Goal: Task Accomplishment & Management: Manage account settings

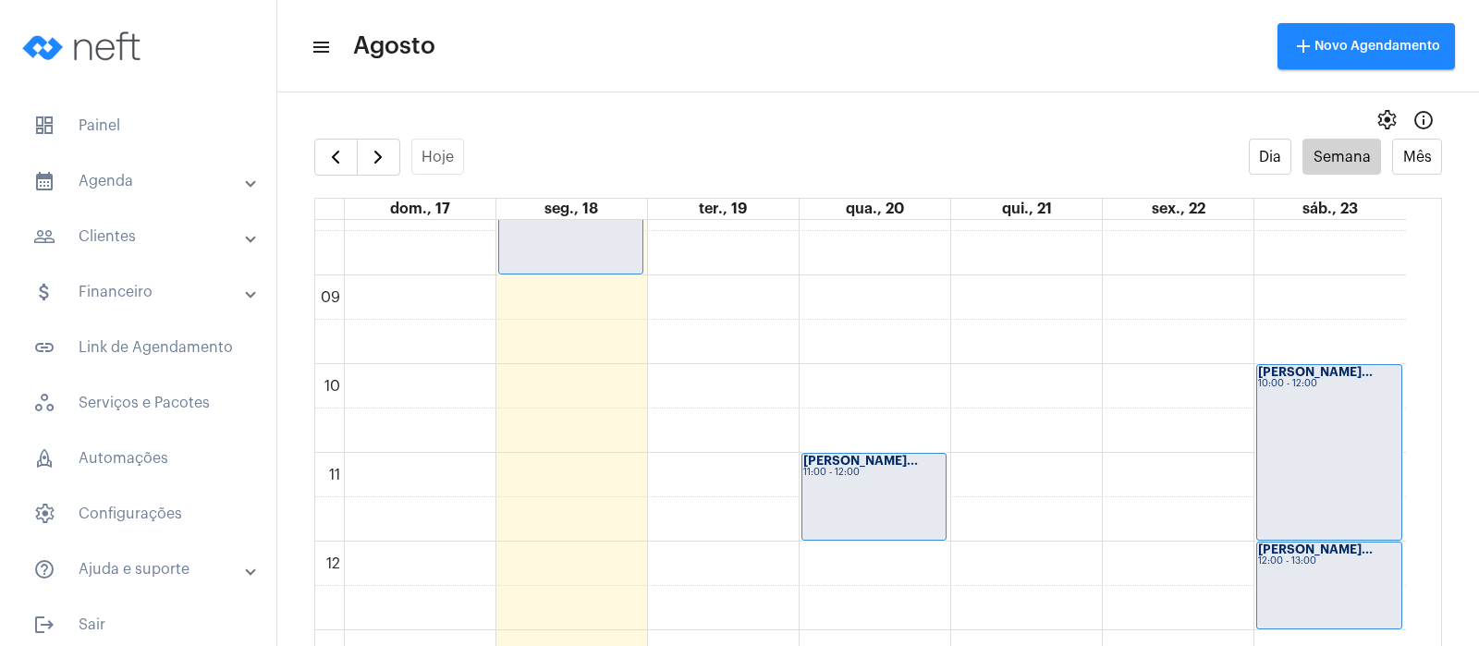
scroll to position [628, 0]
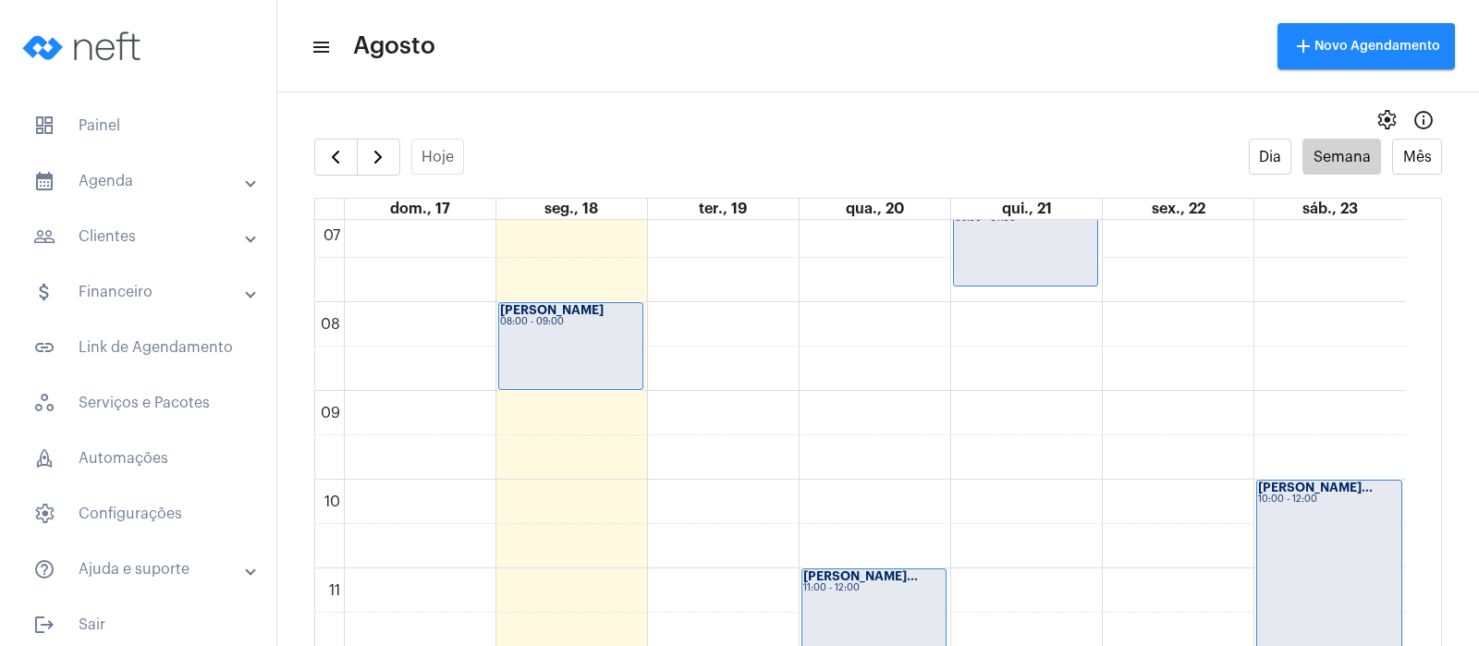
click at [856, 496] on div "00 01 02 03 04 05 06 07 08 09 10 11 12 13 14 15 16 17 18 19 20 21 22 23 [PERSON…" at bounding box center [860, 657] width 1091 height 2130
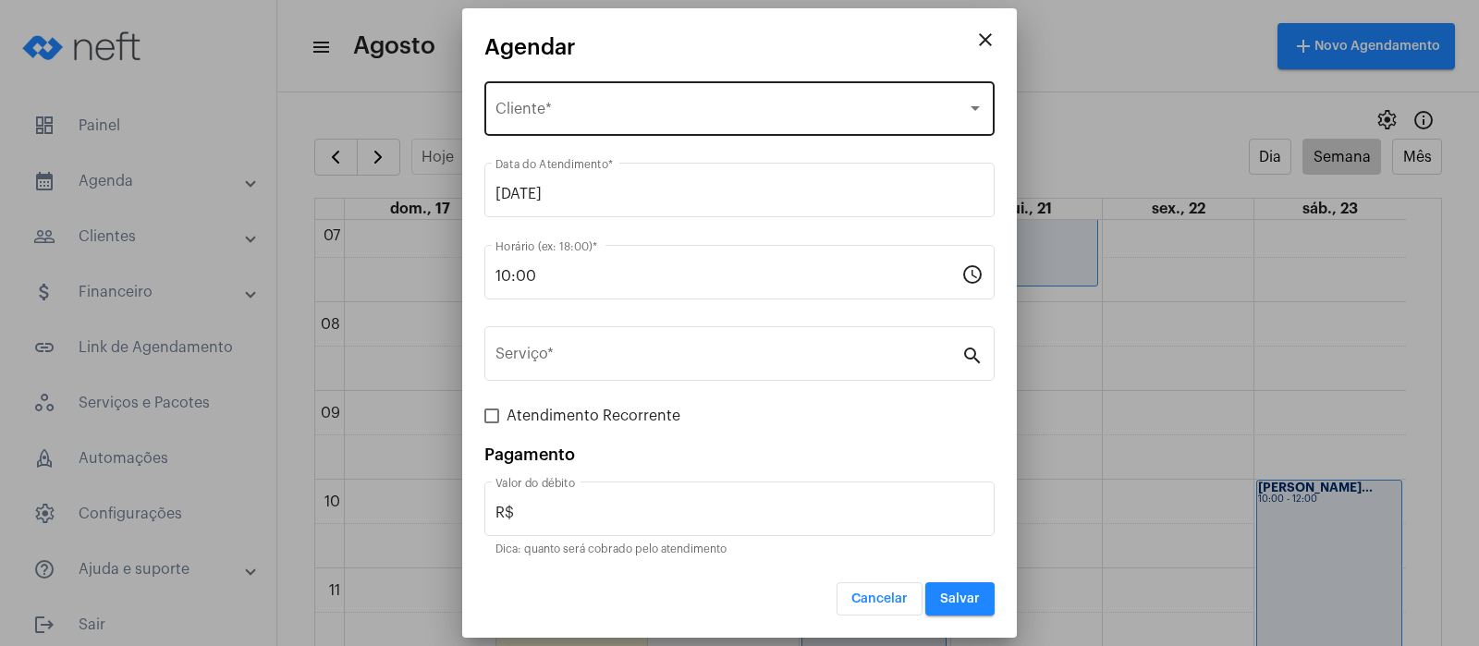
click at [639, 121] on div "Selecione o Cliente Cliente *" at bounding box center [739, 107] width 488 height 58
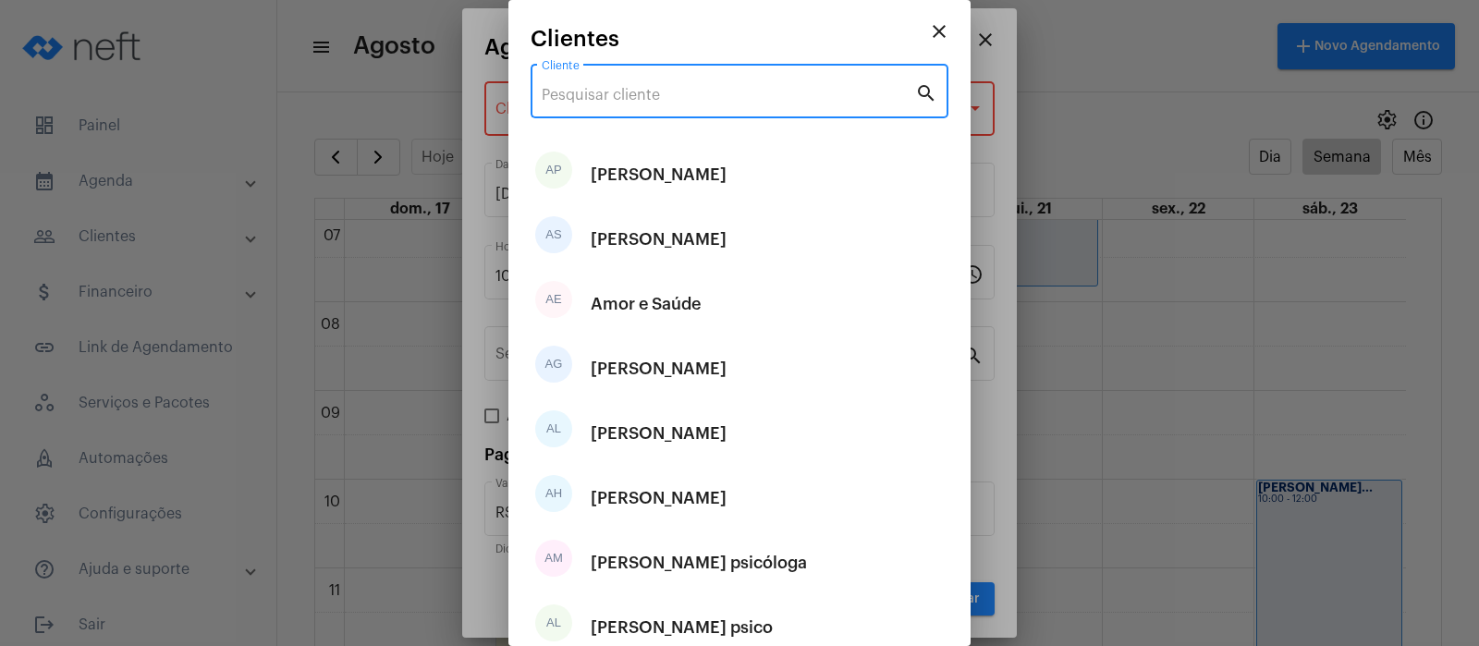
click at [633, 97] on input "Cliente" at bounding box center [728, 95] width 373 height 17
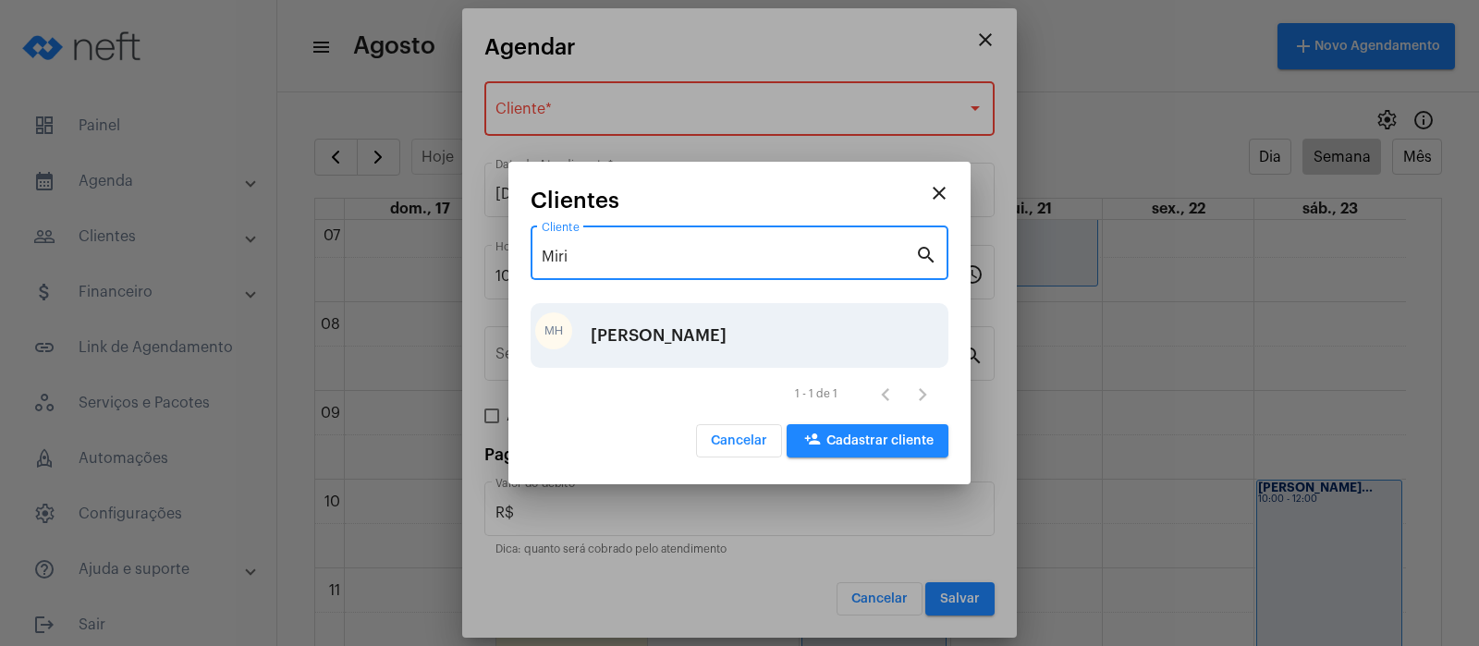
type input "Miri"
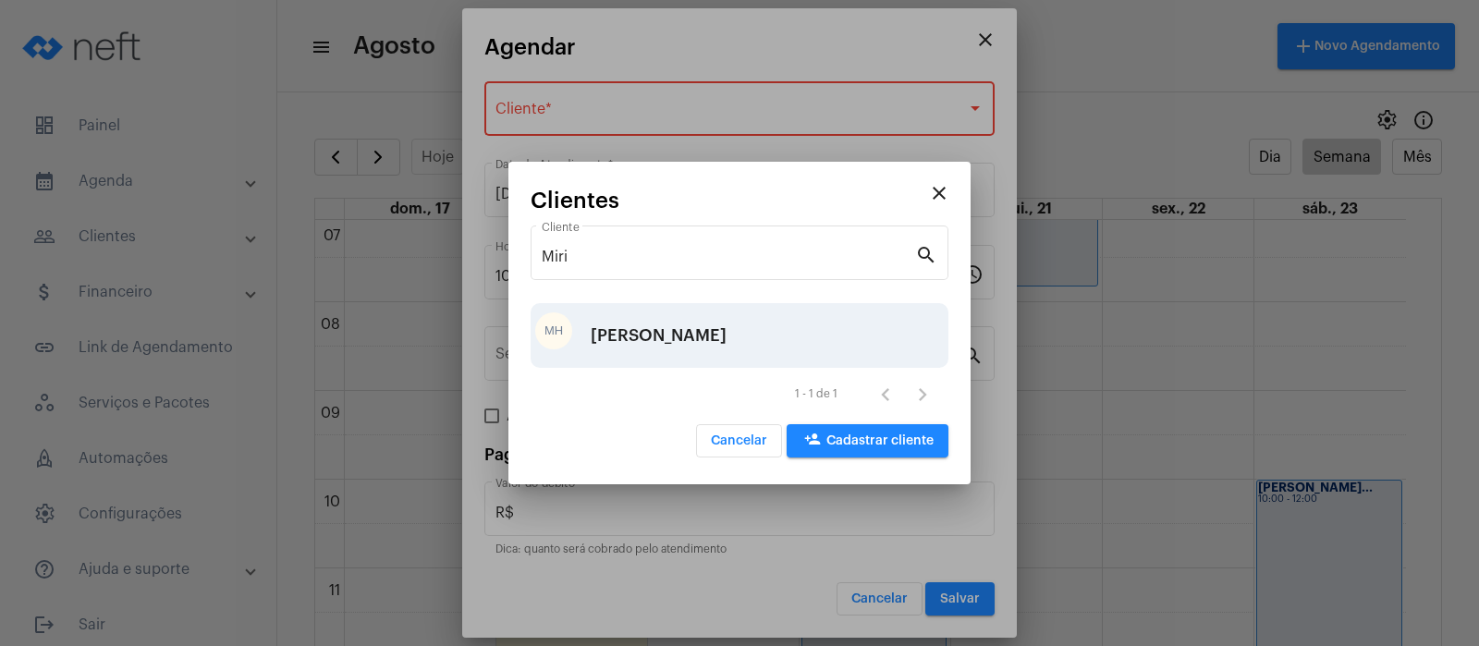
click at [656, 336] on div "[PERSON_NAME]" at bounding box center [659, 335] width 136 height 55
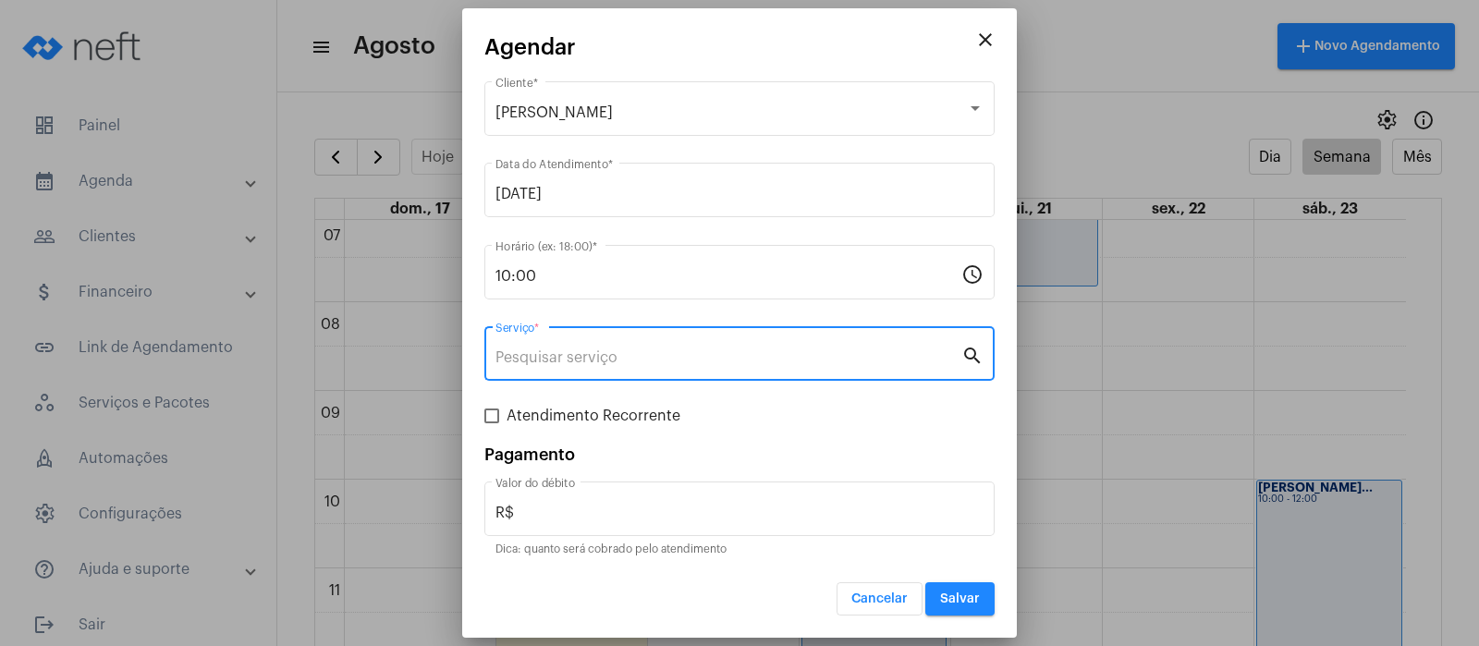
click at [544, 349] on input "Serviço *" at bounding box center [728, 357] width 466 height 17
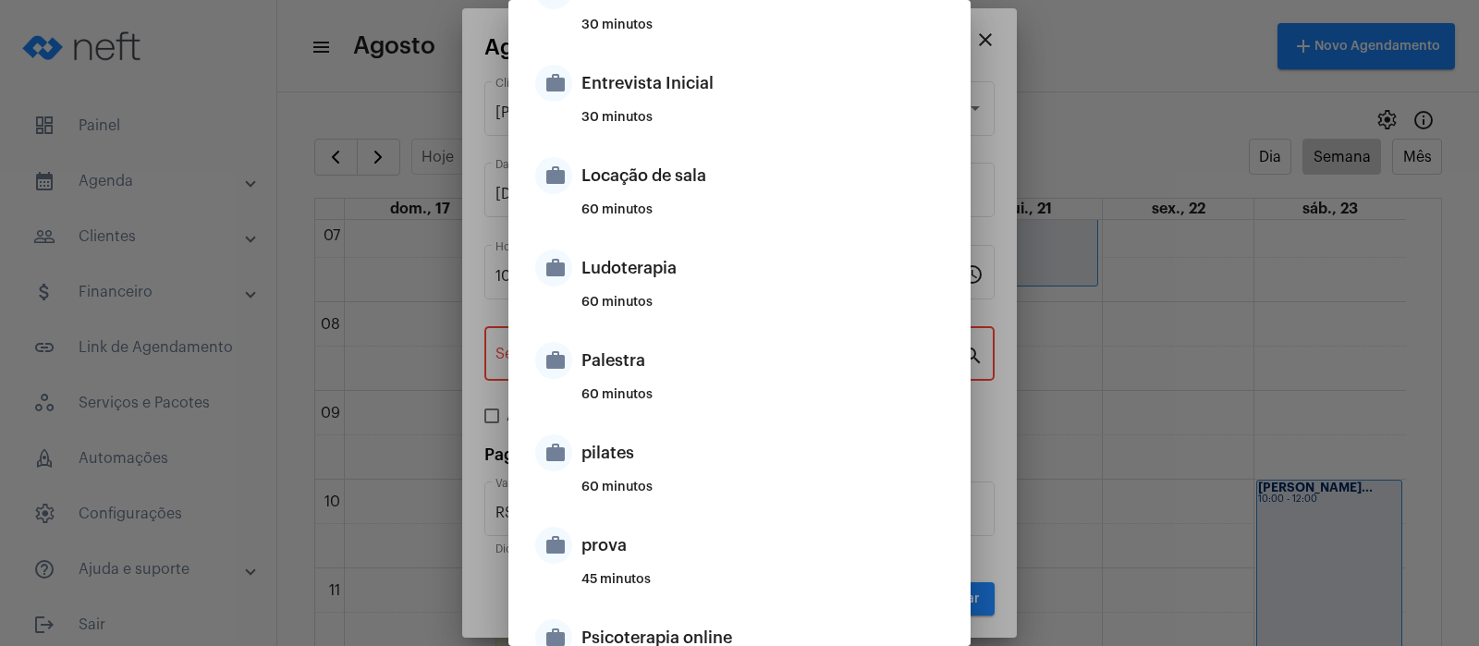
scroll to position [924, 0]
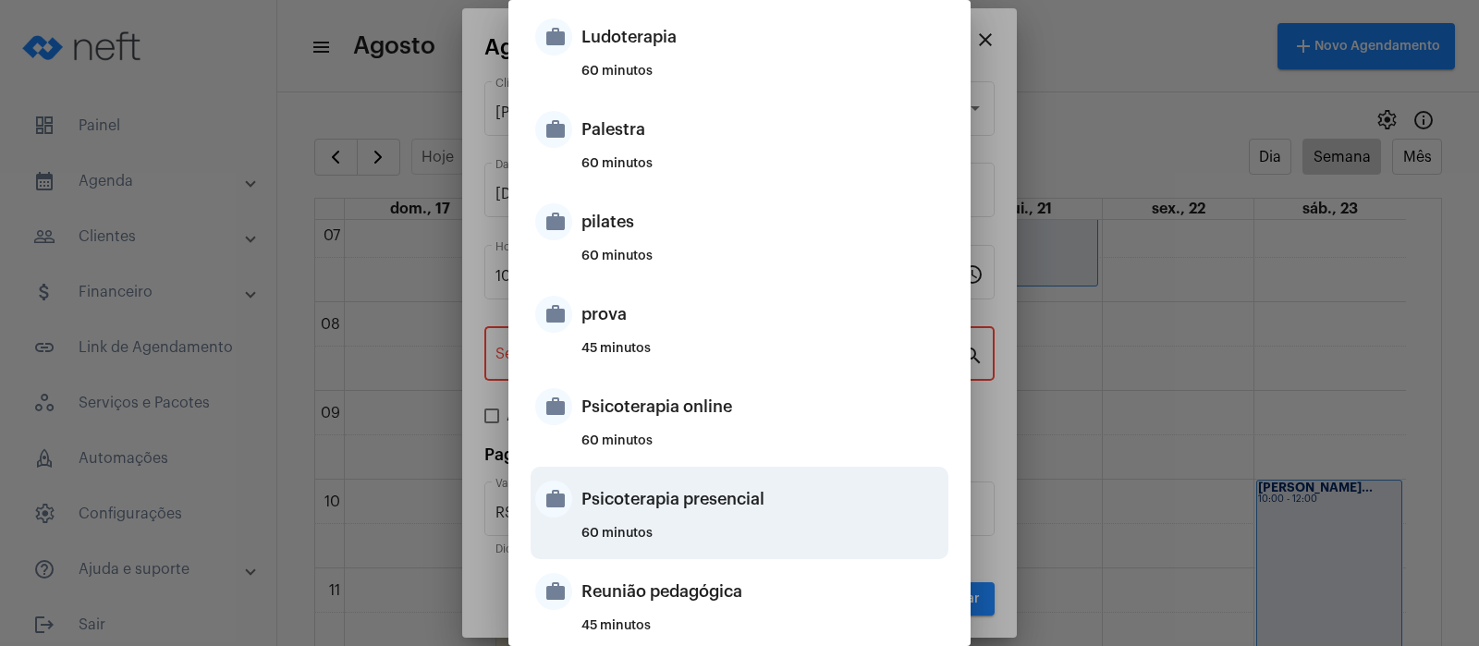
click at [602, 489] on div "Psicoterapia presencial" at bounding box center [762, 498] width 362 height 55
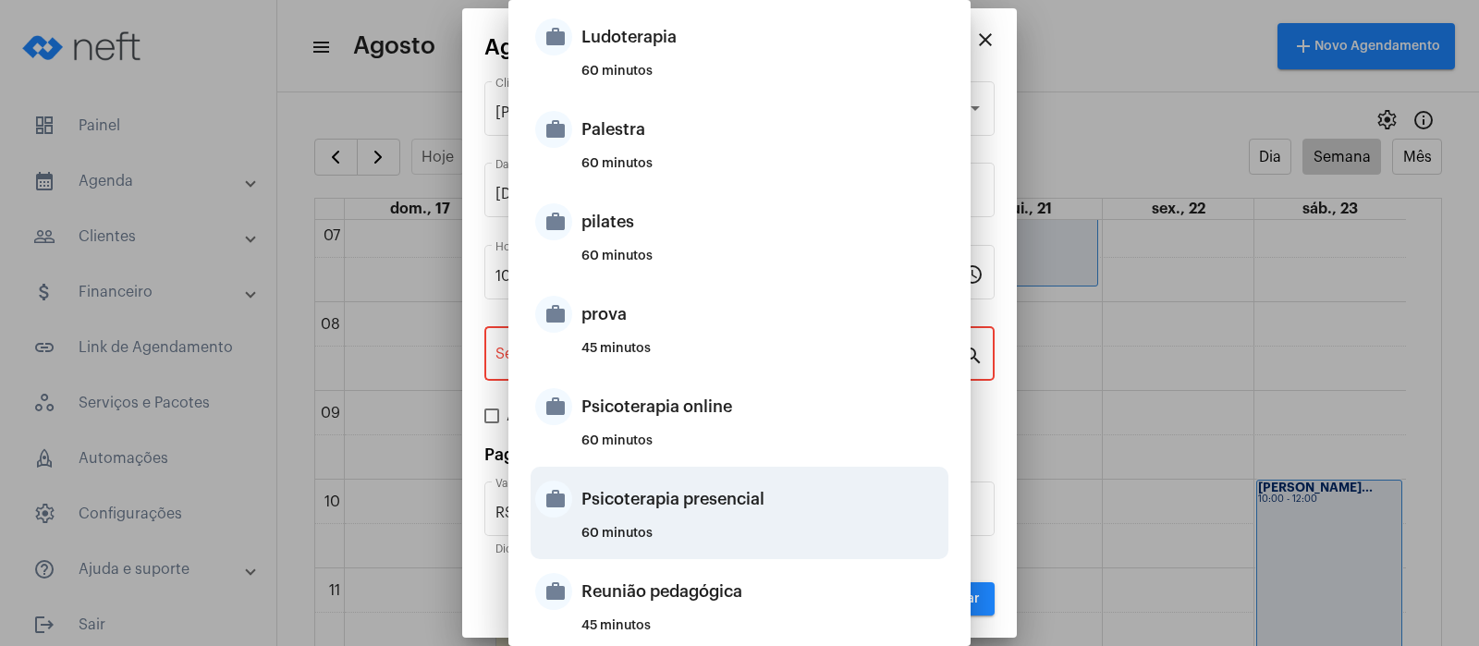
type input "Psicoterapia presencial"
type input "R$ 200"
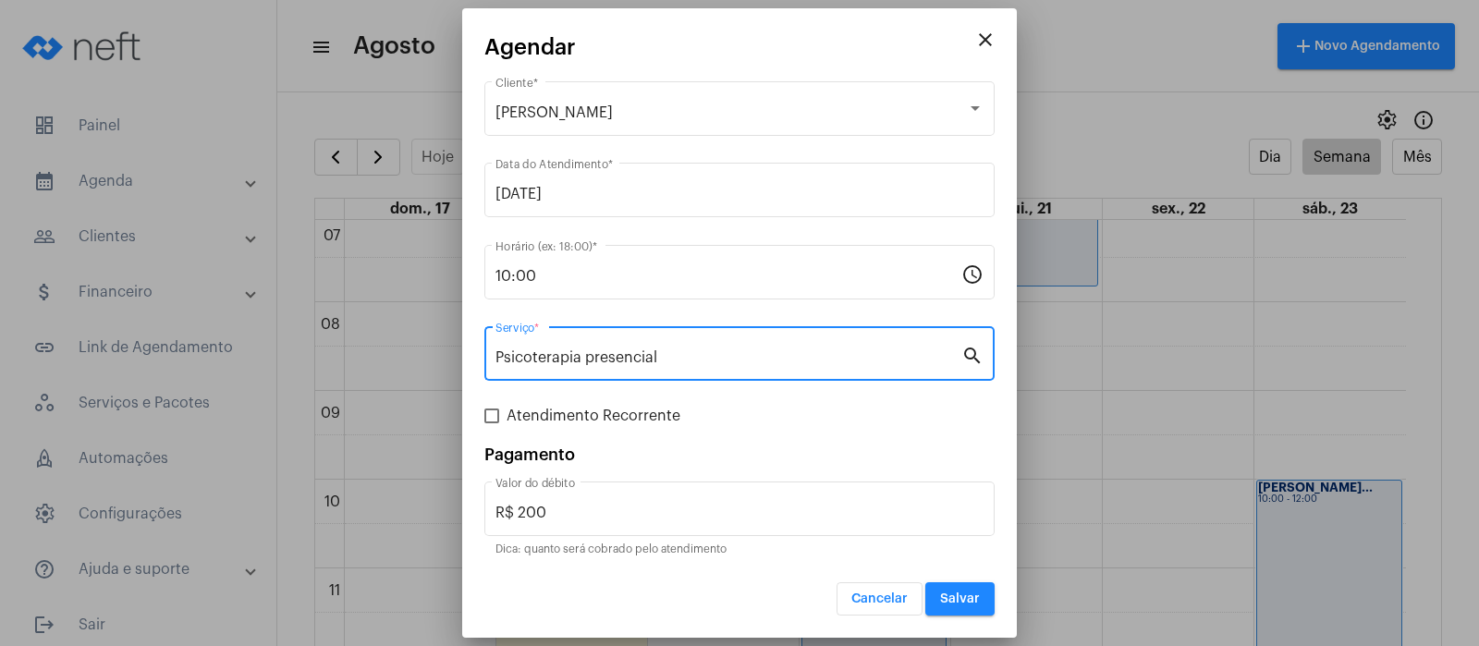
click at [492, 412] on span at bounding box center [491, 416] width 15 height 15
click at [492, 423] on input "Atendimento Recorrente" at bounding box center [491, 423] width 1 height 1
checkbox input "true"
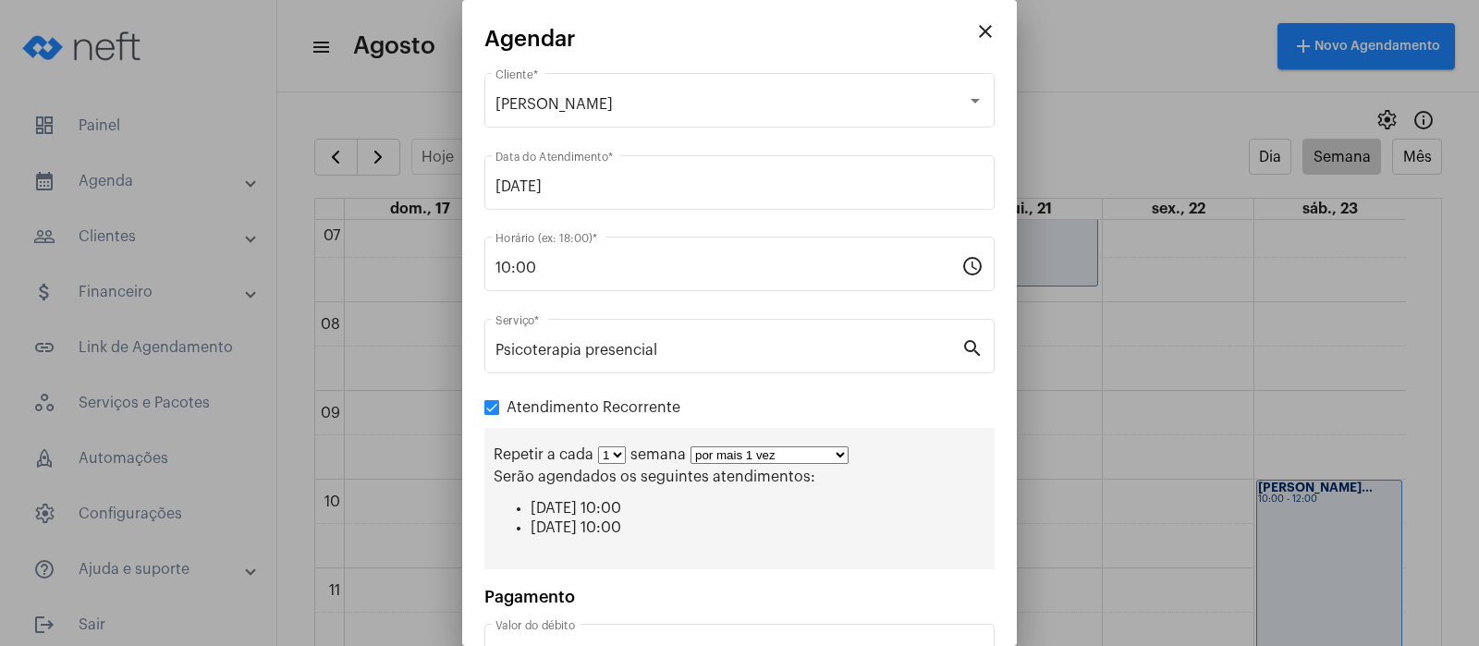
click at [837, 451] on select "por mais 1 vez por mais 2 vezes por mais 3 vezes por mais 4 vezes por mais 5 ve…" at bounding box center [769, 455] width 158 height 18
select select "9: 10"
click at [690, 446] on select "por mais 1 vez por mais 2 vezes por mais 3 vezes por mais 4 vezes por mais 5 ve…" at bounding box center [769, 455] width 158 height 18
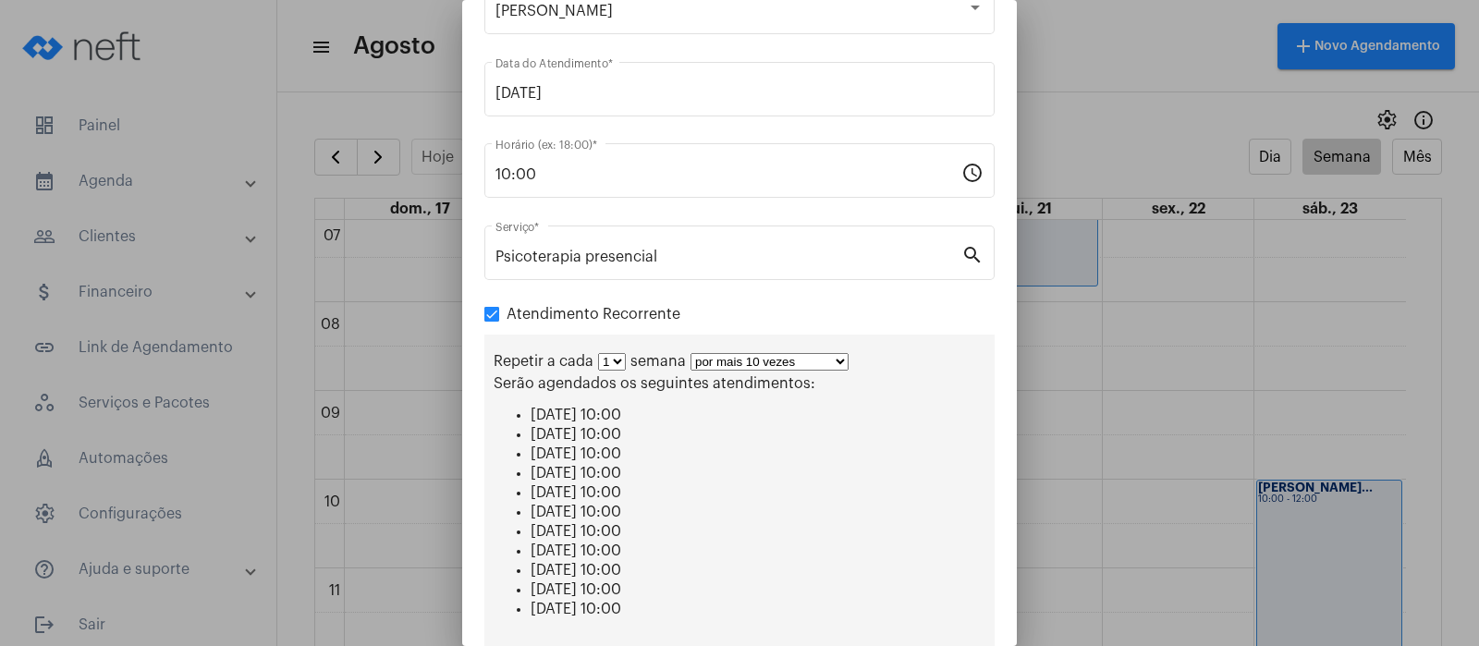
scroll to position [310, 0]
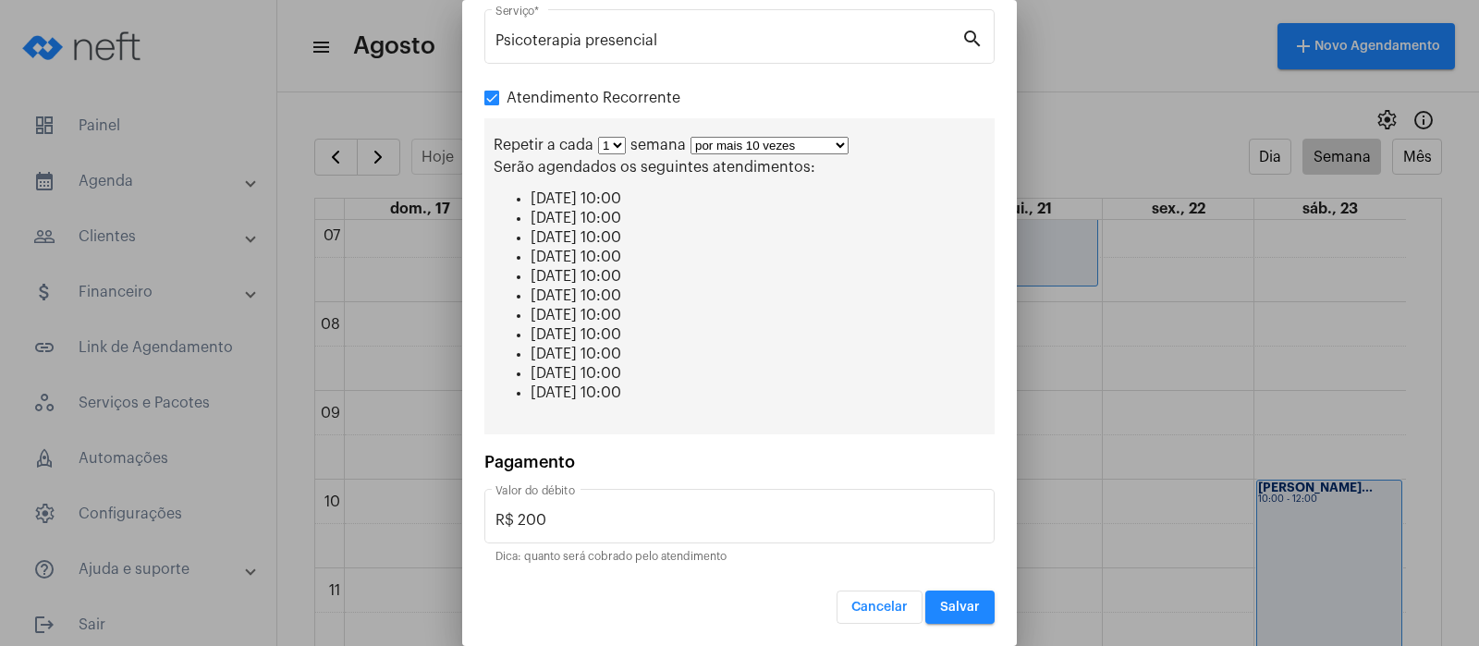
click at [946, 606] on span "Salvar" at bounding box center [960, 607] width 40 height 13
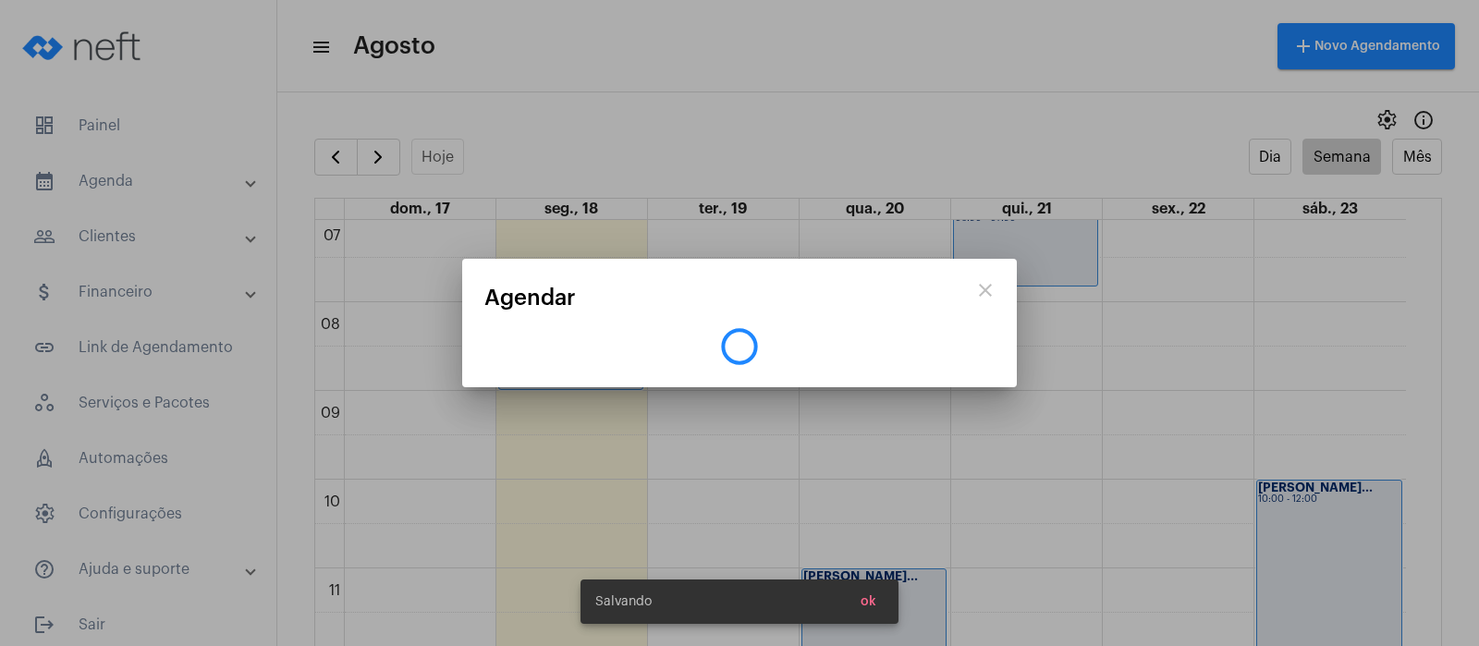
scroll to position [0, 0]
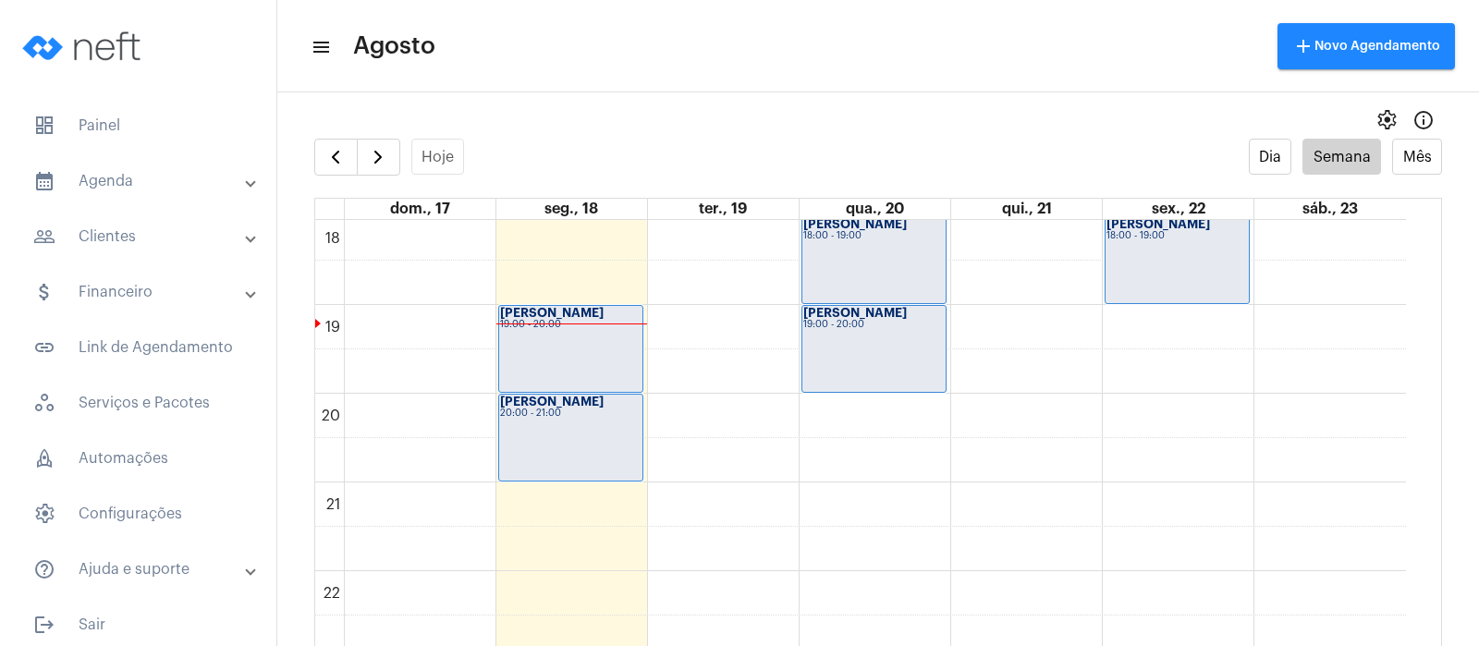
scroll to position [1618, 0]
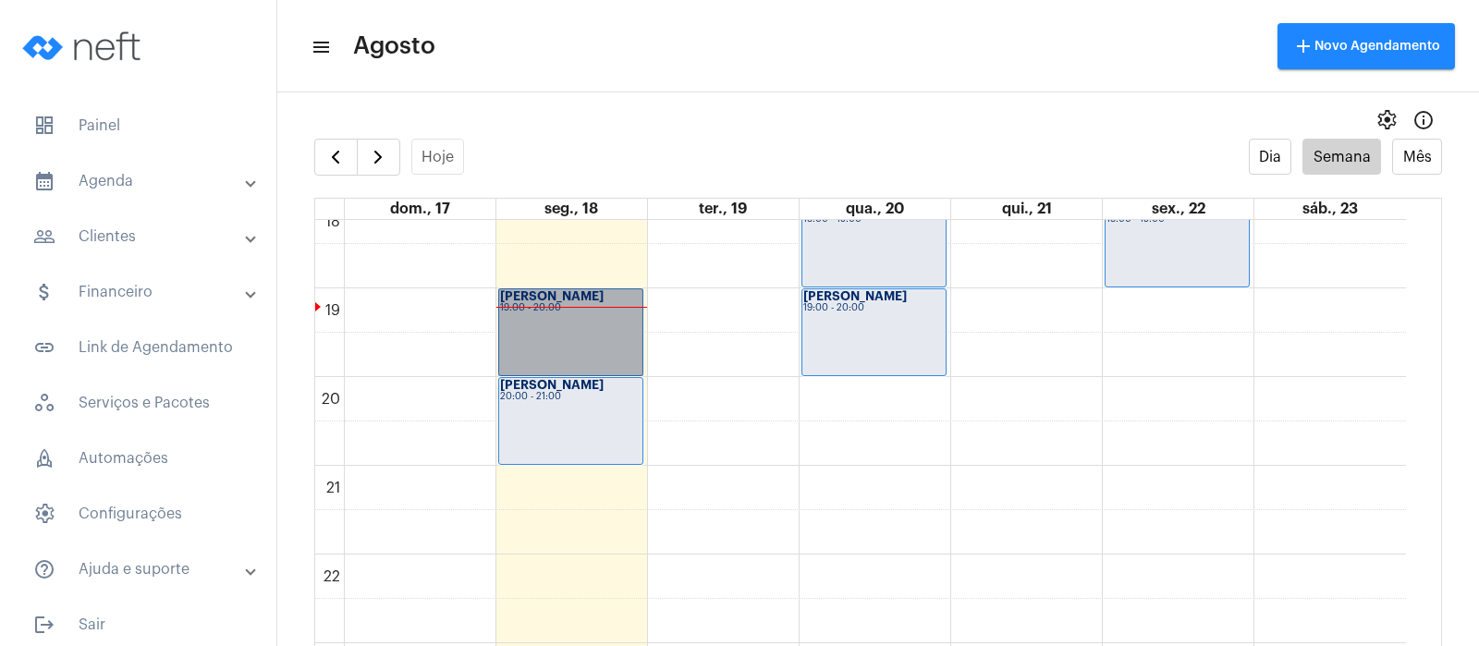
drag, startPoint x: 592, startPoint y: 348, endPoint x: 536, endPoint y: 336, distance: 56.6
click at [536, 336] on link "[PERSON_NAME] 19:00 - 20:00" at bounding box center [570, 332] width 145 height 88
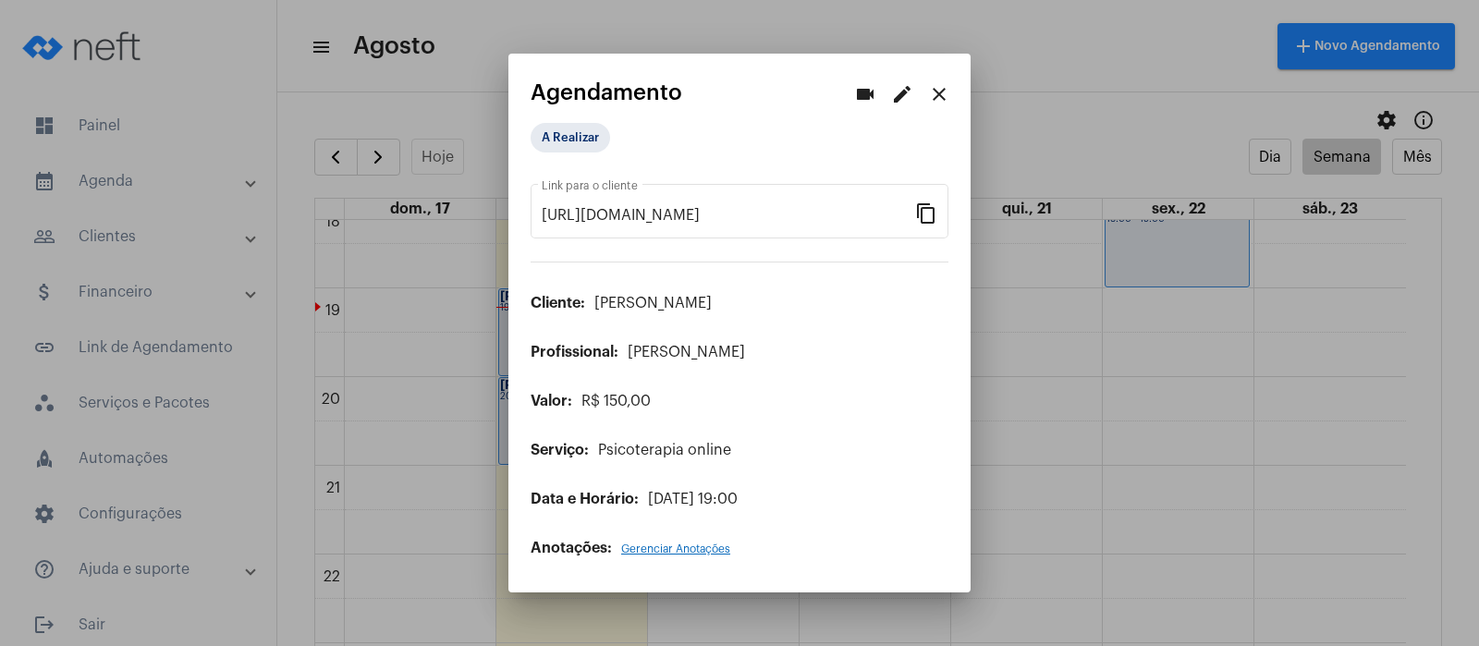
click at [904, 93] on mat-icon "edit" at bounding box center [902, 94] width 22 height 22
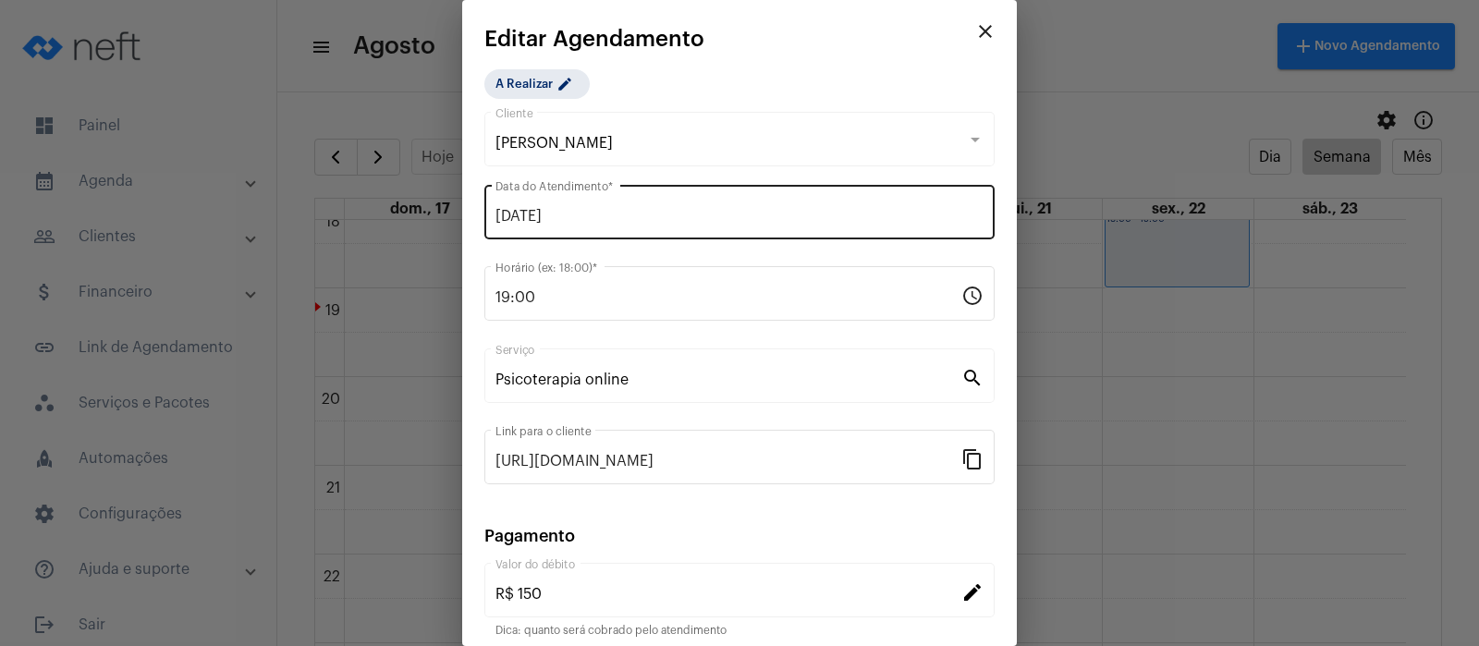
click at [557, 216] on input "[DATE]" at bounding box center [739, 216] width 488 height 17
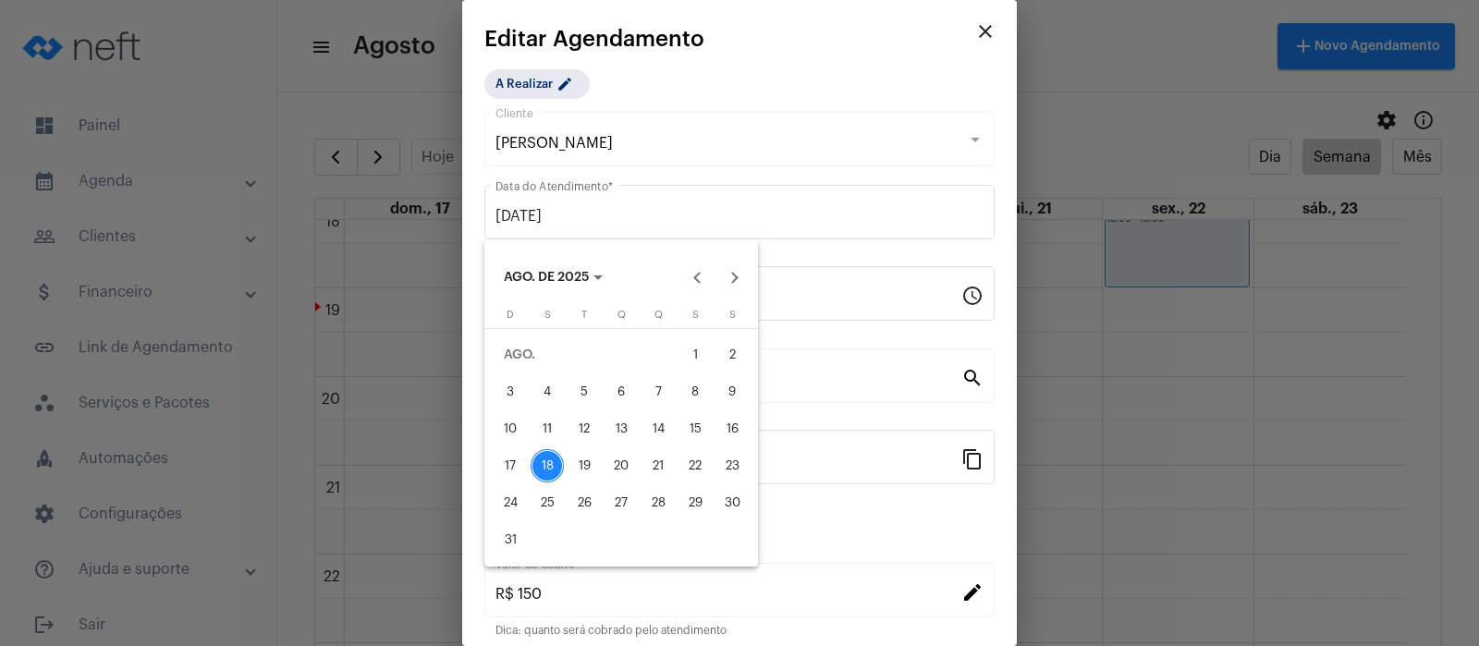
click at [587, 452] on div "19" at bounding box center [584, 465] width 33 height 33
type input "[DATE]"
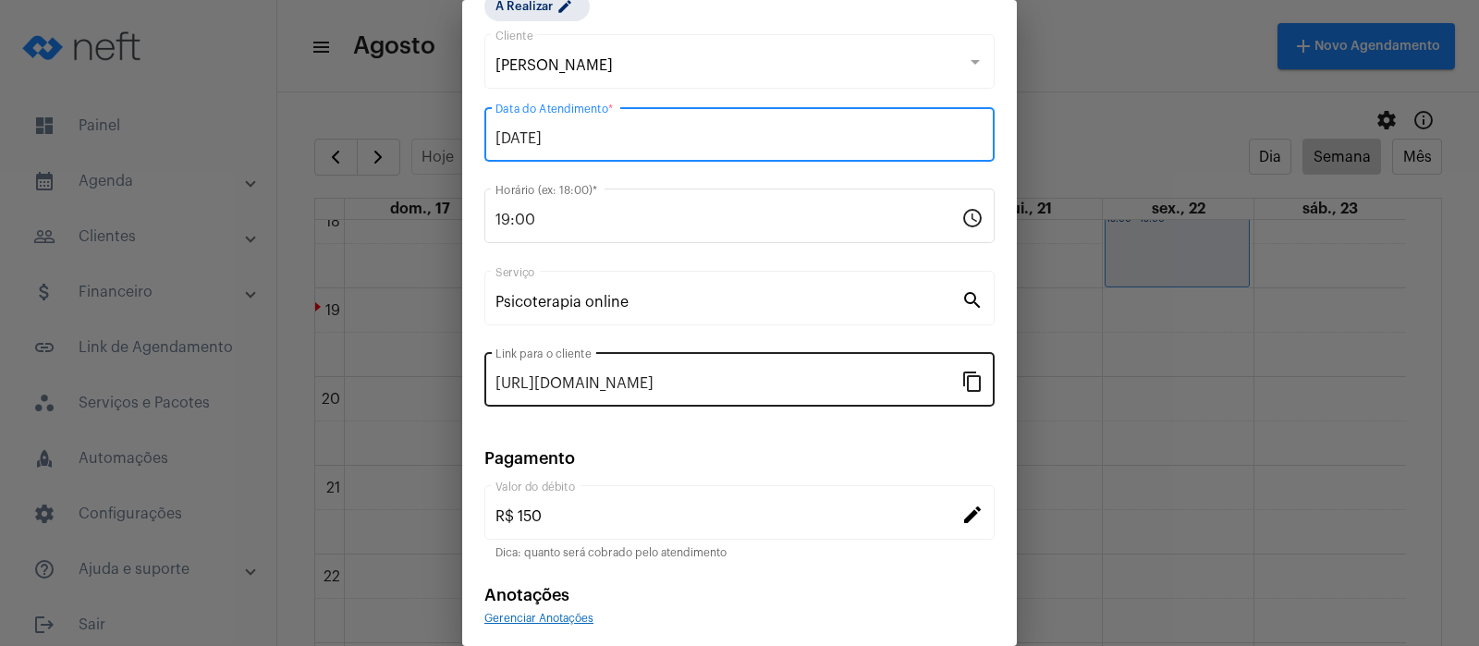
scroll to position [150, 0]
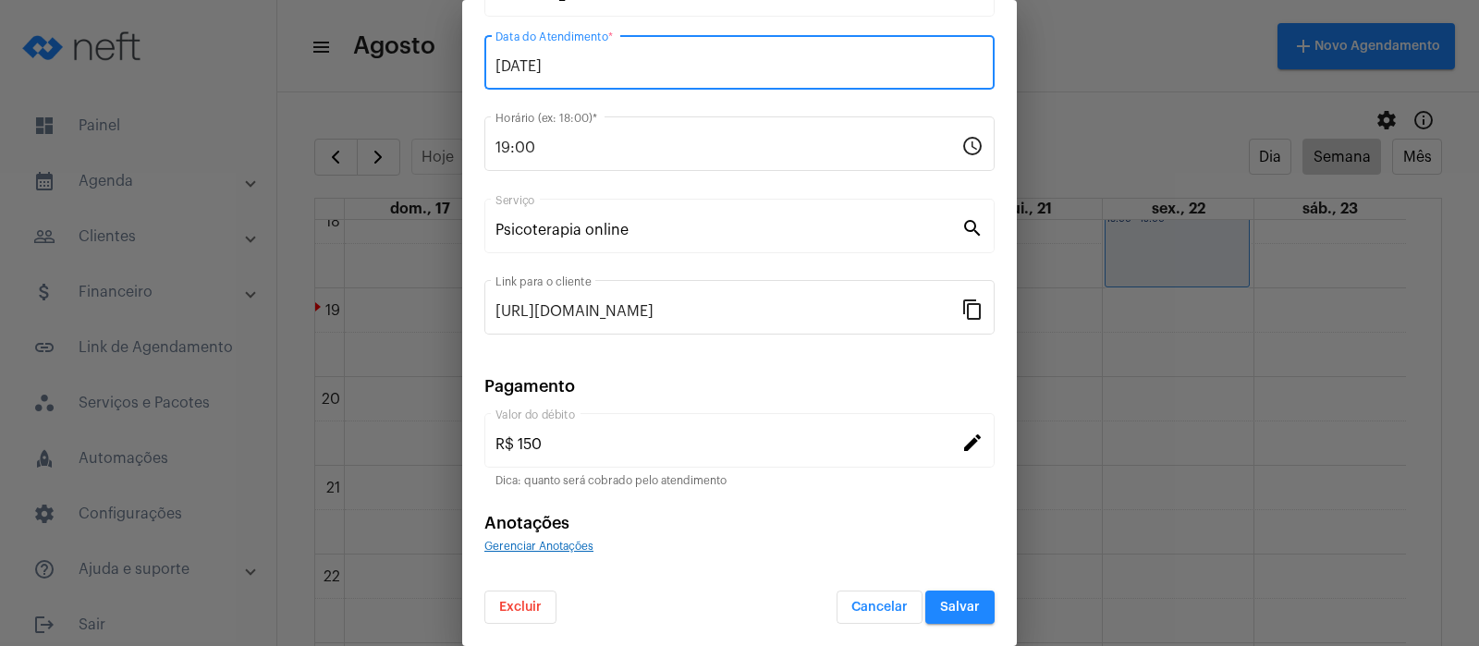
click at [940, 601] on span "Salvar" at bounding box center [960, 607] width 40 height 13
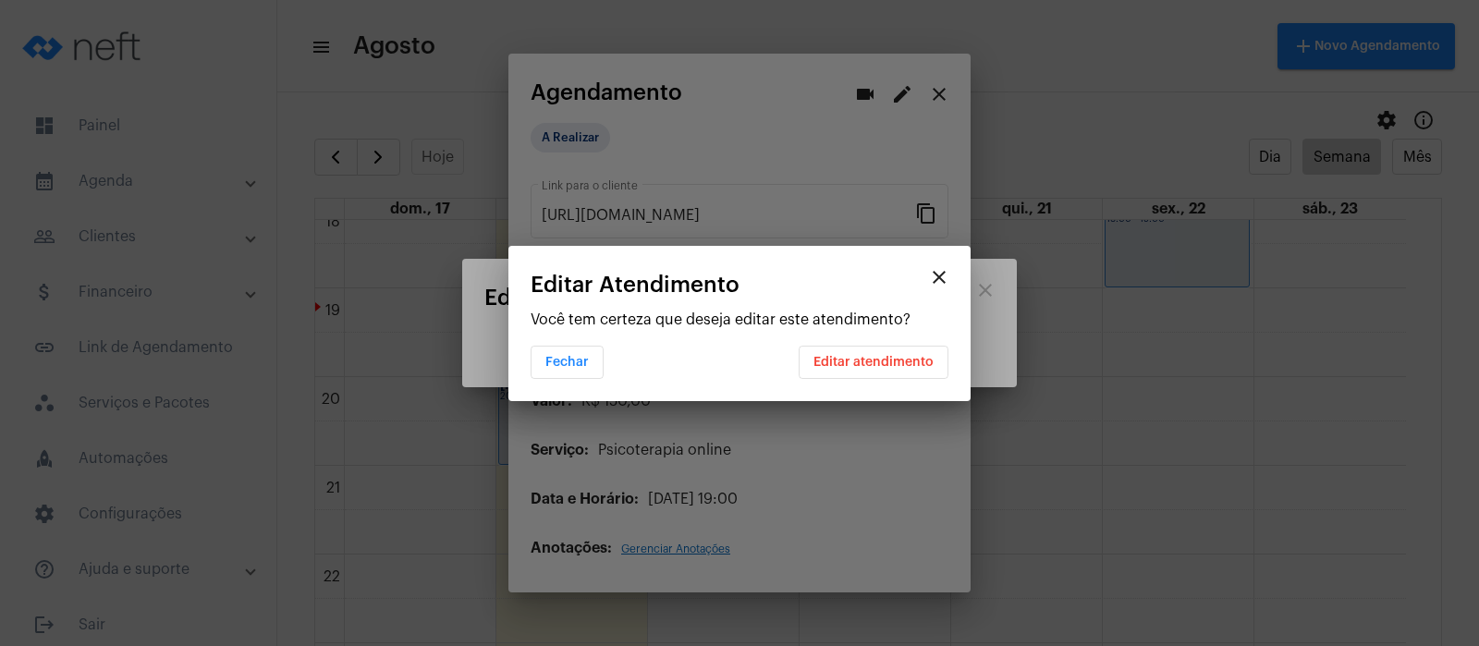
scroll to position [0, 0]
click at [902, 360] on span "Editar atendimento" at bounding box center [873, 362] width 120 height 13
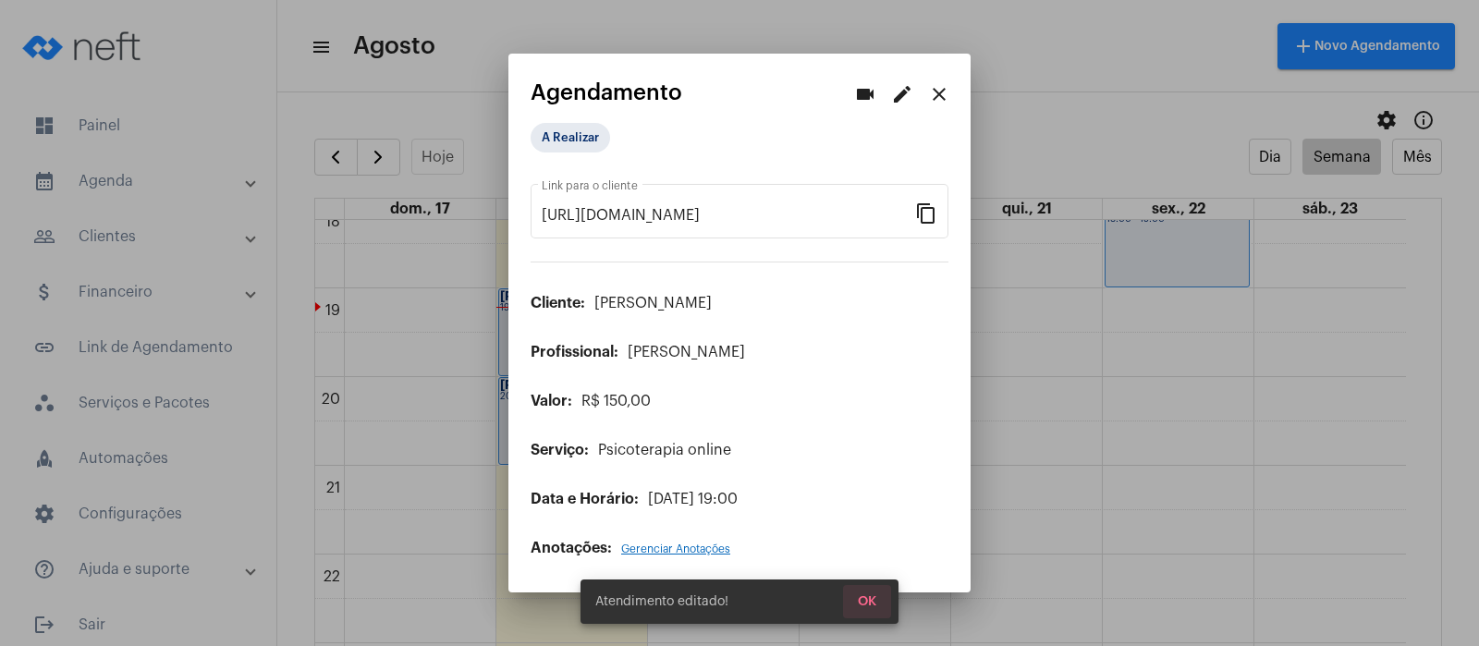
click at [864, 595] on span "OK" at bounding box center [867, 601] width 18 height 13
click at [863, 595] on span "OK" at bounding box center [867, 601] width 18 height 13
click at [871, 600] on span "OK" at bounding box center [867, 601] width 18 height 13
click at [943, 91] on mat-icon "close" at bounding box center [939, 94] width 22 height 22
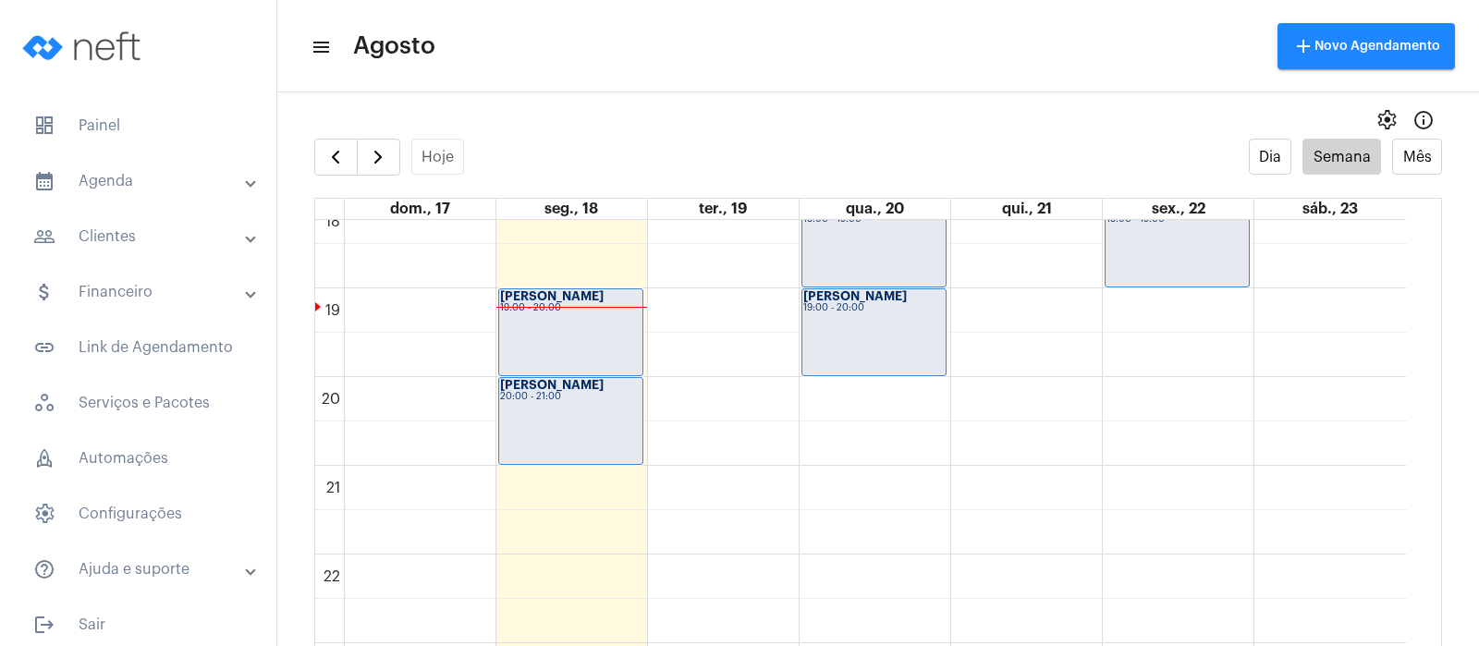
click at [106, 236] on mat-panel-title "people_outline Clientes" at bounding box center [140, 237] width 214 height 22
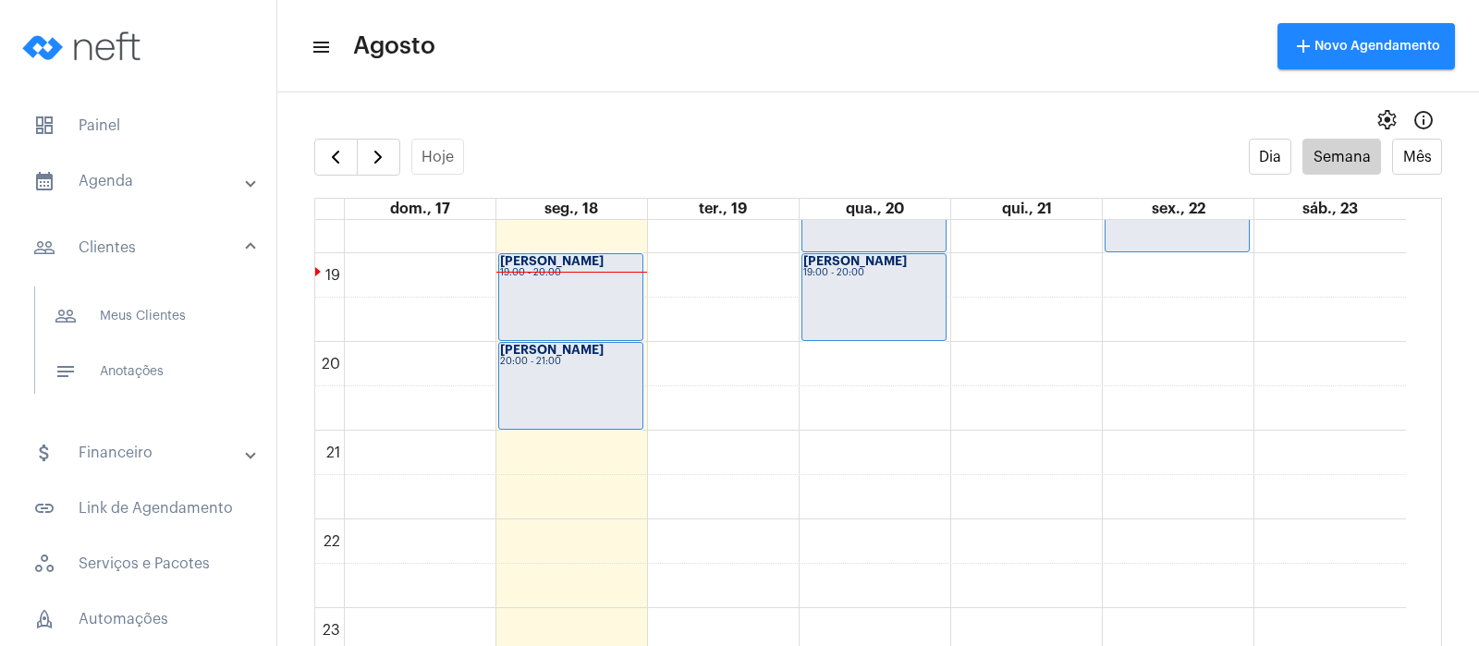
scroll to position [1668, 0]
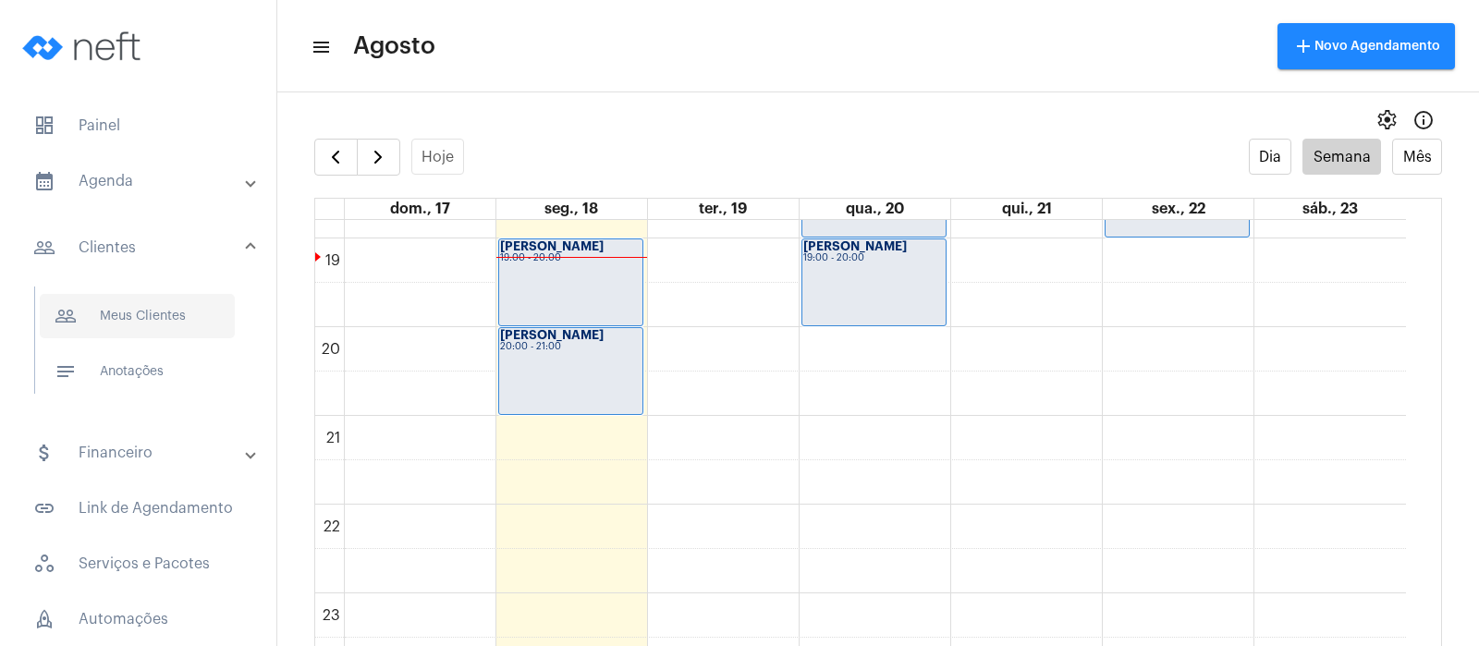
click at [153, 315] on span "people_outline Meus Clientes" at bounding box center [137, 316] width 195 height 44
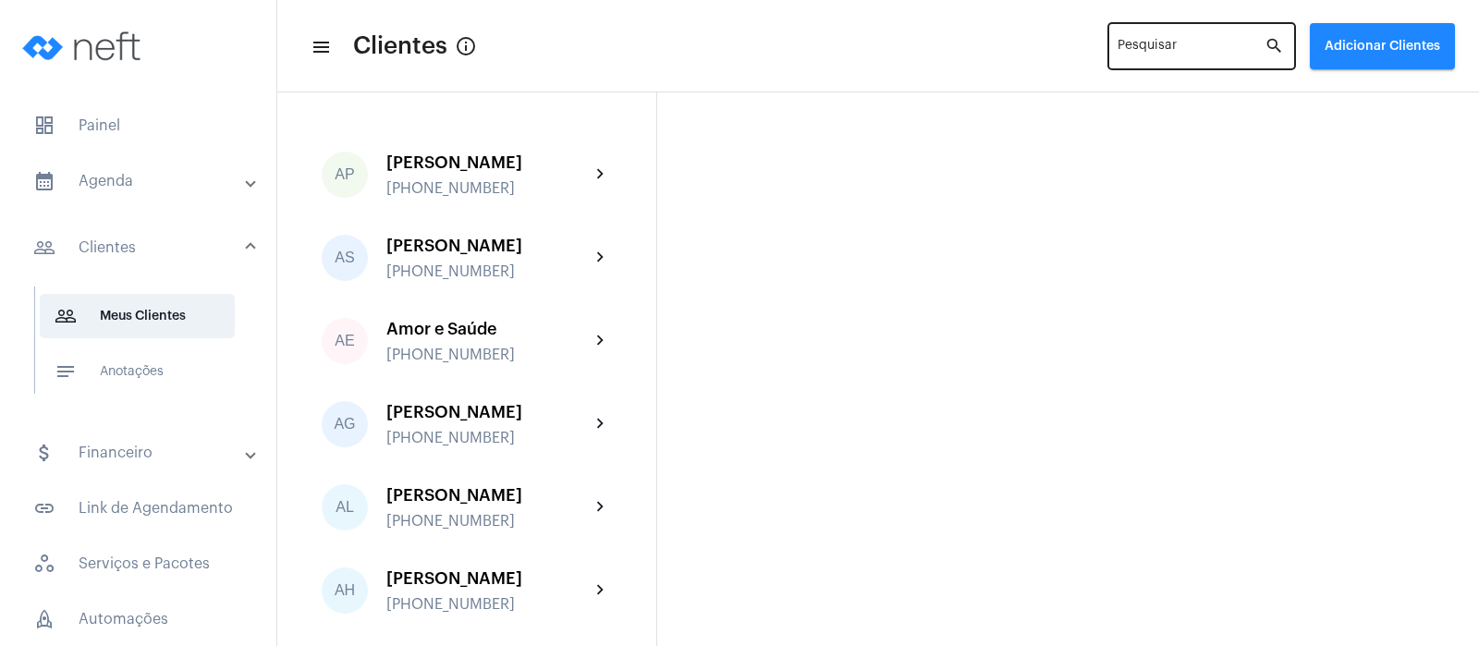
click at [1140, 38] on div "Pesquisar" at bounding box center [1191, 44] width 147 height 51
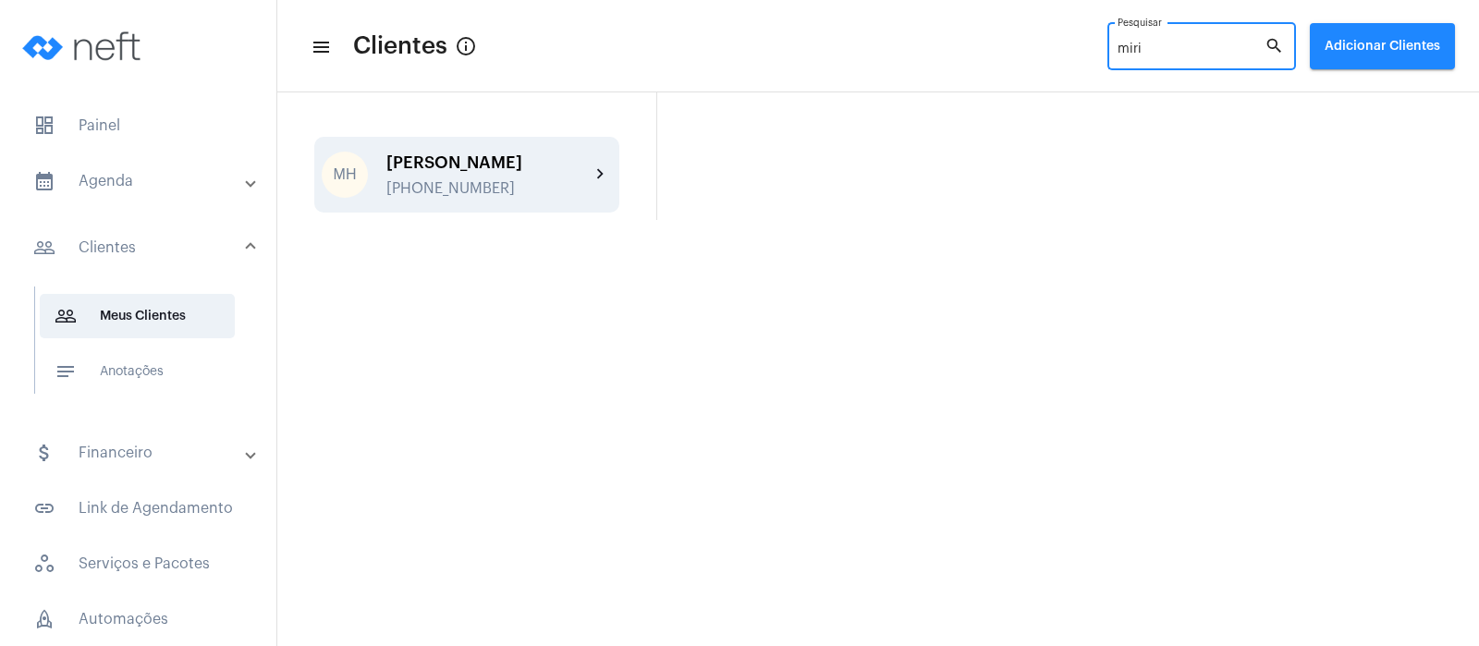
type input "miri"
click at [599, 165] on mat-icon "chevron_right" at bounding box center [601, 175] width 22 height 22
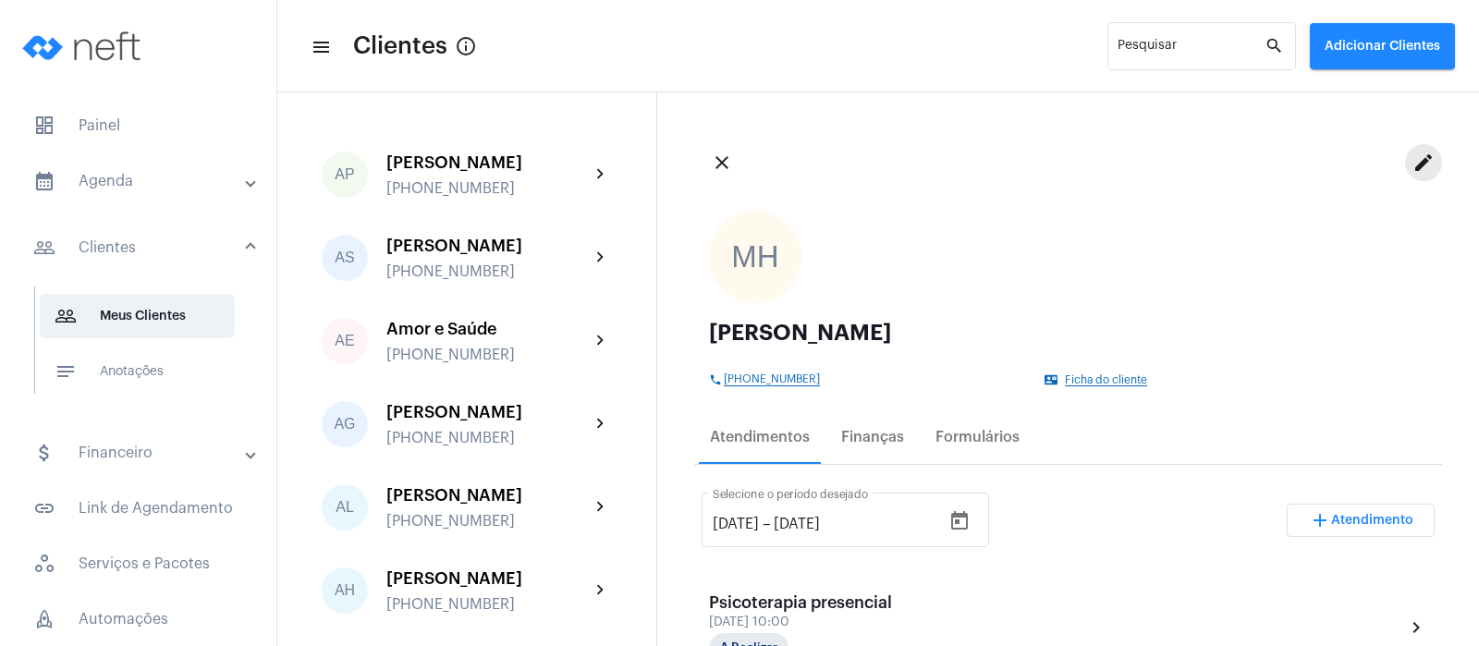
click at [1412, 159] on mat-icon "edit" at bounding box center [1423, 163] width 22 height 22
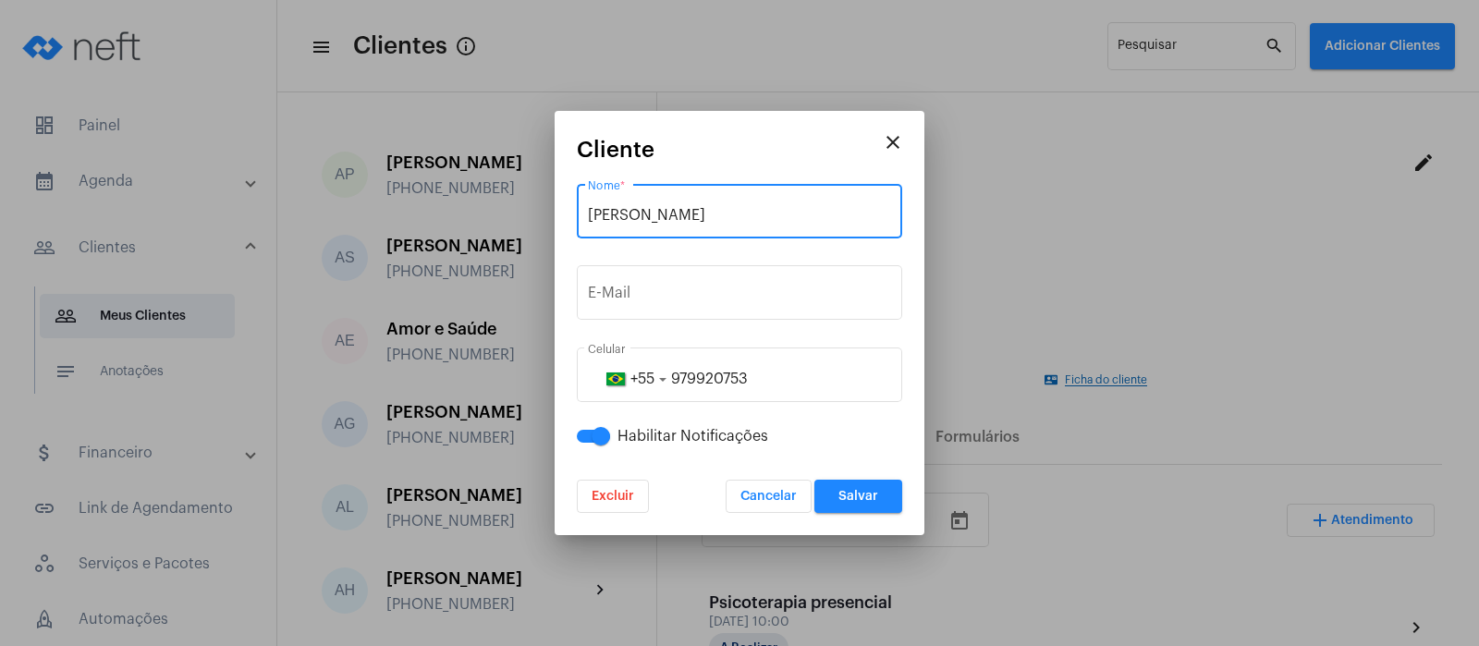
click at [658, 214] on input "[PERSON_NAME]" at bounding box center [739, 215] width 303 height 17
type input "[PERSON_NAME]"
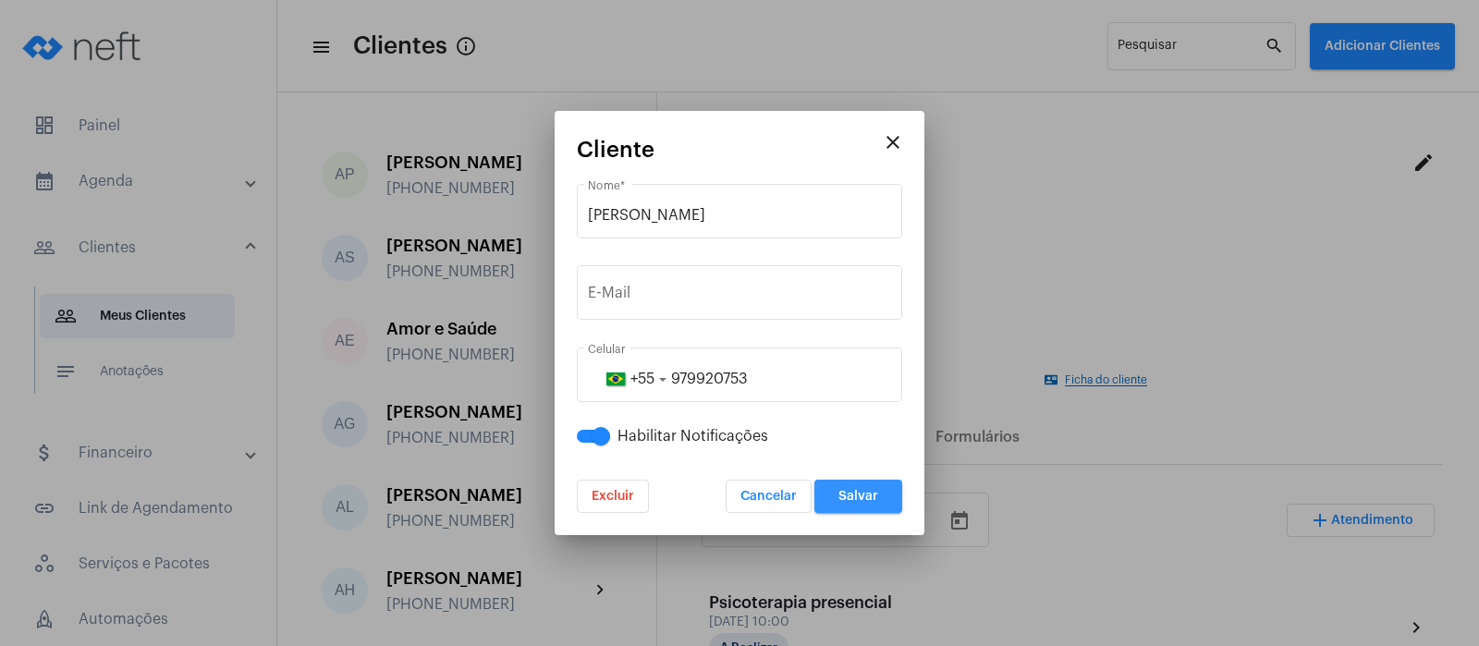
click at [854, 503] on button "Salvar" at bounding box center [858, 496] width 88 height 33
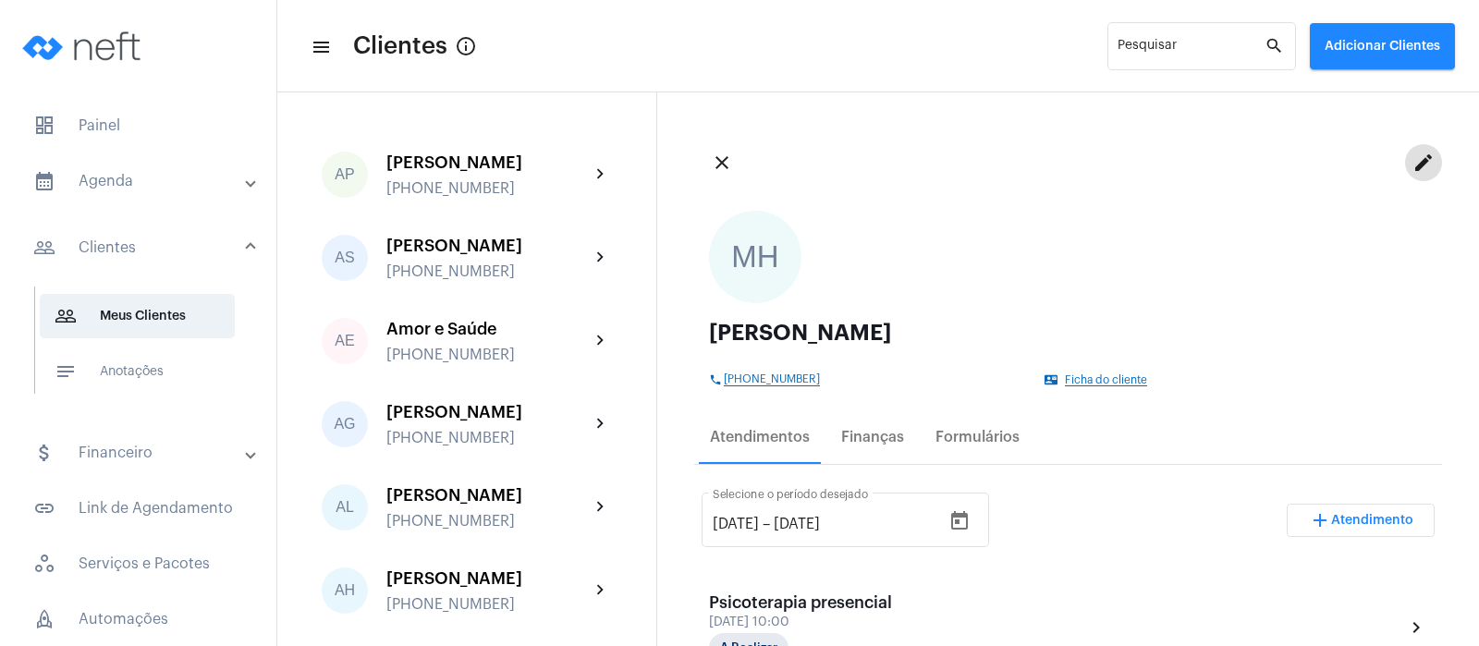
click at [116, 185] on mat-panel-title "calendar_month_outlined Agenda" at bounding box center [140, 181] width 214 height 22
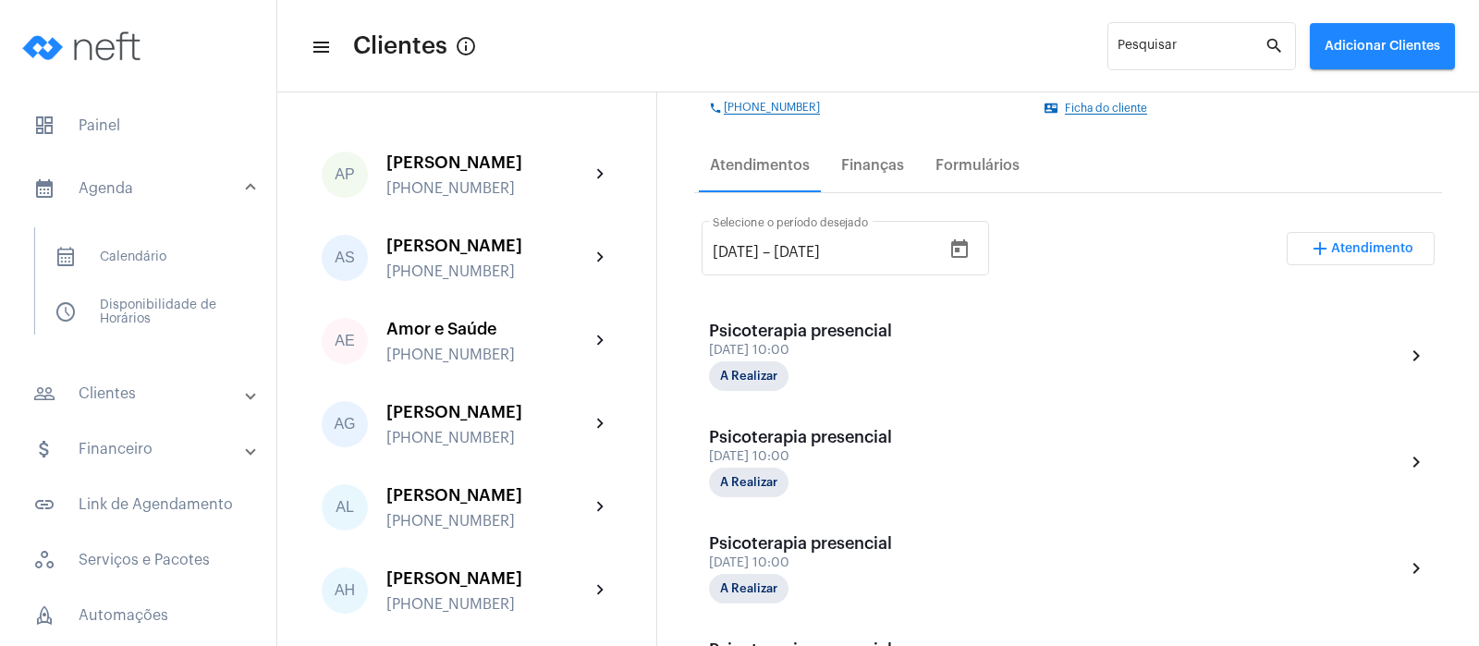
scroll to position [578, 0]
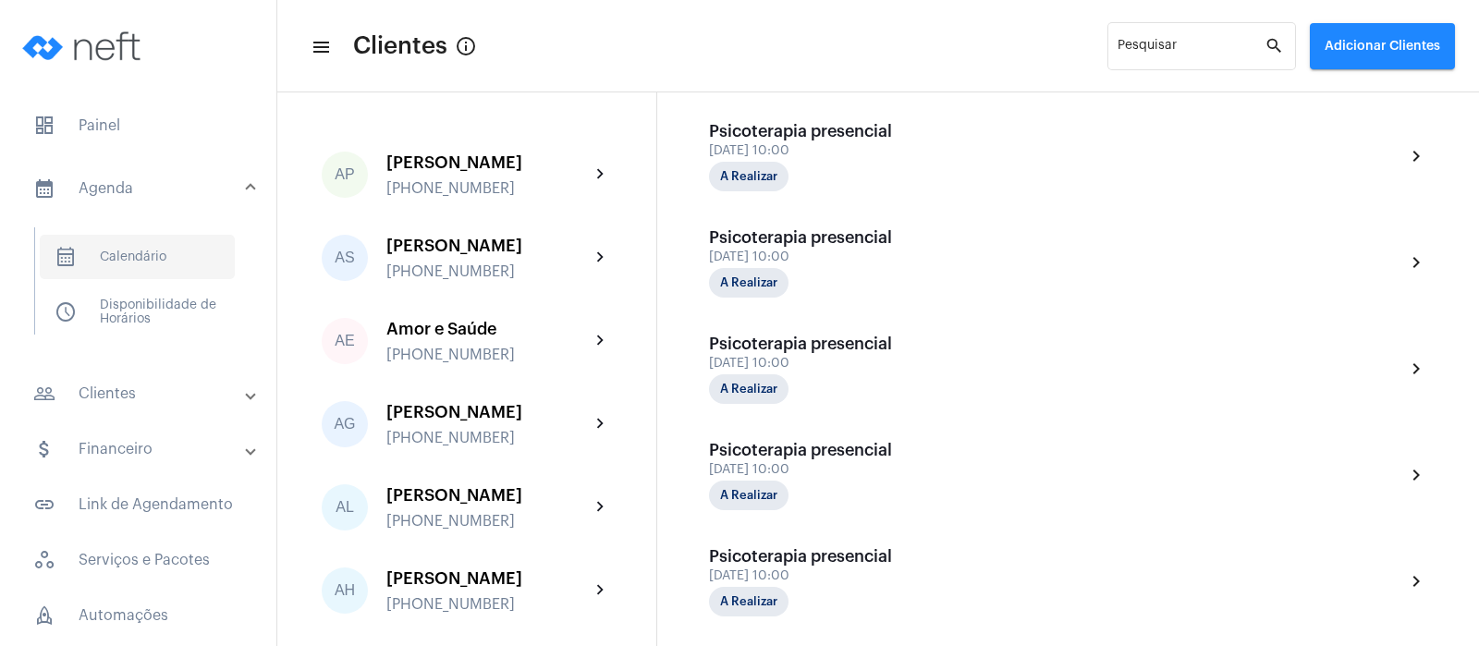
click at [132, 253] on span "calendar_month_outlined Calendário" at bounding box center [137, 257] width 195 height 44
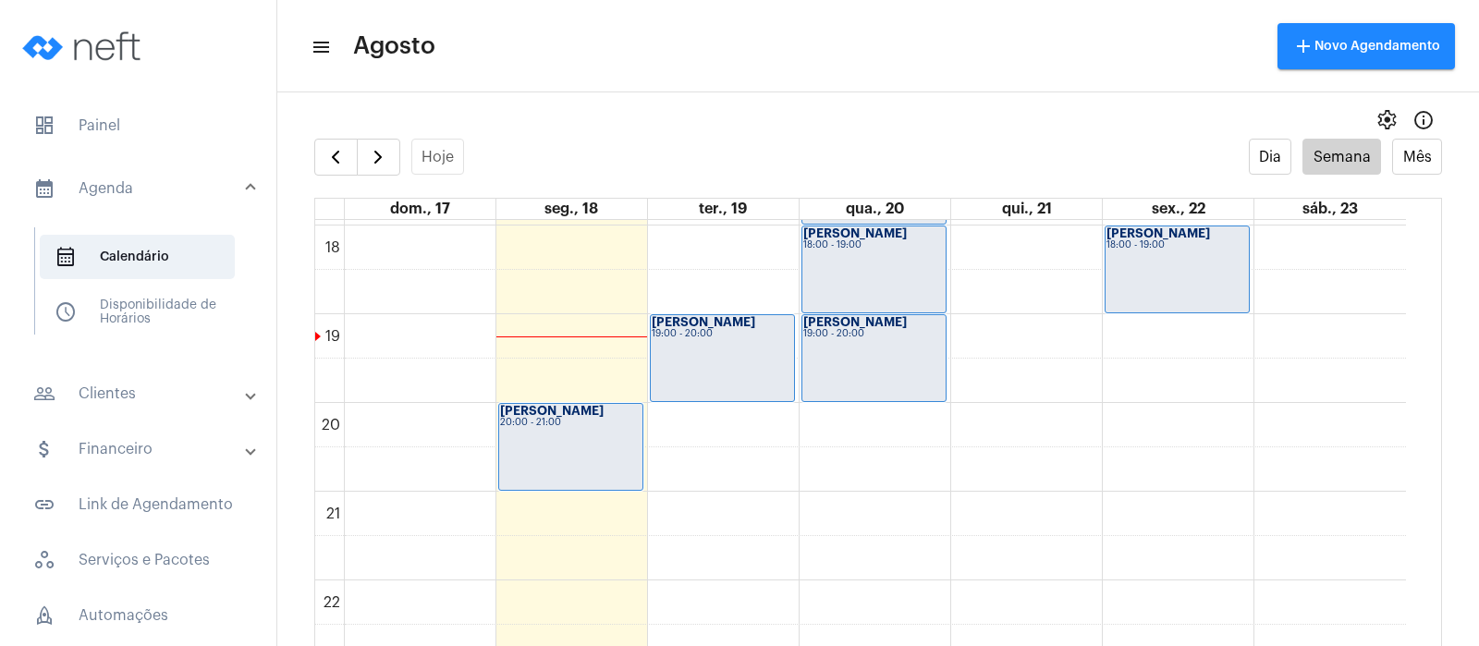
scroll to position [1552, 0]
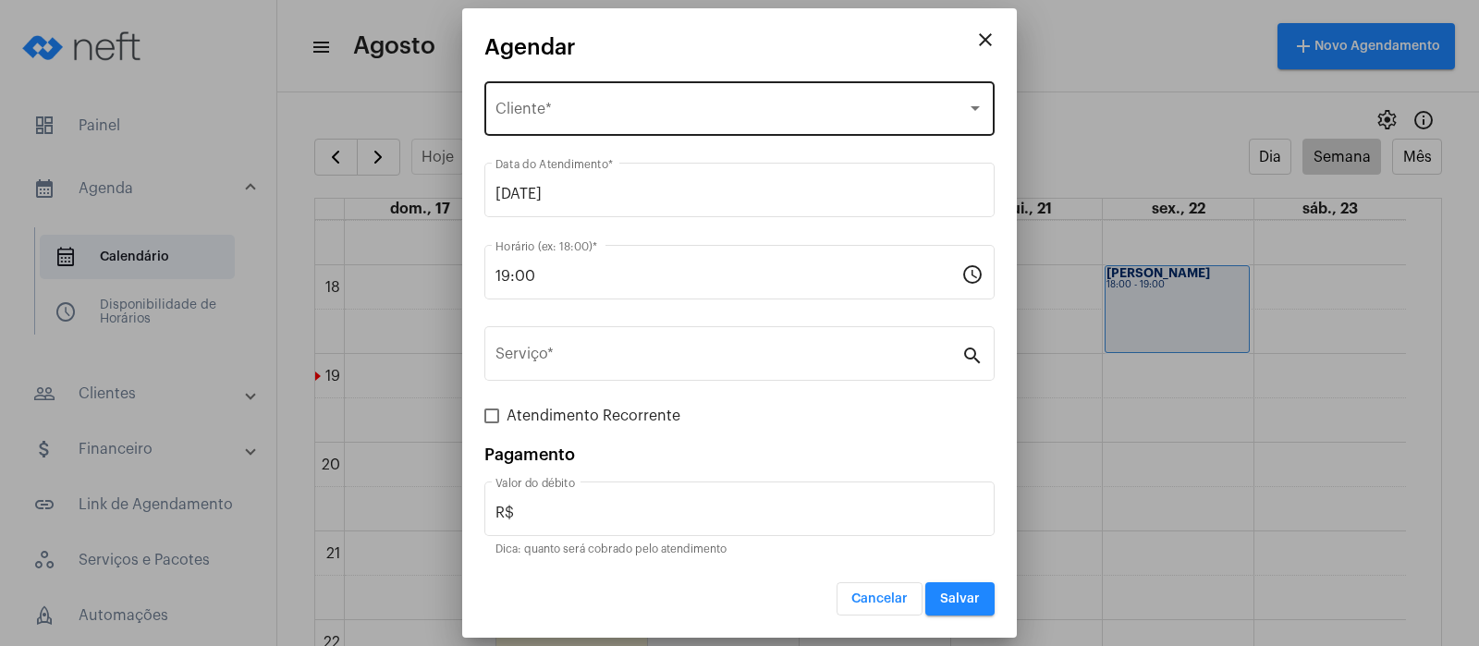
click at [557, 114] on span "Selecione o Cliente" at bounding box center [730, 112] width 471 height 17
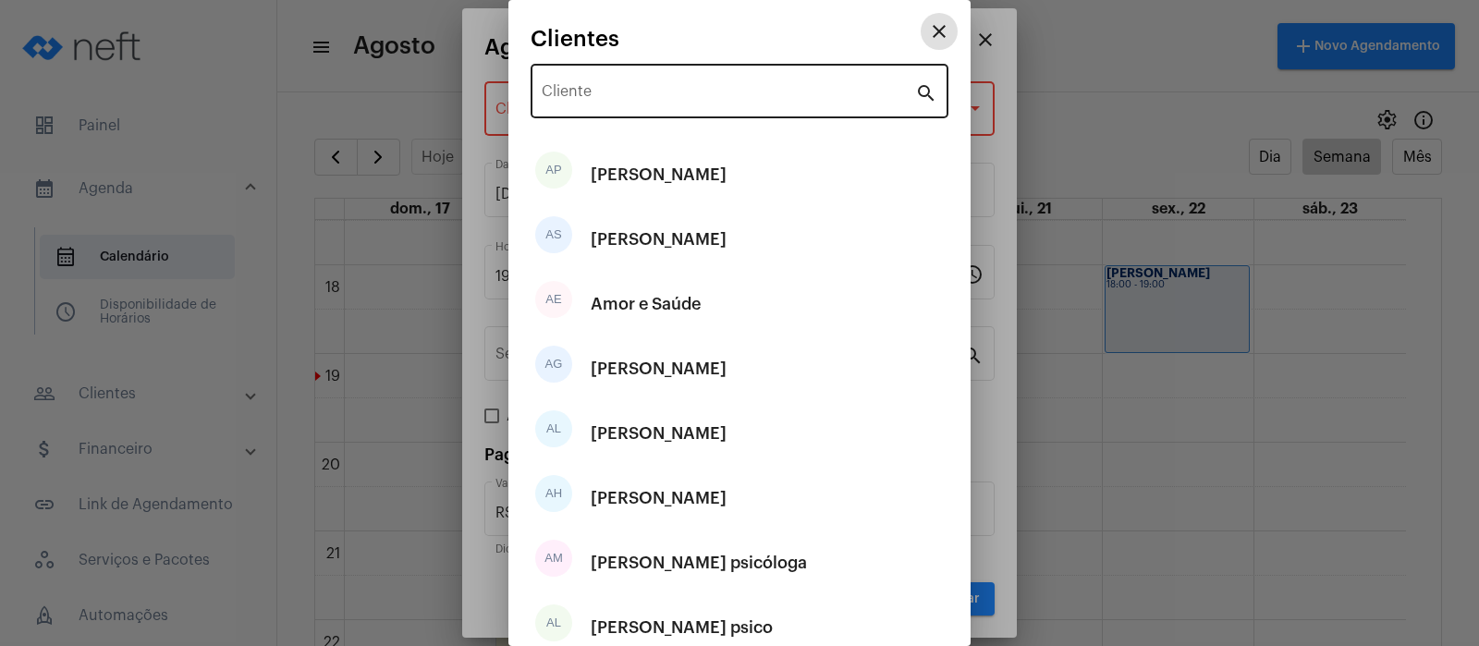
click at [556, 68] on div "Cliente" at bounding box center [728, 89] width 373 height 58
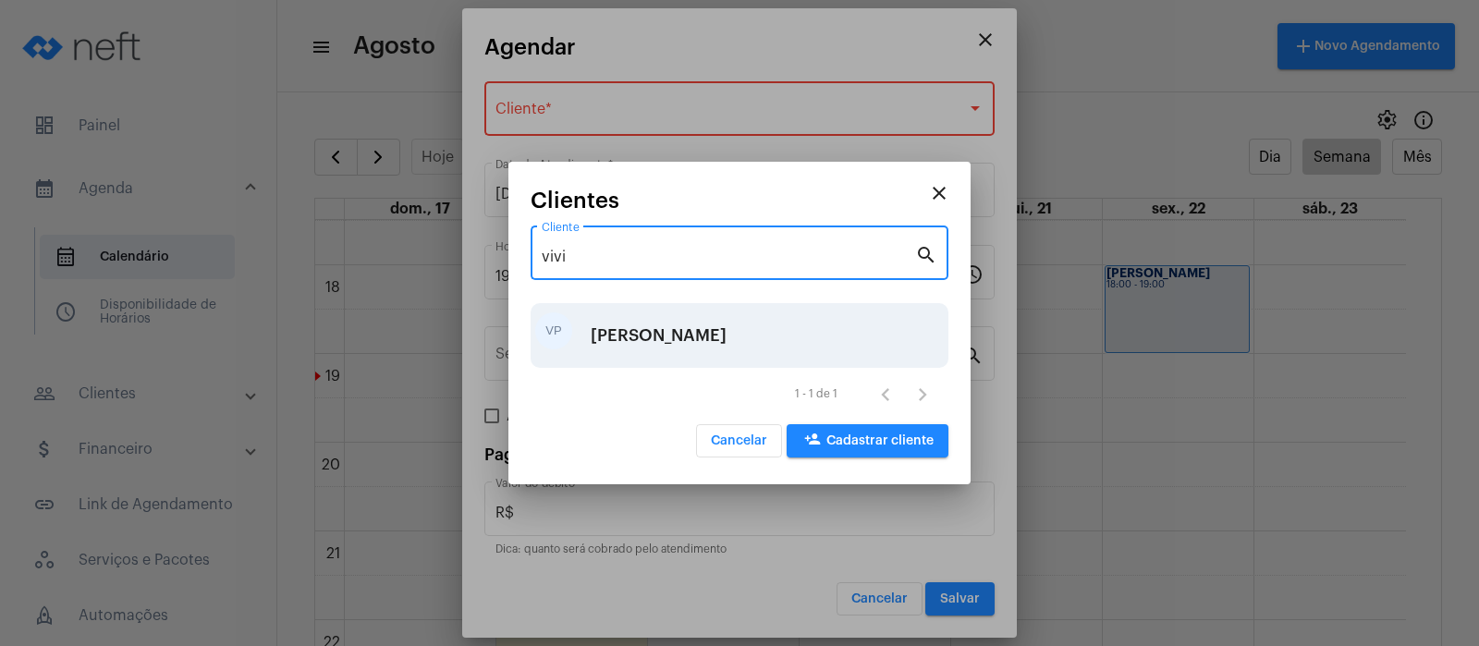
type input "vivi"
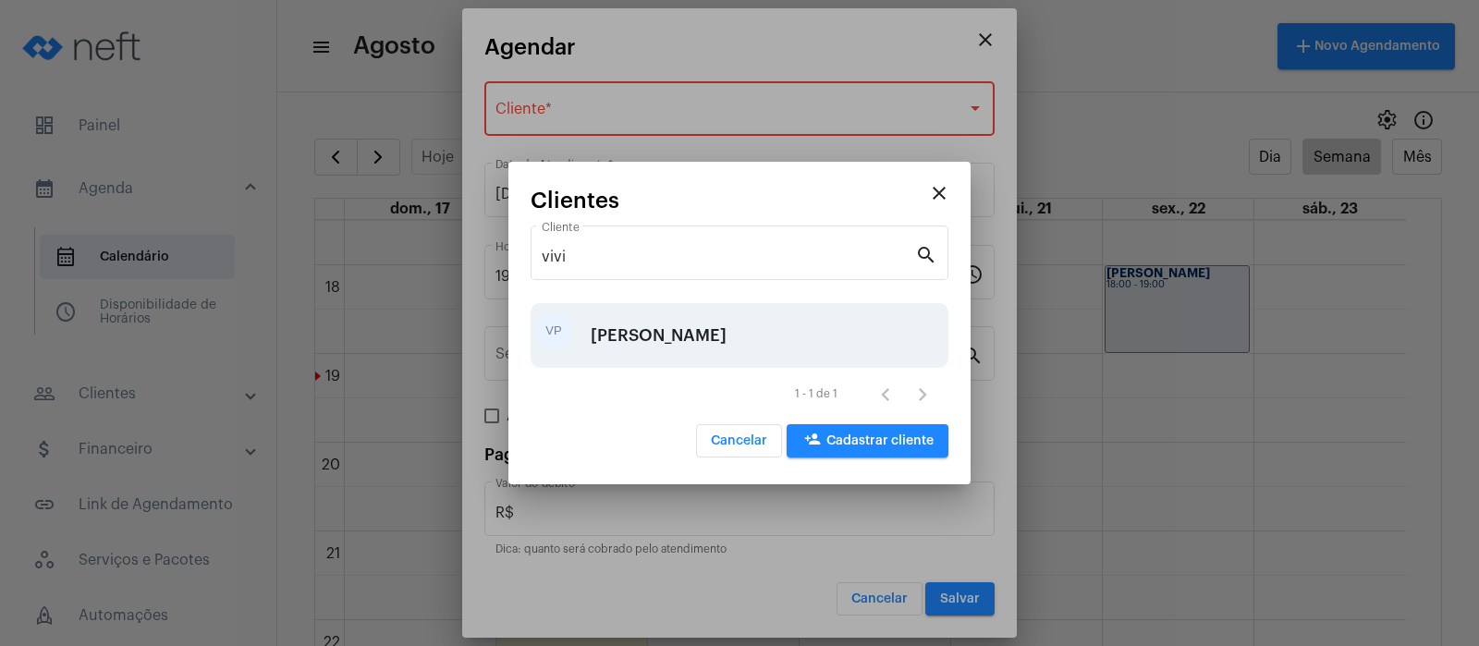
click at [663, 323] on div "[PERSON_NAME]" at bounding box center [659, 335] width 136 height 55
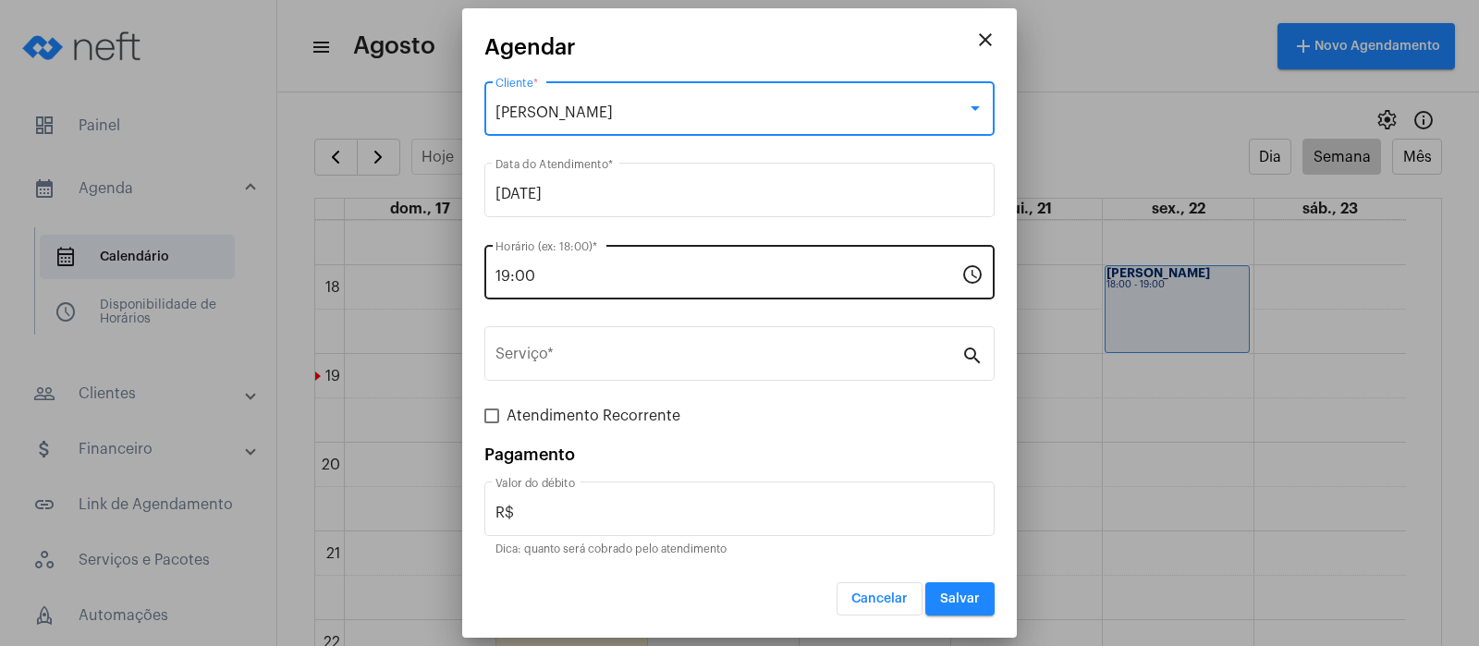
click at [570, 268] on input "19:00" at bounding box center [728, 276] width 466 height 17
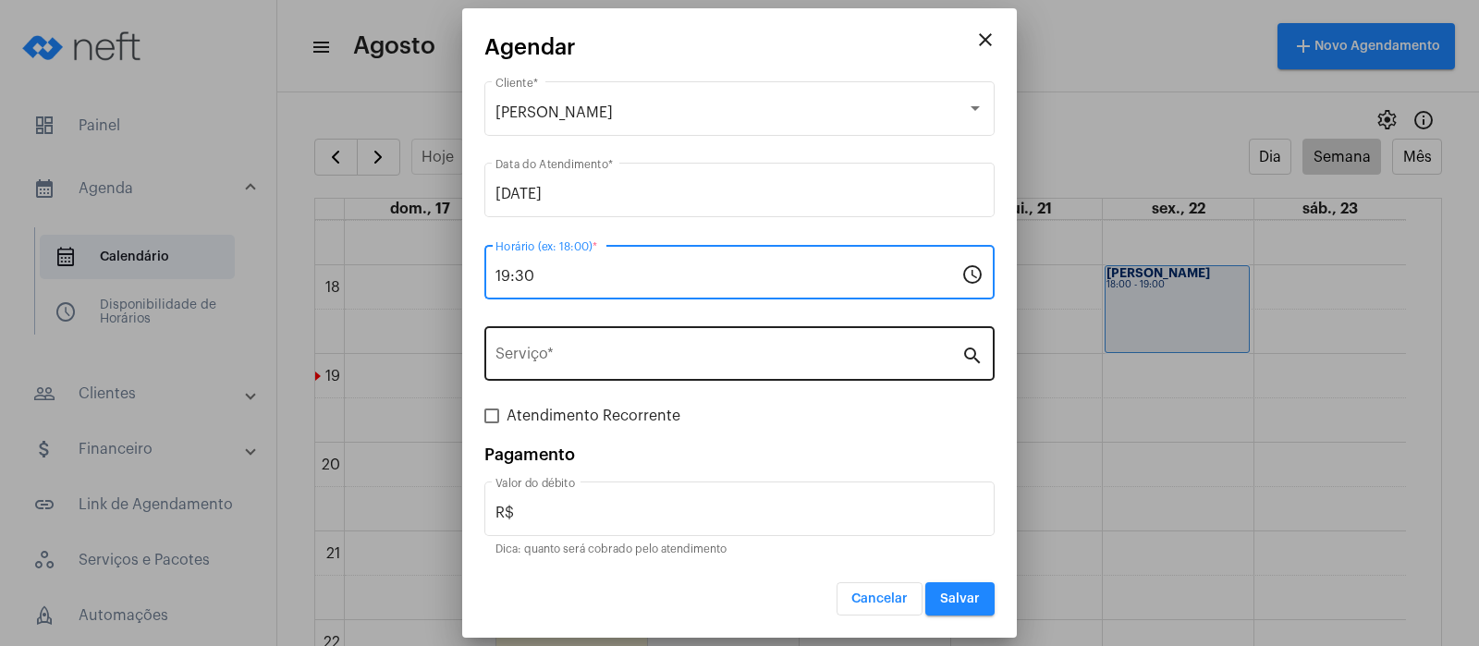
type input "19:30"
click at [541, 349] on input "Serviço *" at bounding box center [728, 357] width 466 height 17
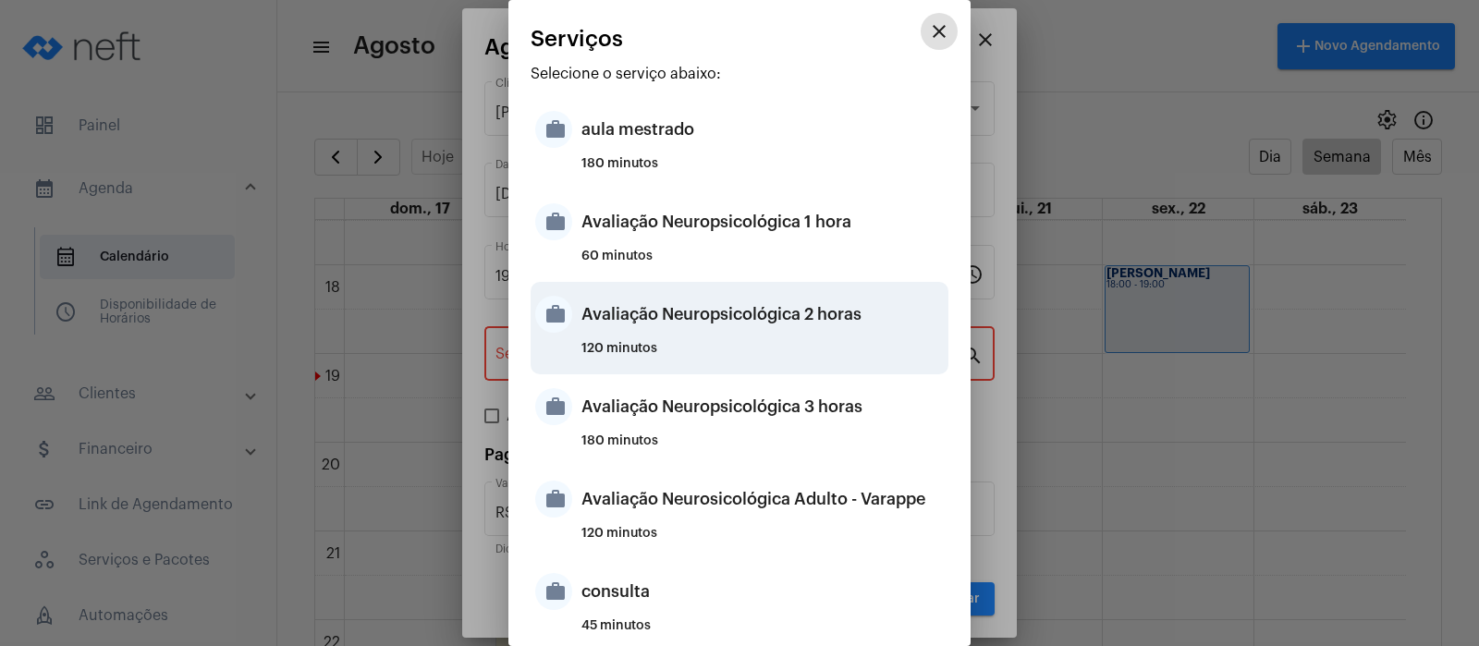
scroll to position [462, 0]
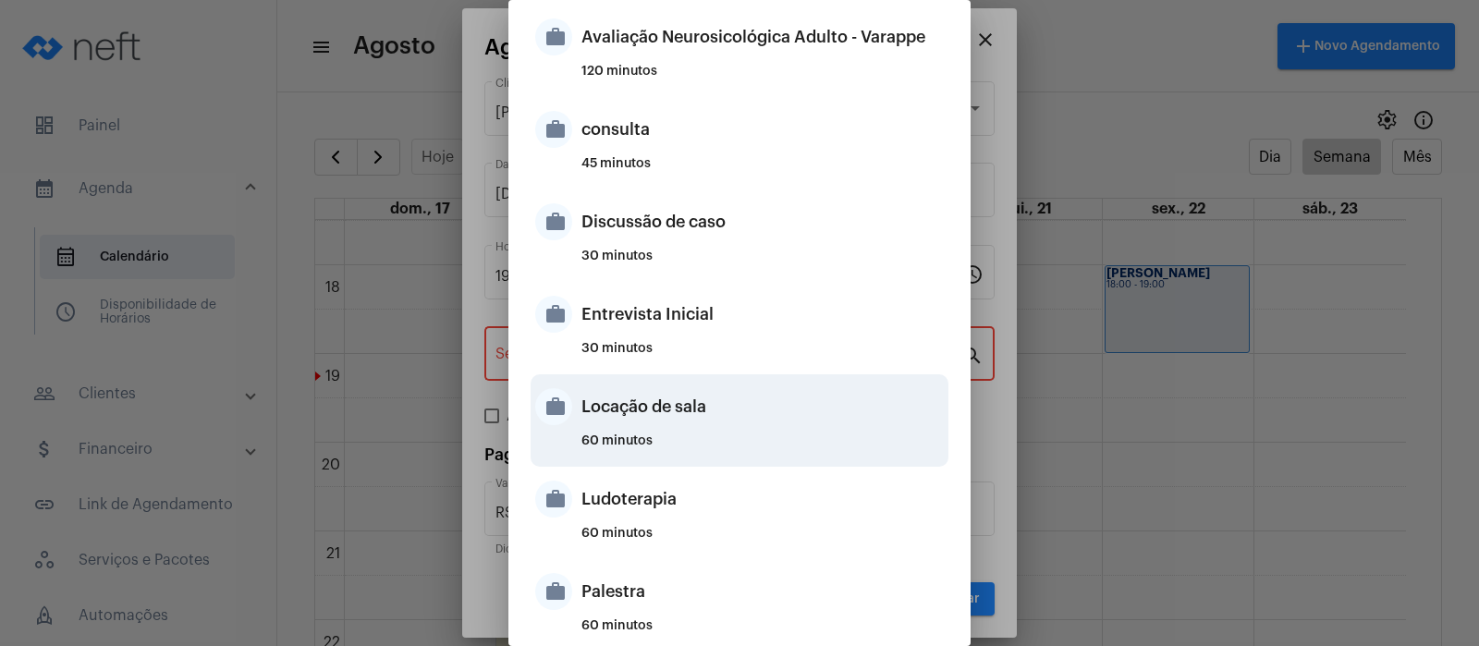
click at [615, 405] on div "Locação de sala" at bounding box center [762, 406] width 362 height 55
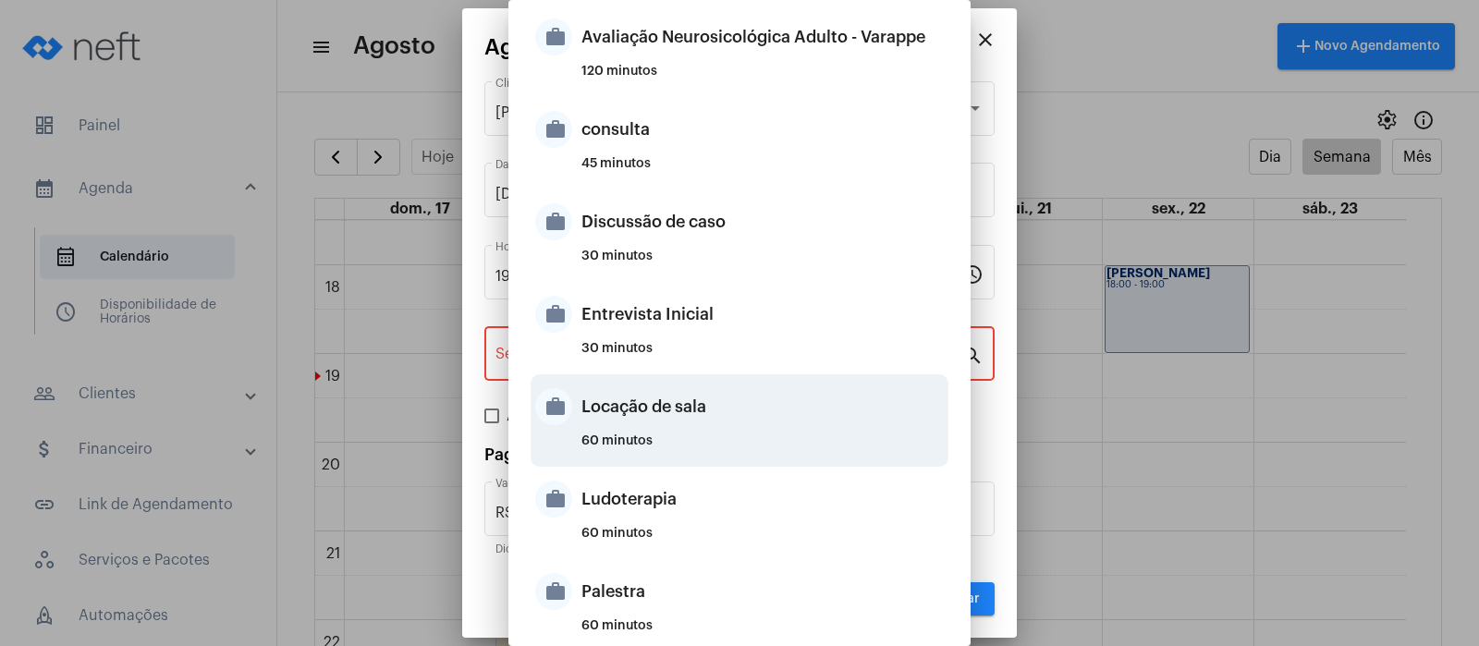
type input "Locação de sala"
type input "R$ 40"
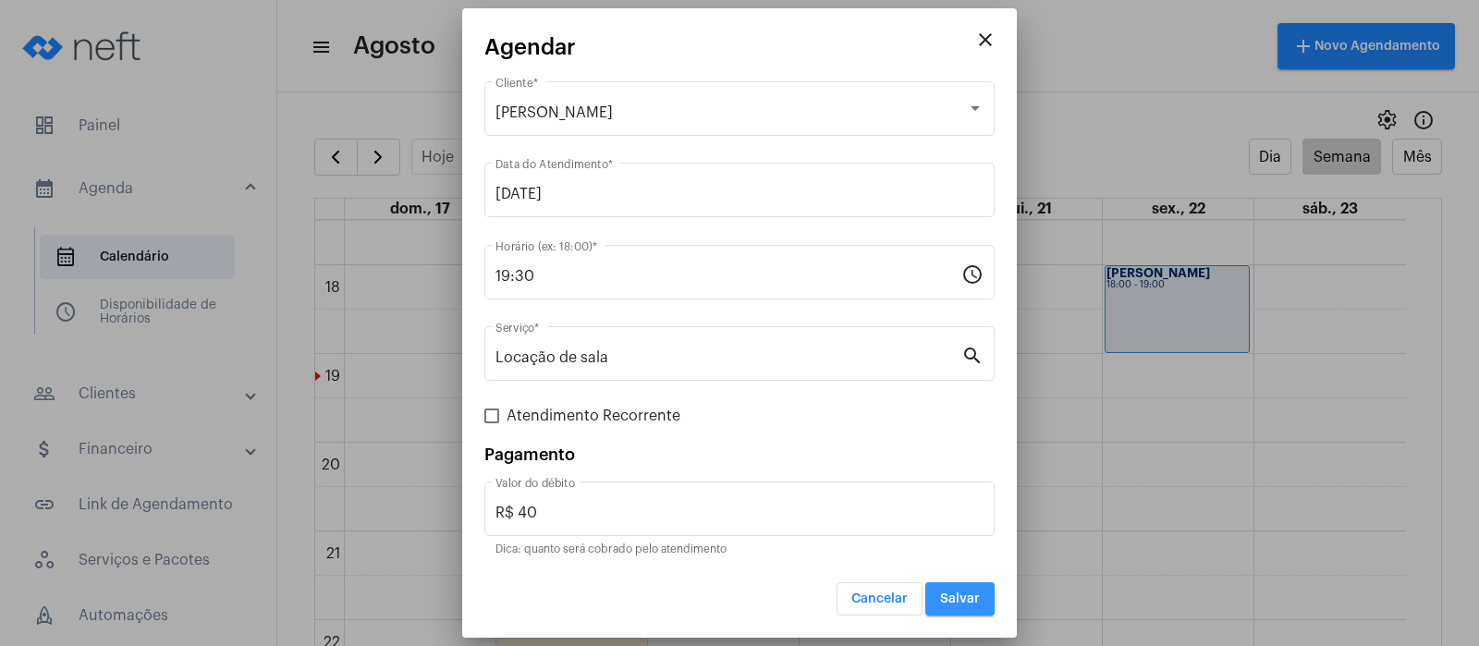
click at [950, 593] on span "Salvar" at bounding box center [960, 599] width 40 height 13
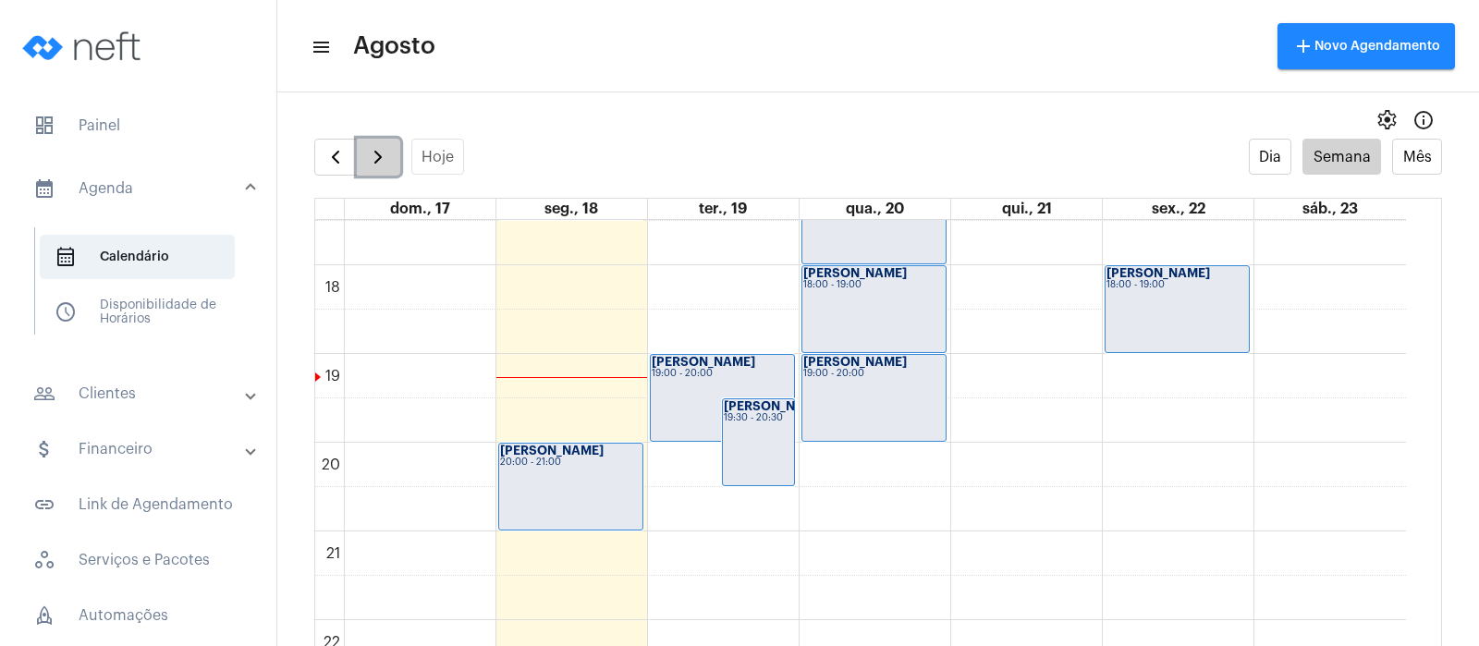
click at [382, 153] on span "button" at bounding box center [378, 157] width 22 height 22
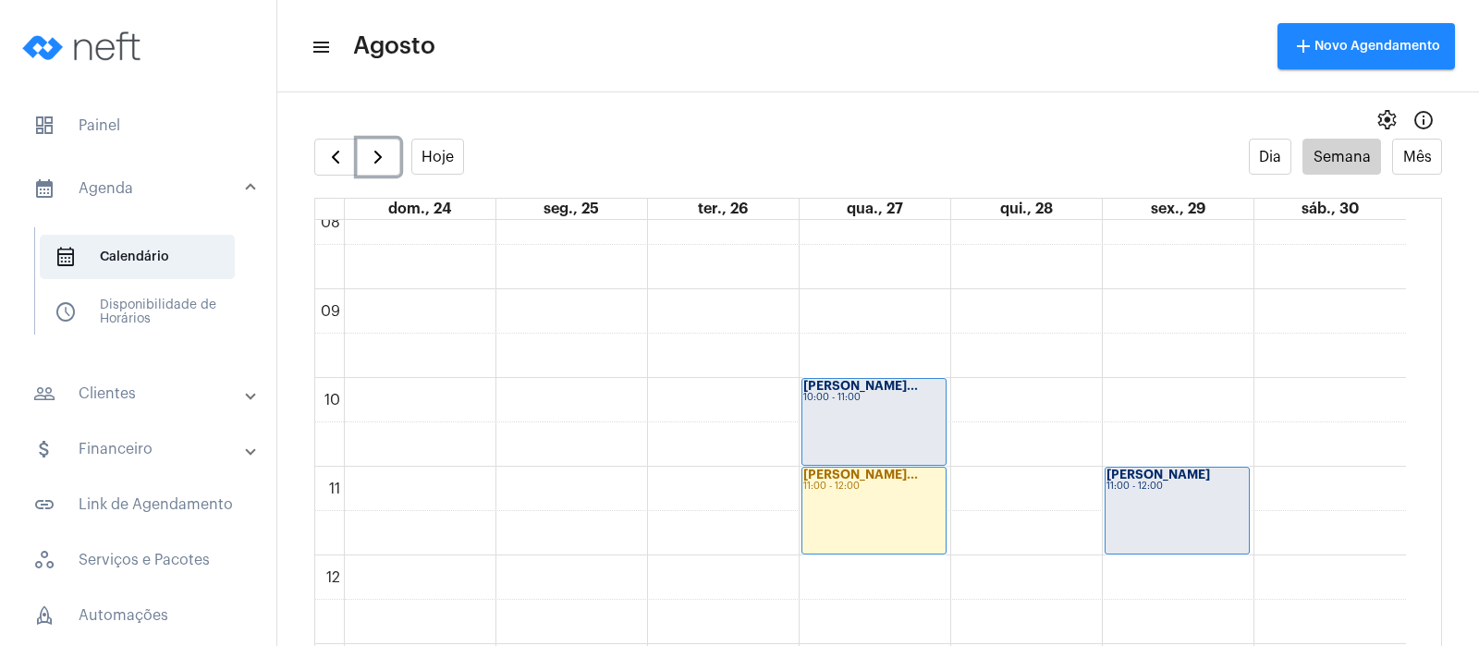
scroll to position [693, 0]
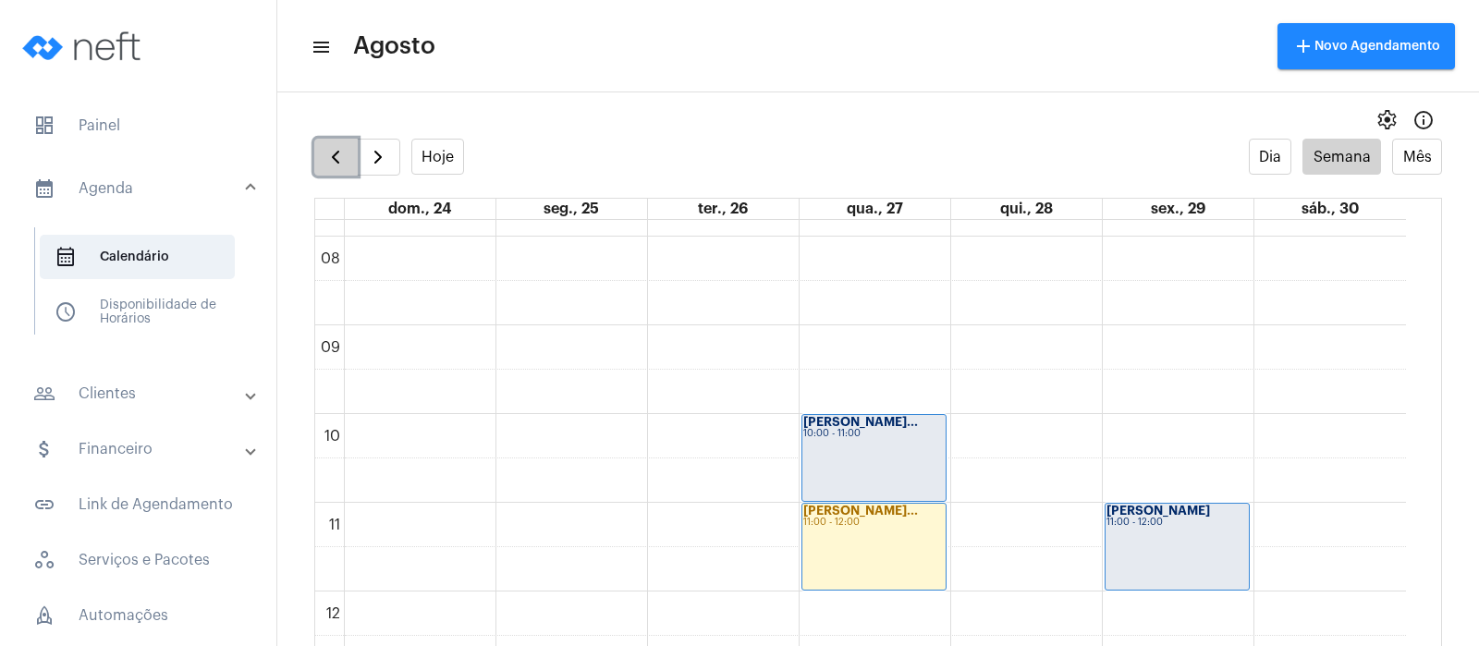
click at [344, 155] on span "button" at bounding box center [335, 157] width 22 height 22
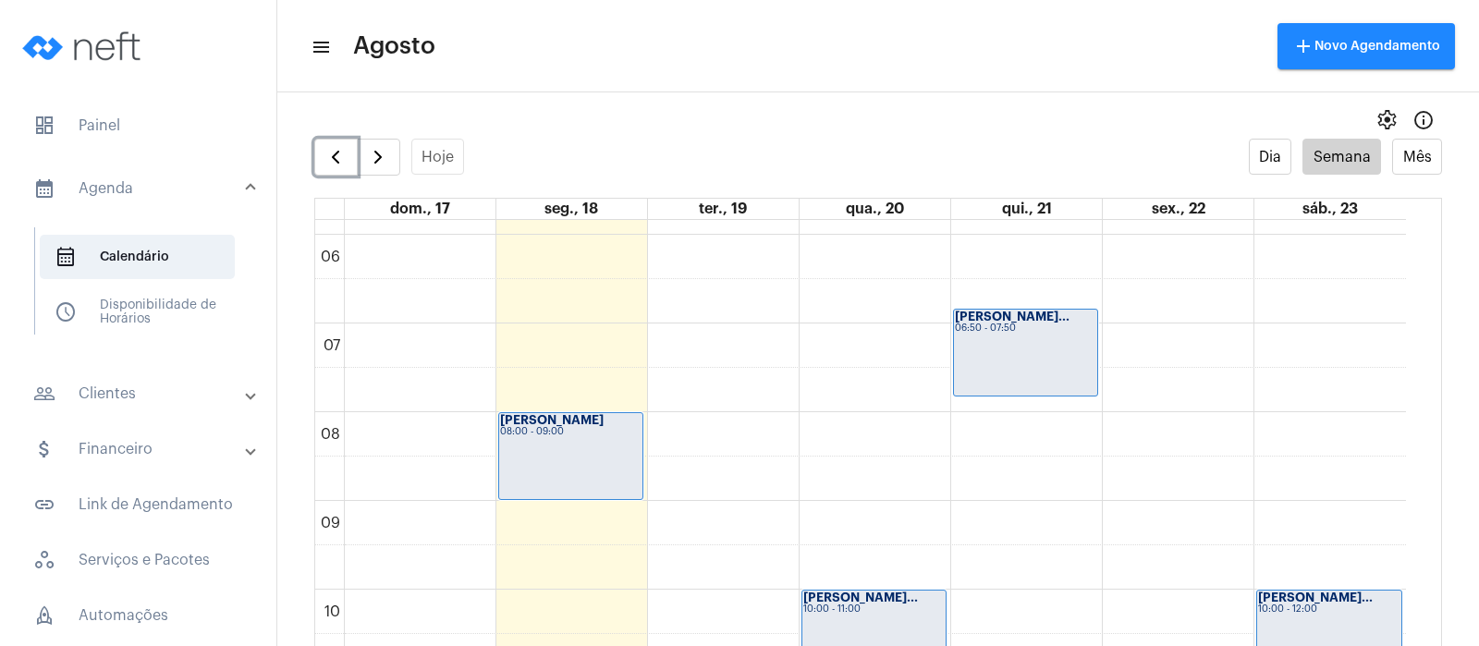
scroll to position [512, 0]
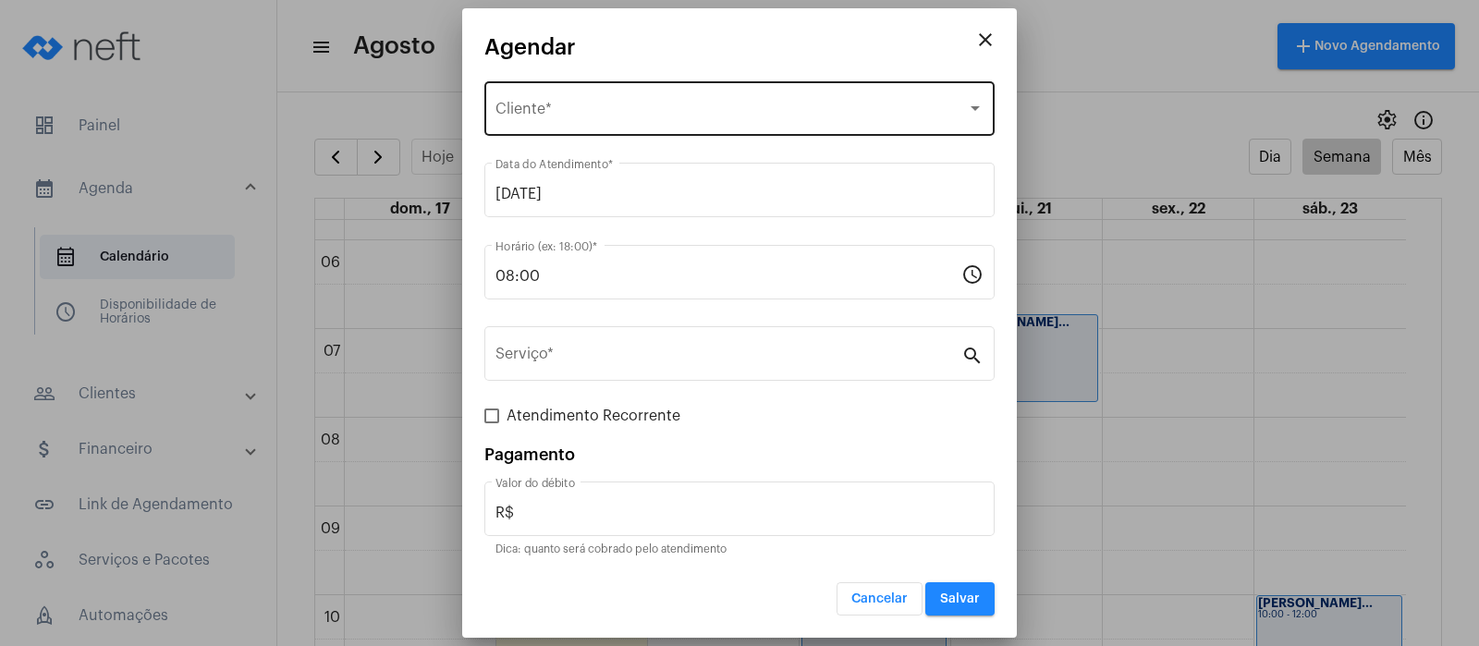
click at [648, 107] on div "Selecione o Cliente" at bounding box center [730, 112] width 471 height 17
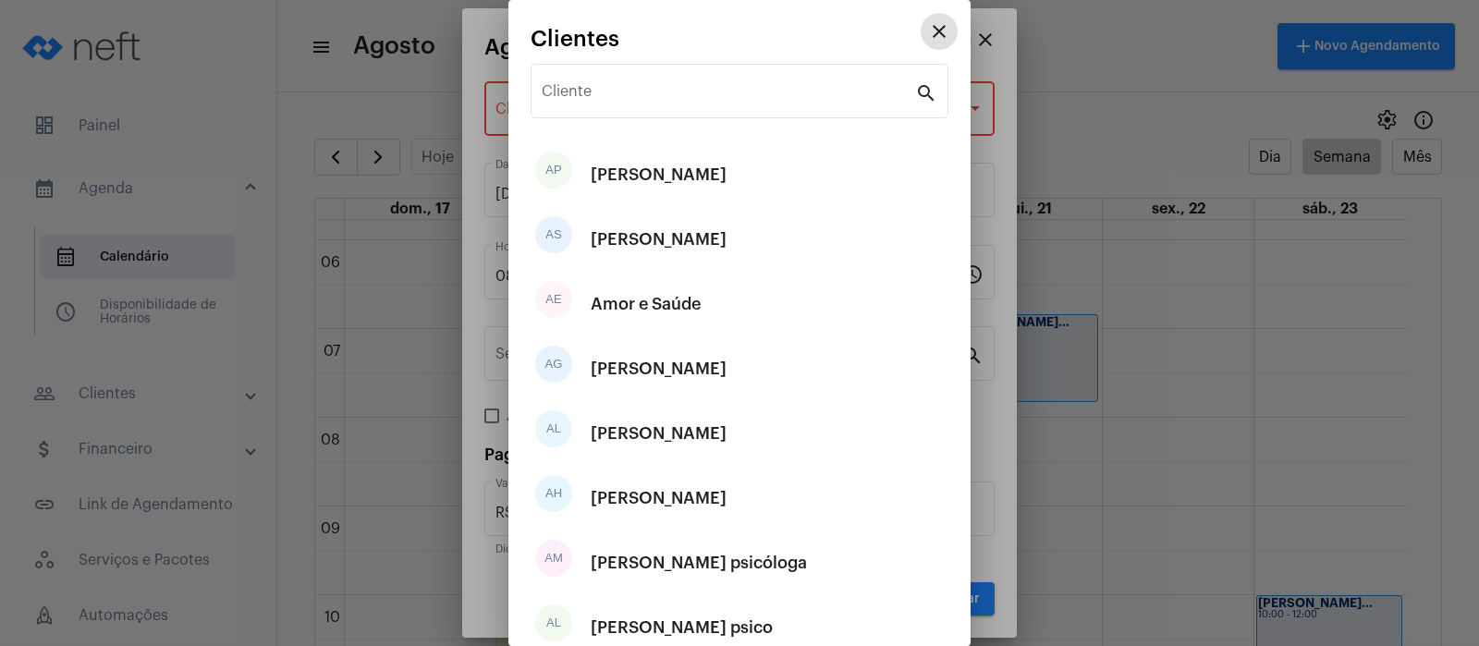
click at [648, 107] on div "Cliente" at bounding box center [728, 89] width 373 height 58
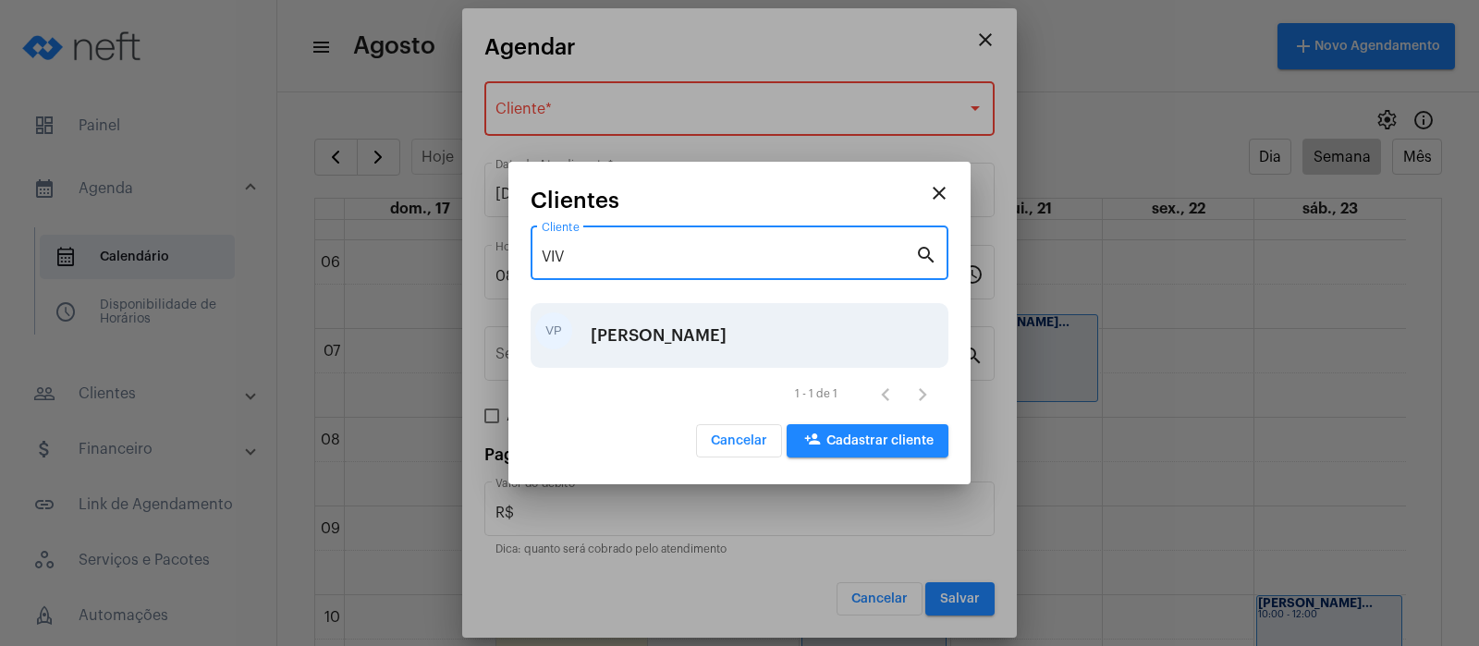
type input "VIV"
click at [647, 330] on div "[PERSON_NAME]" at bounding box center [659, 335] width 136 height 55
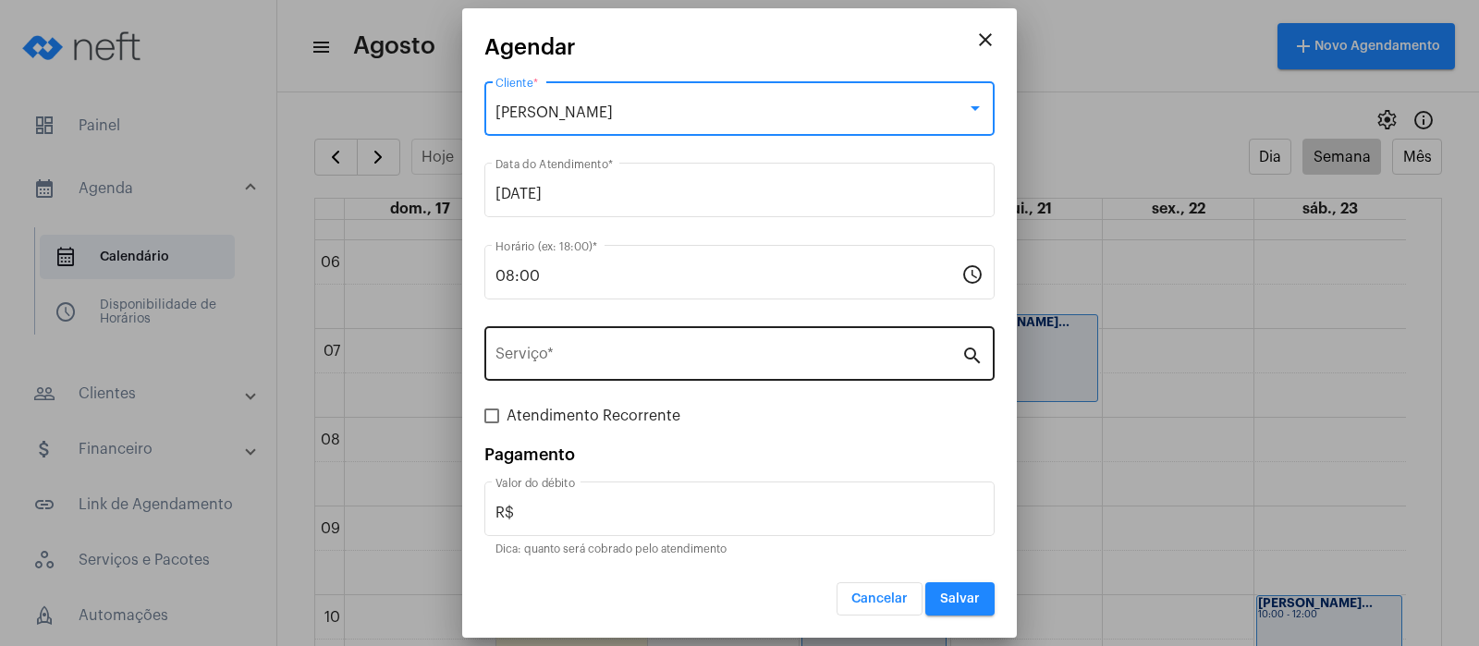
click at [580, 349] on input "Serviço *" at bounding box center [728, 357] width 466 height 17
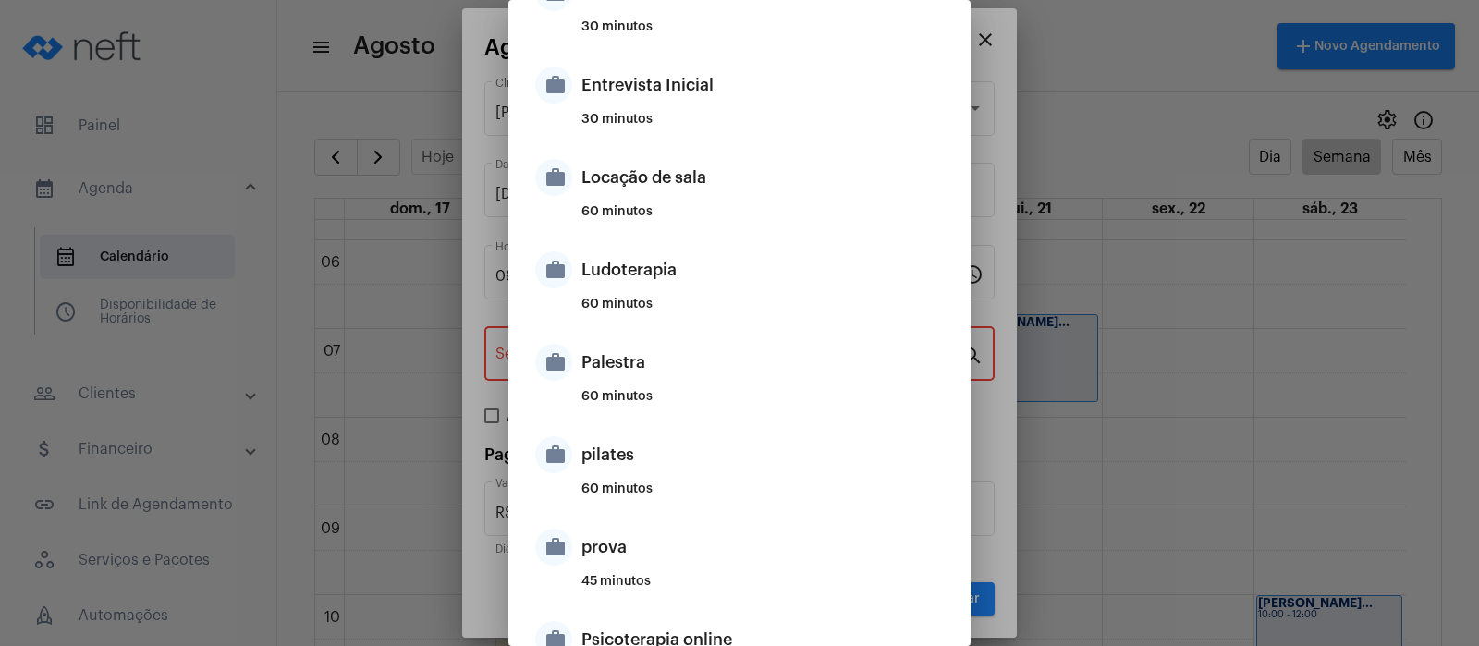
scroll to position [693, 0]
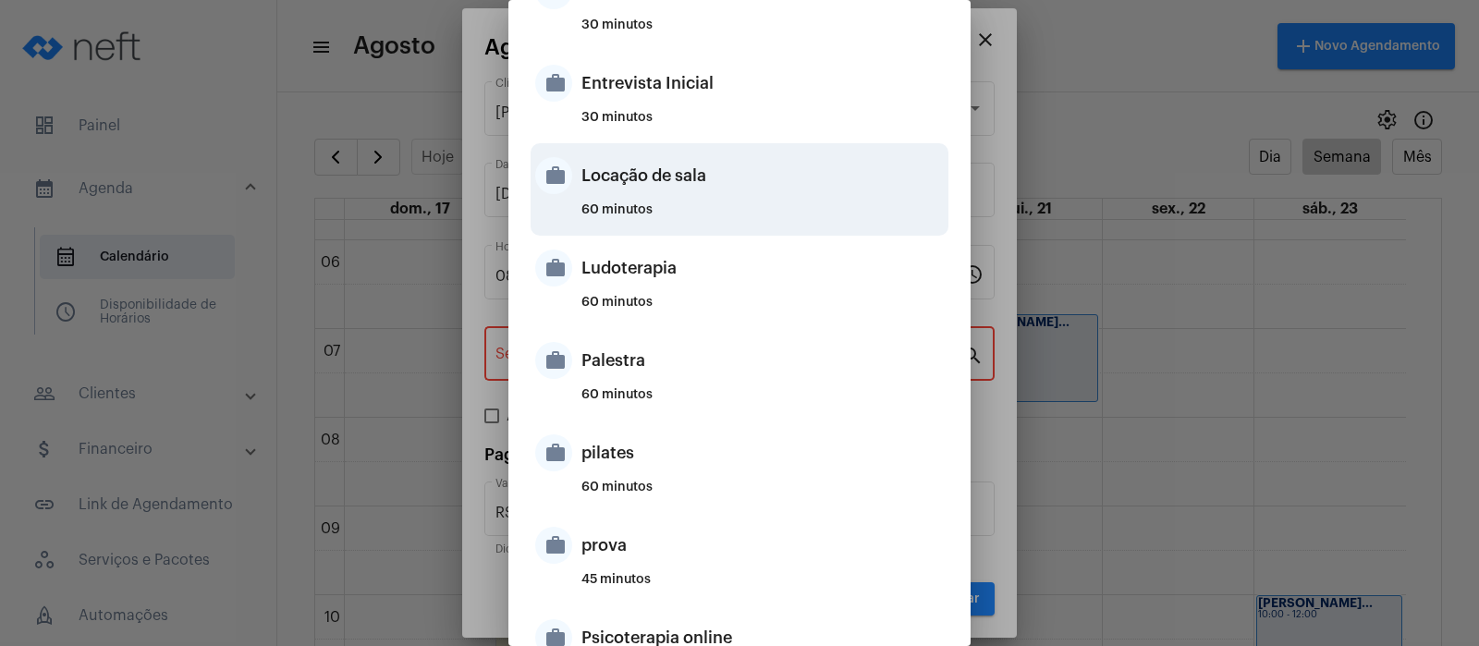
click at [612, 184] on div "Locação de sala" at bounding box center [762, 175] width 362 height 55
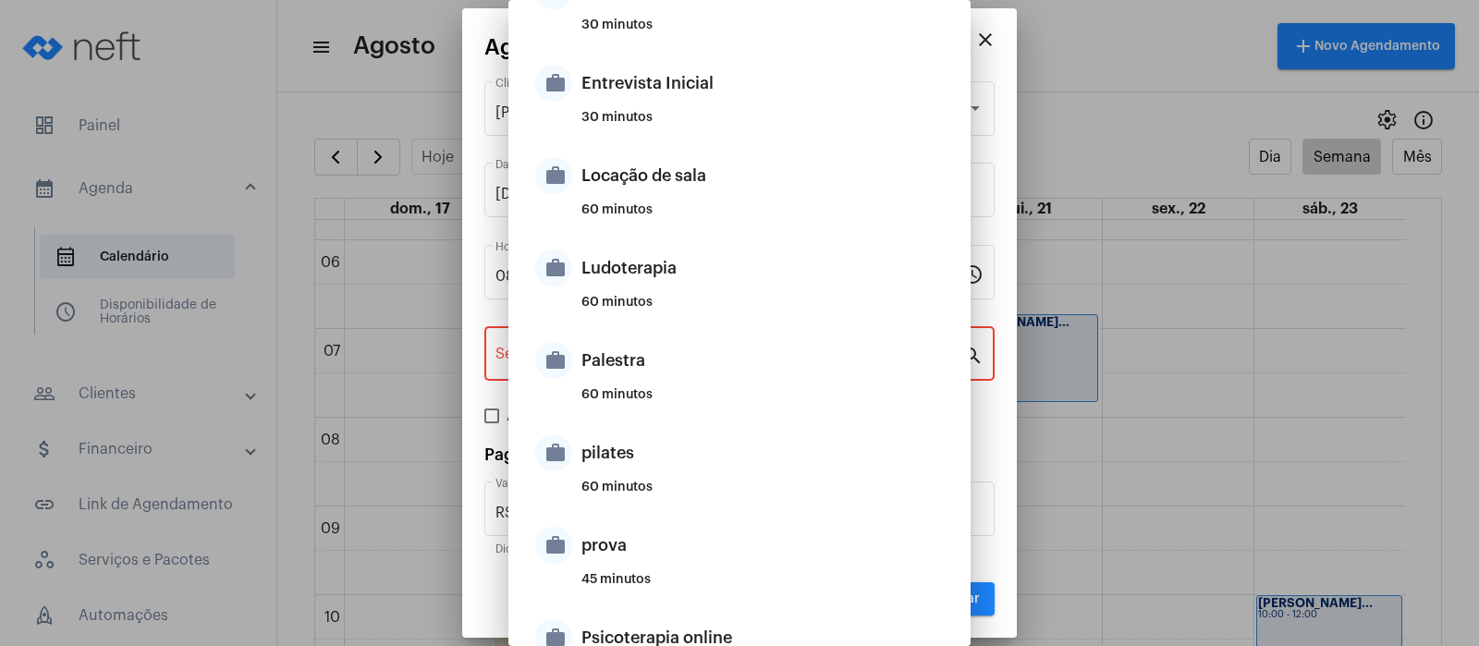
type input "Locação de sala"
type input "R$ 40"
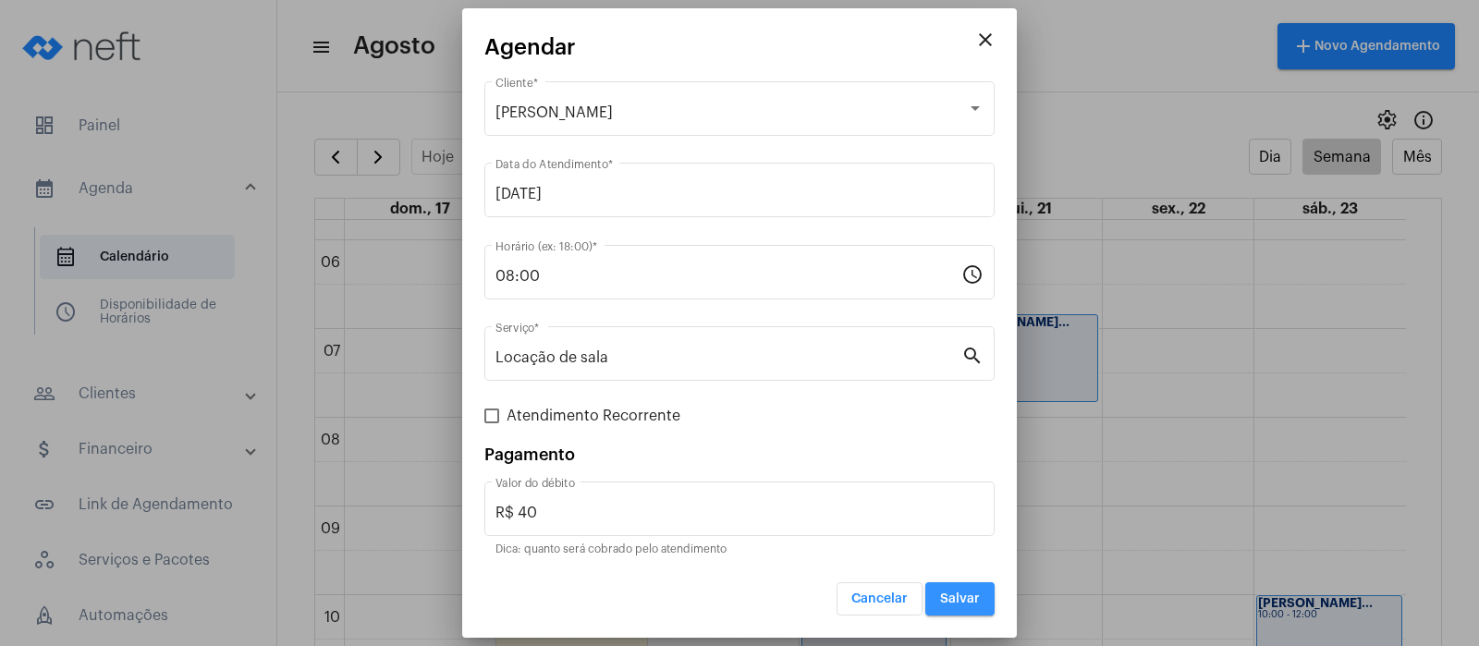
click at [956, 596] on span "Salvar" at bounding box center [960, 599] width 40 height 13
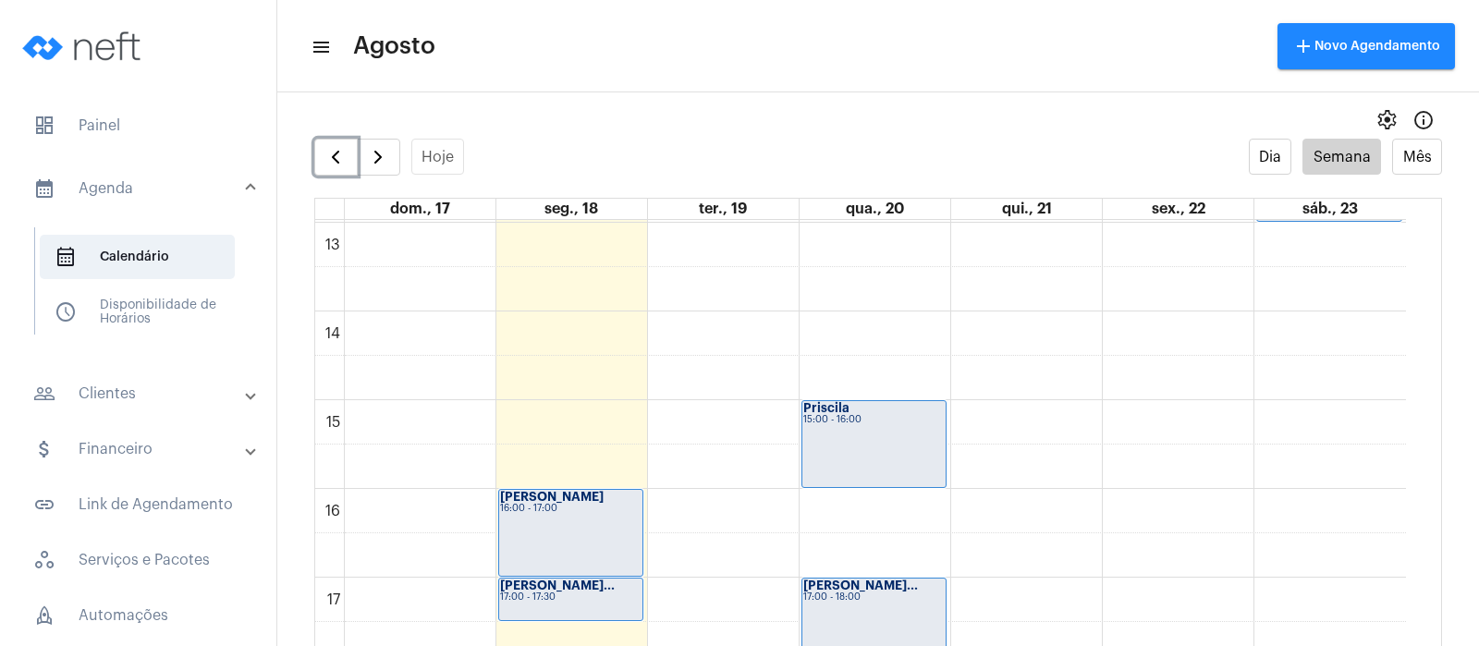
scroll to position [1436, 0]
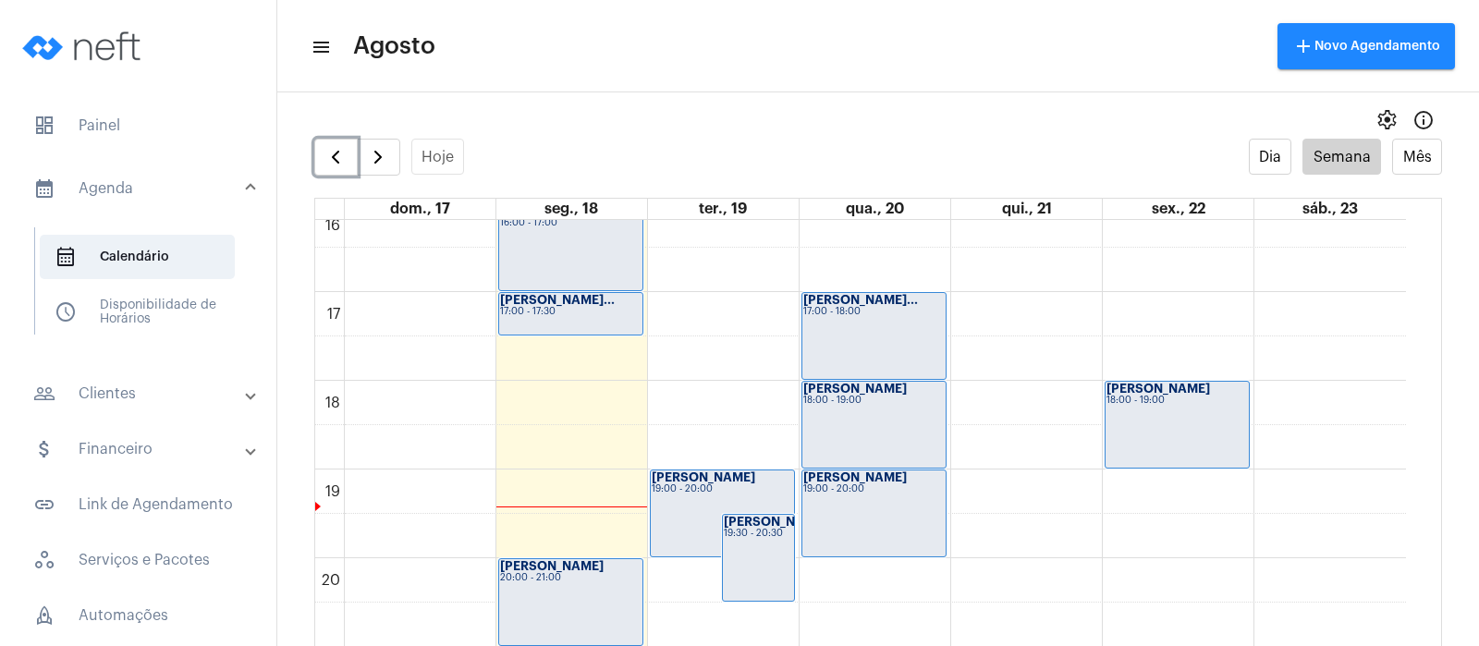
click at [767, 529] on div "[PERSON_NAME]" at bounding box center [758, 522] width 69 height 13
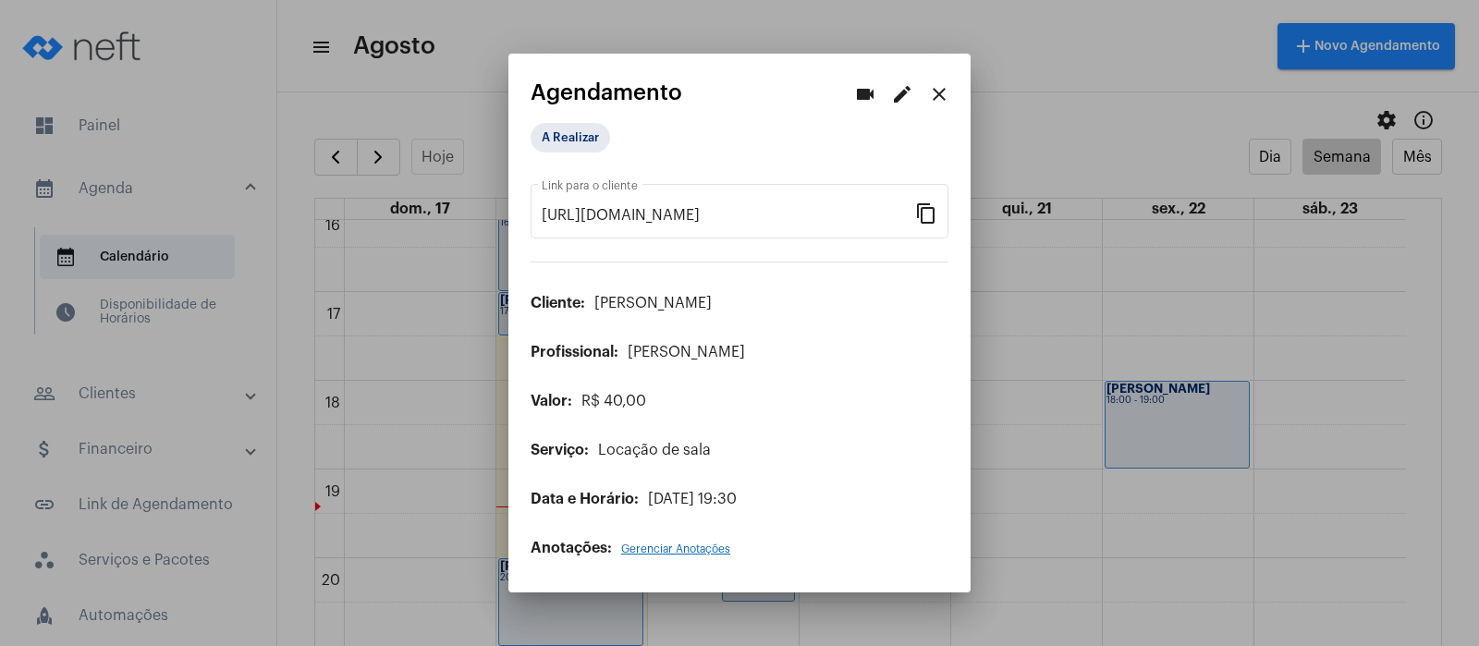
click at [906, 91] on mat-icon "edit" at bounding box center [902, 94] width 22 height 22
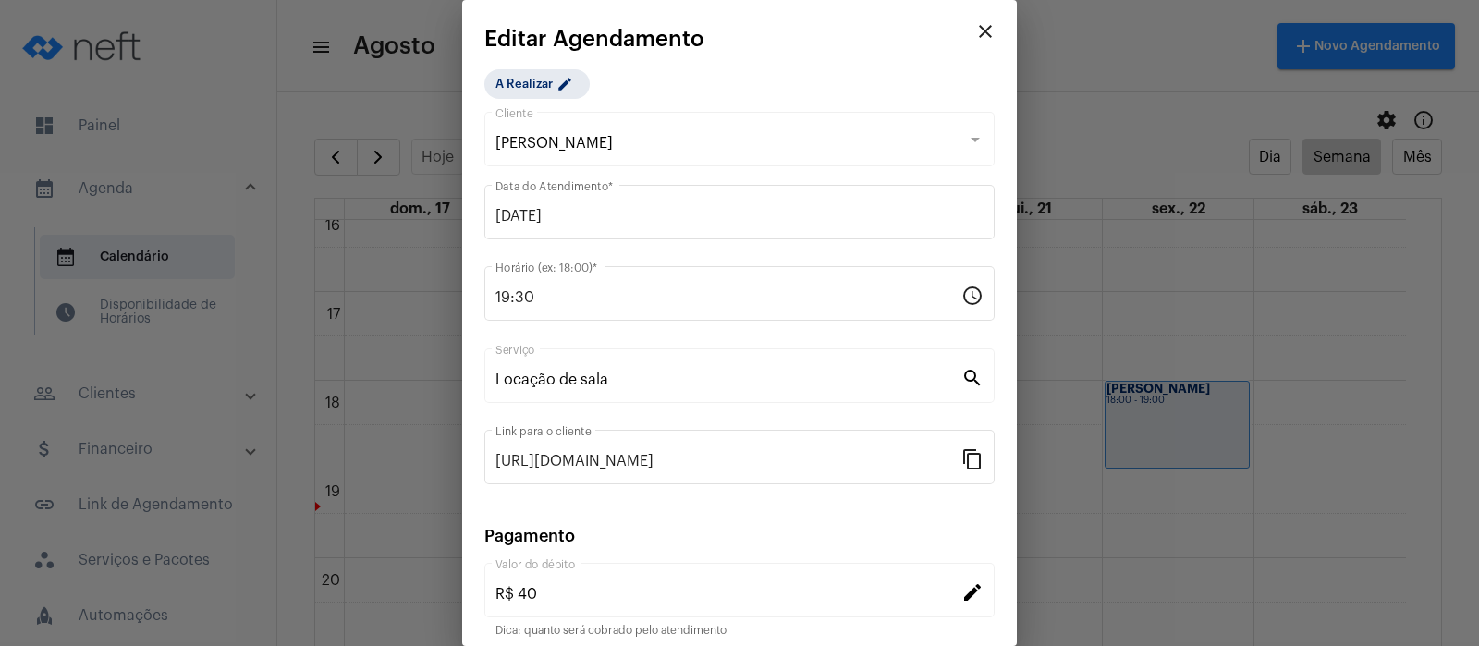
click at [974, 26] on mat-icon "close" at bounding box center [985, 31] width 22 height 22
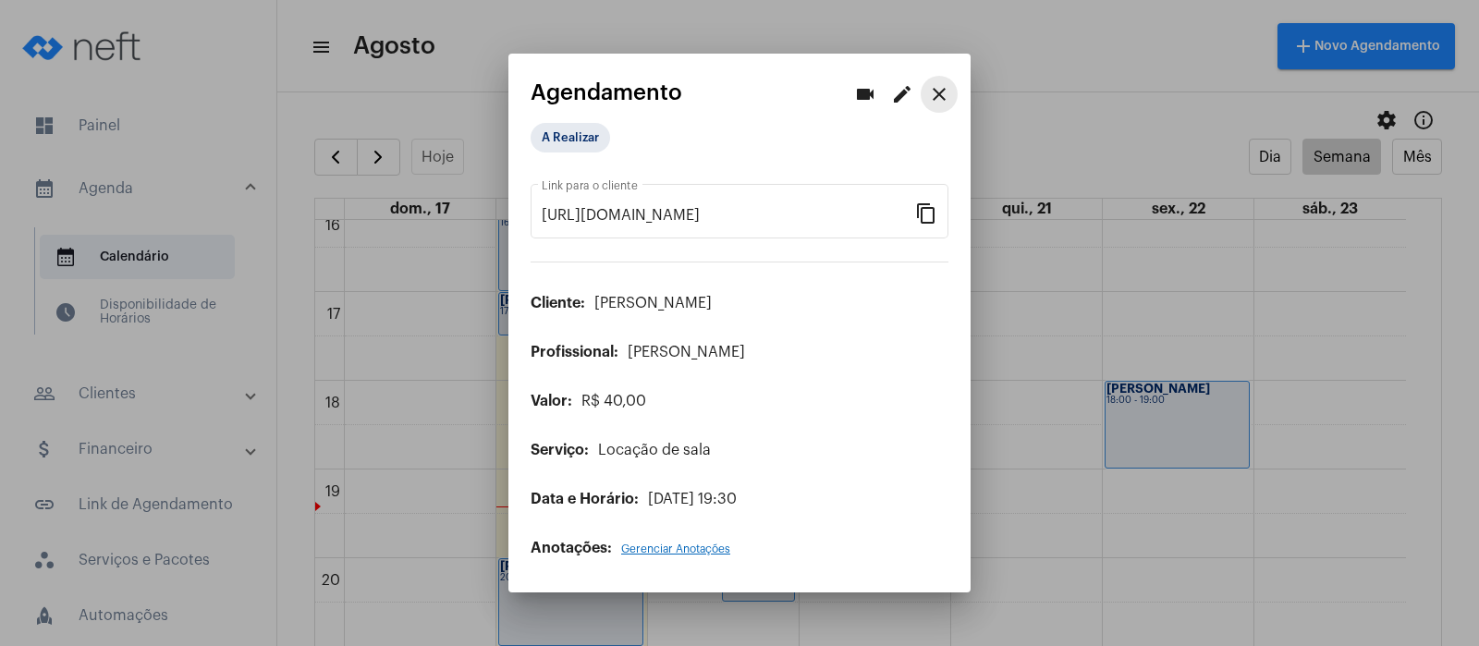
click at [937, 92] on mat-icon "close" at bounding box center [939, 94] width 22 height 22
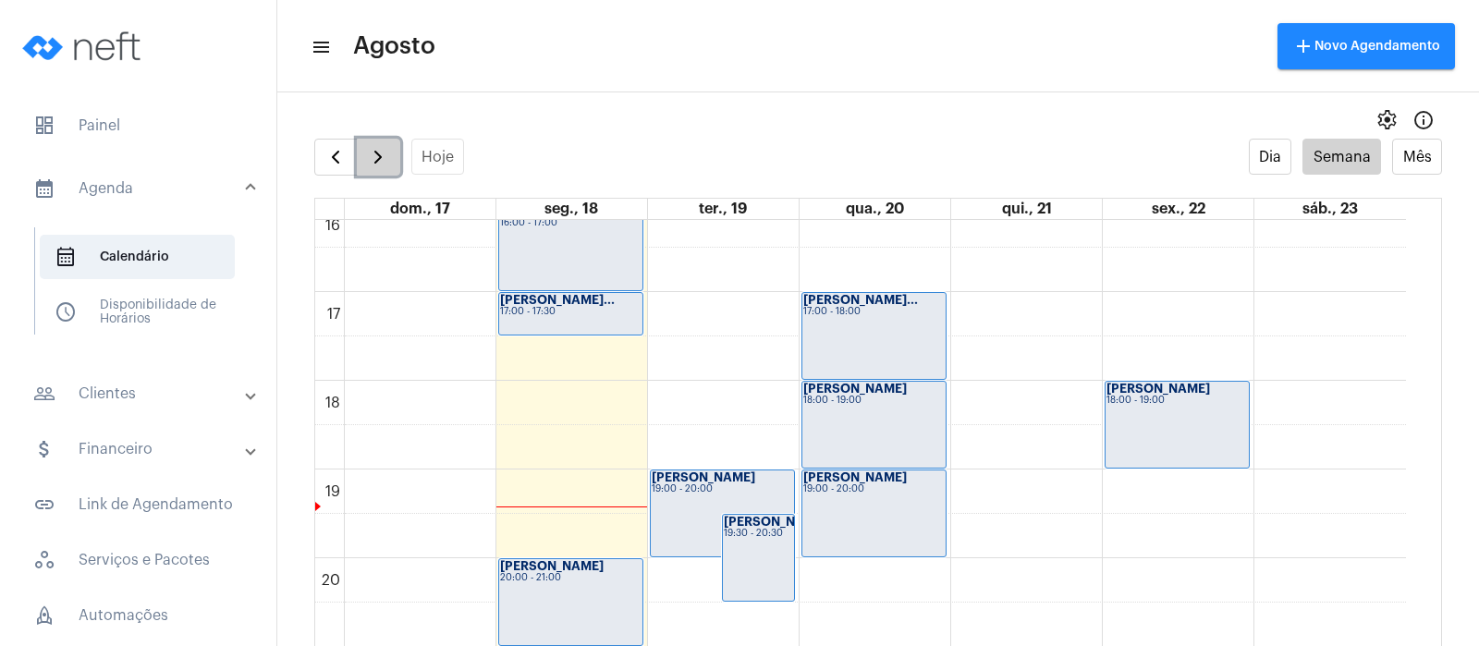
click at [374, 161] on span "button" at bounding box center [378, 157] width 22 height 22
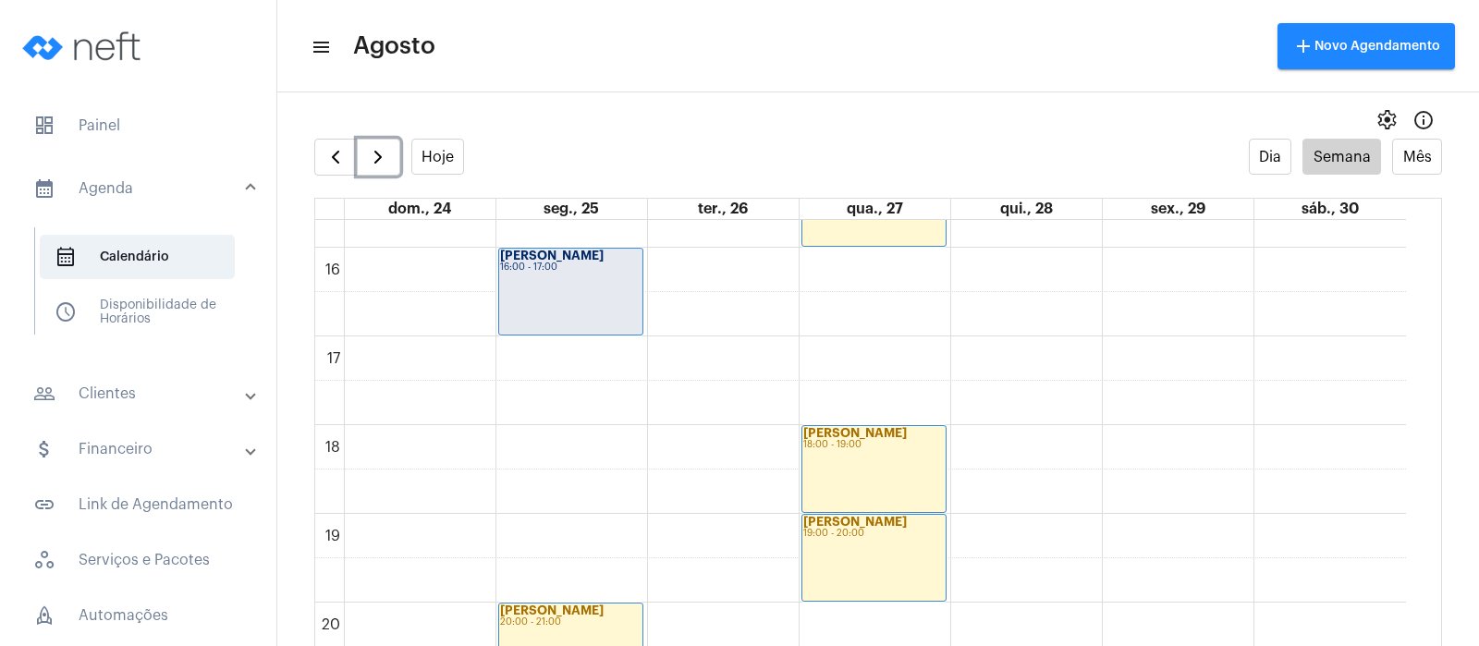
scroll to position [1458, 0]
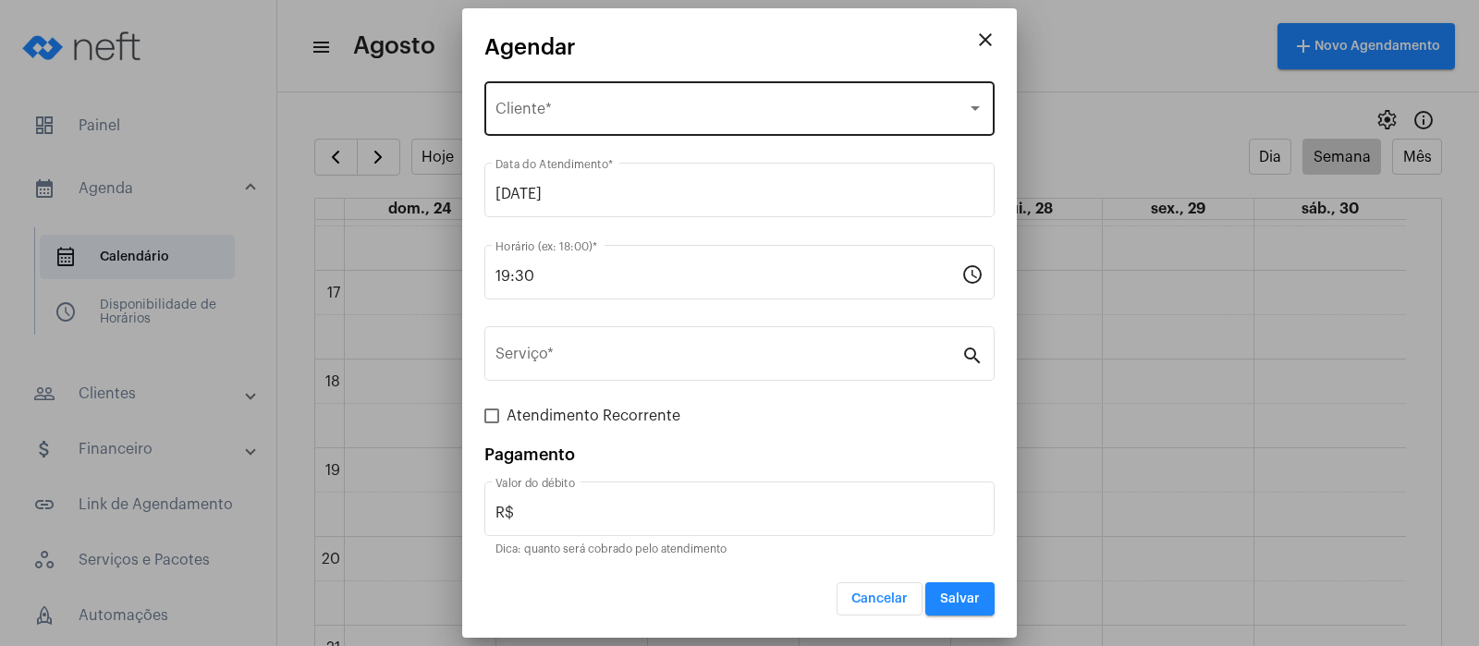
click at [624, 100] on div "Selecione o Cliente Cliente *" at bounding box center [739, 107] width 488 height 58
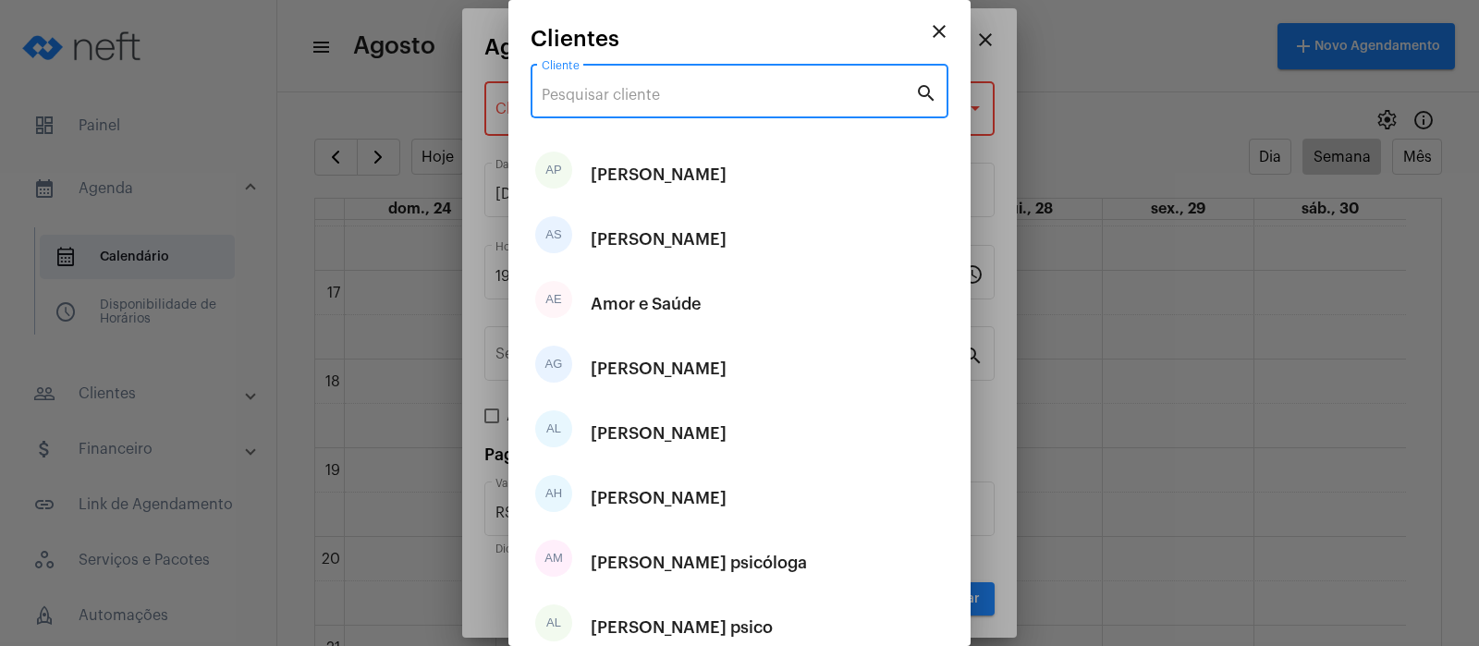
click at [628, 87] on input "Cliente" at bounding box center [728, 95] width 373 height 17
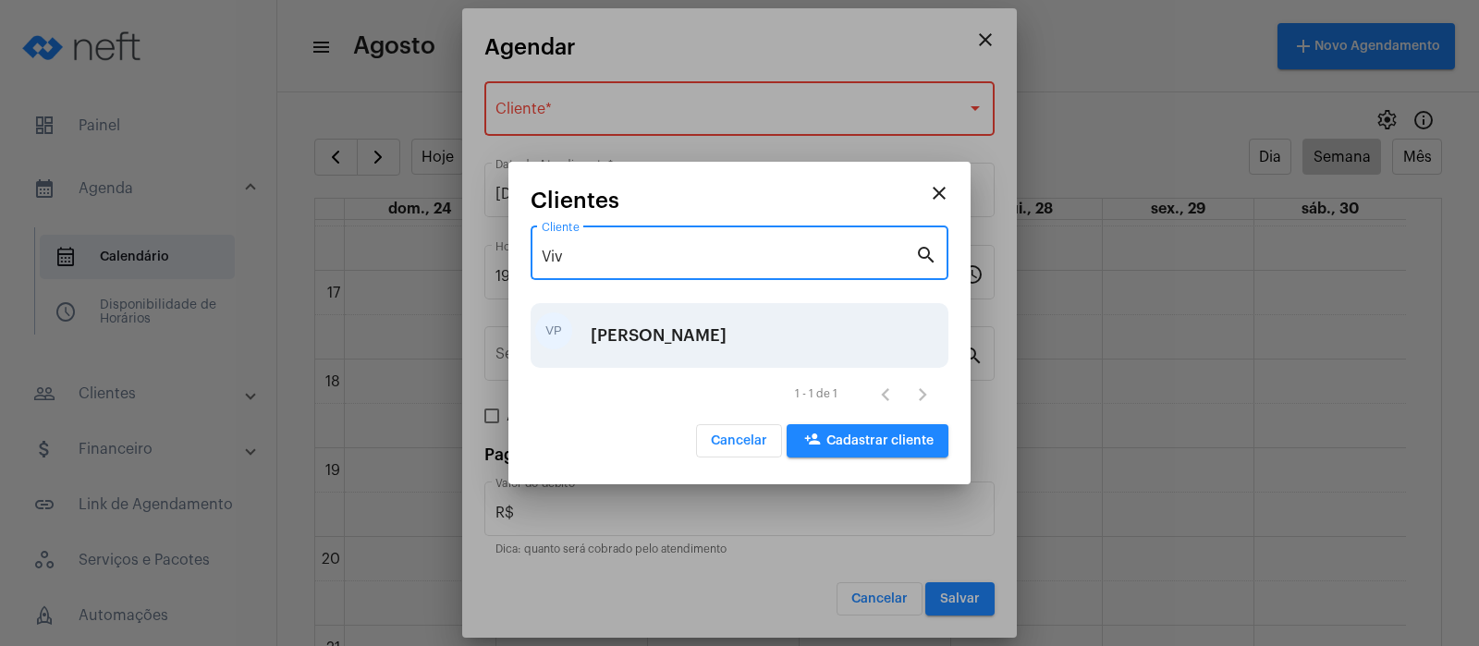
type input "Viv"
click at [626, 333] on div "[PERSON_NAME]" at bounding box center [659, 335] width 136 height 55
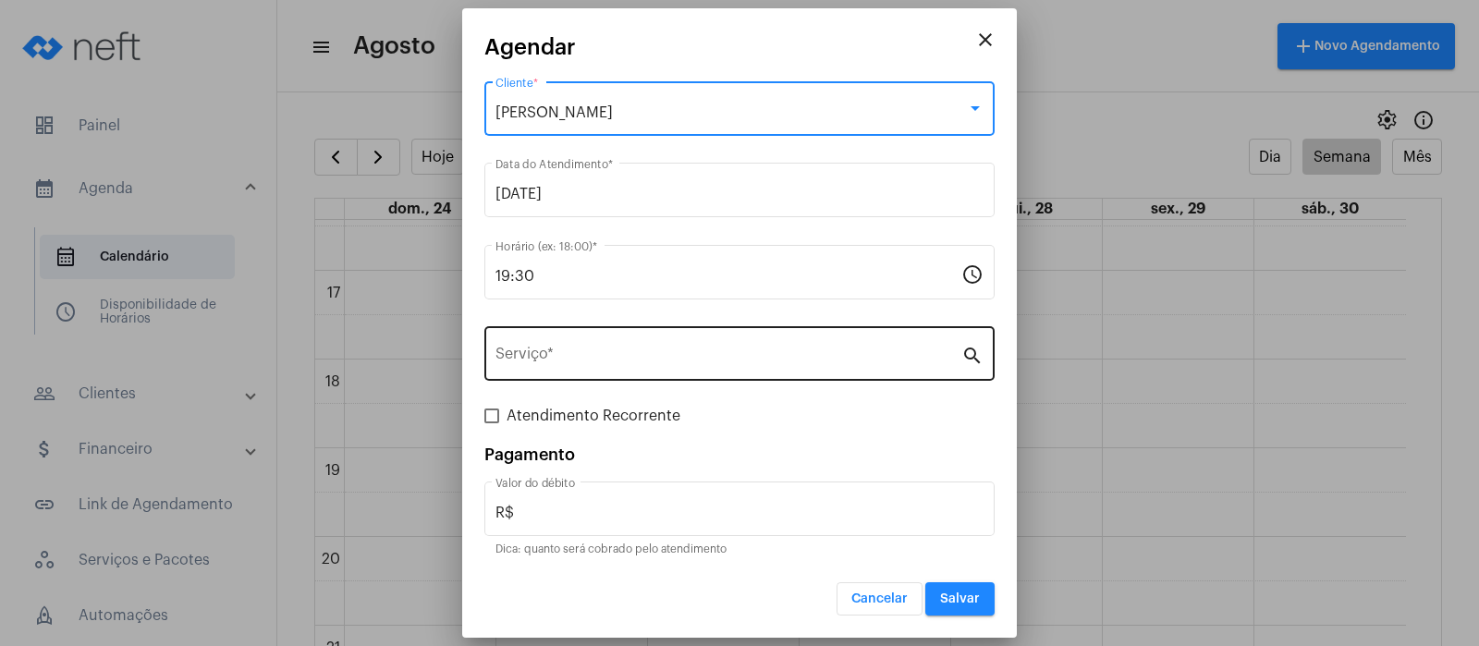
click at [605, 363] on input "Serviço *" at bounding box center [728, 357] width 466 height 17
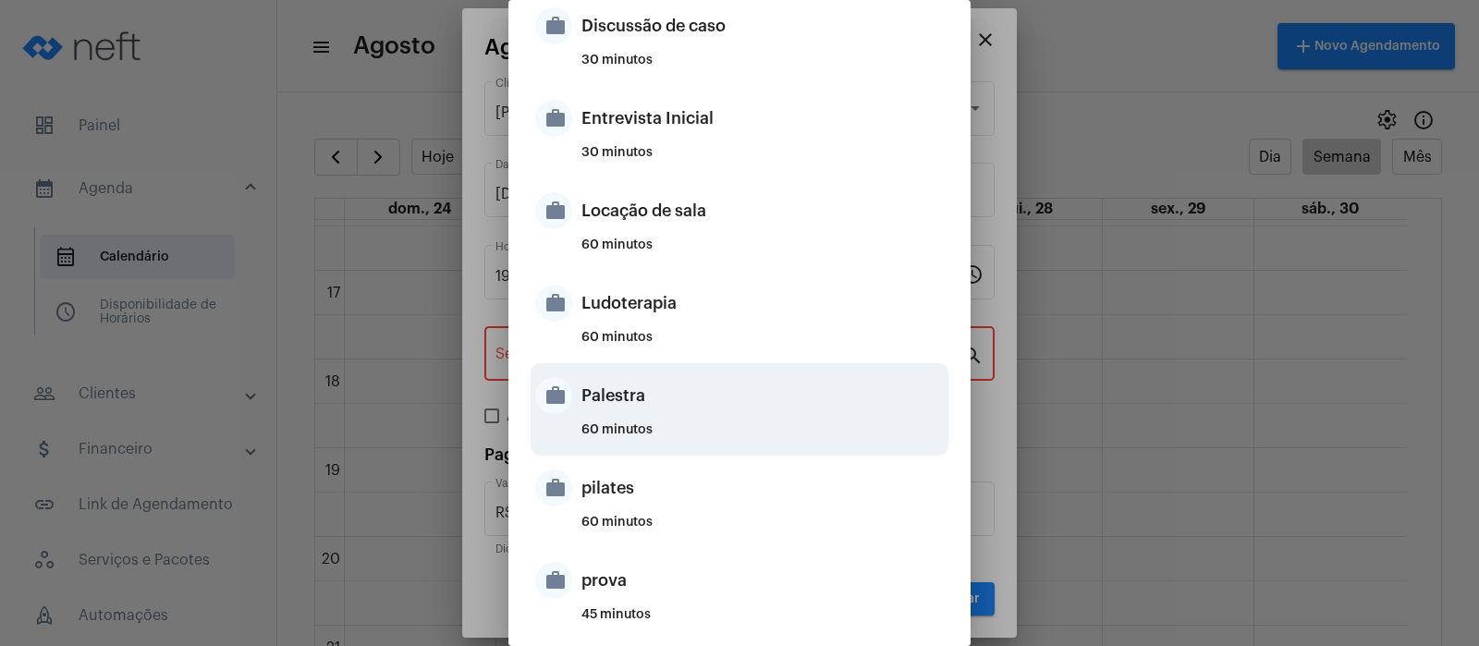
scroll to position [693, 0]
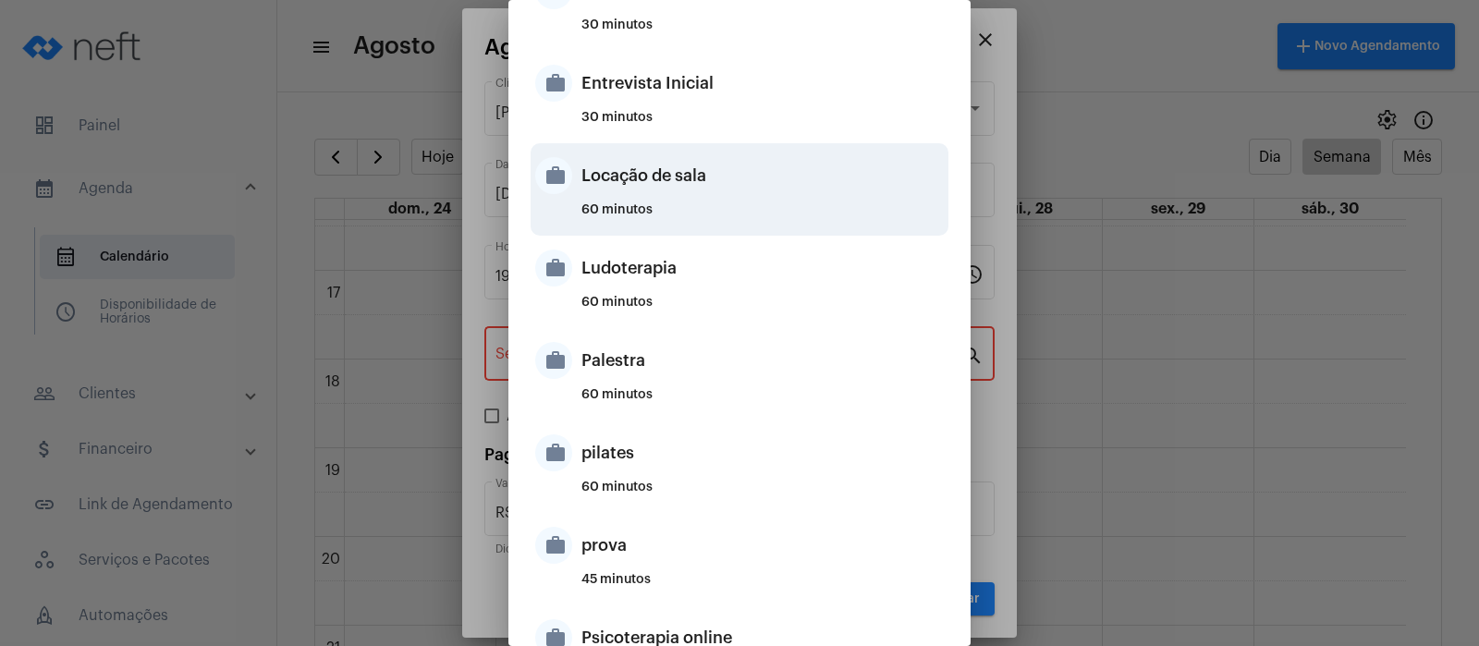
click at [605, 185] on div "Locação de sala" at bounding box center [762, 175] width 362 height 55
type input "Locação de sala"
type input "R$ 40"
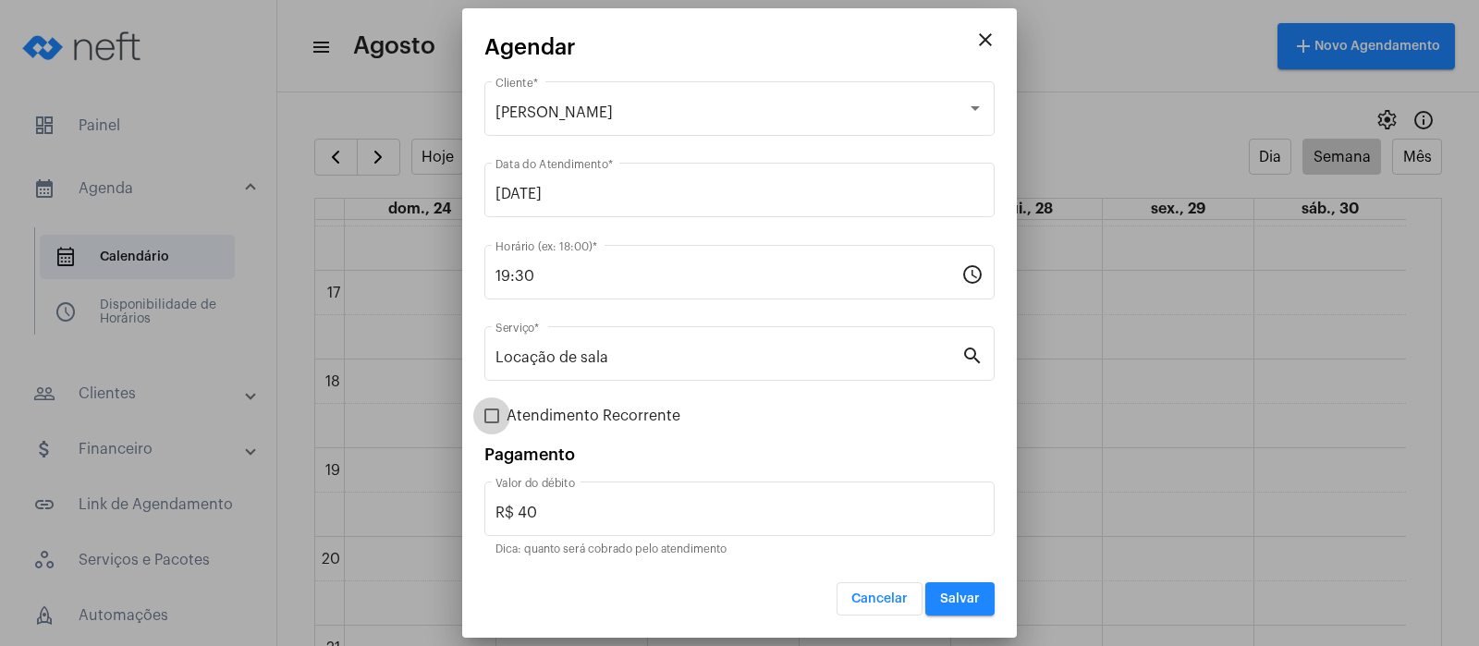
click at [495, 415] on span at bounding box center [491, 416] width 15 height 15
click at [492, 423] on input "Atendimento Recorrente" at bounding box center [491, 423] width 1 height 1
checkbox input "true"
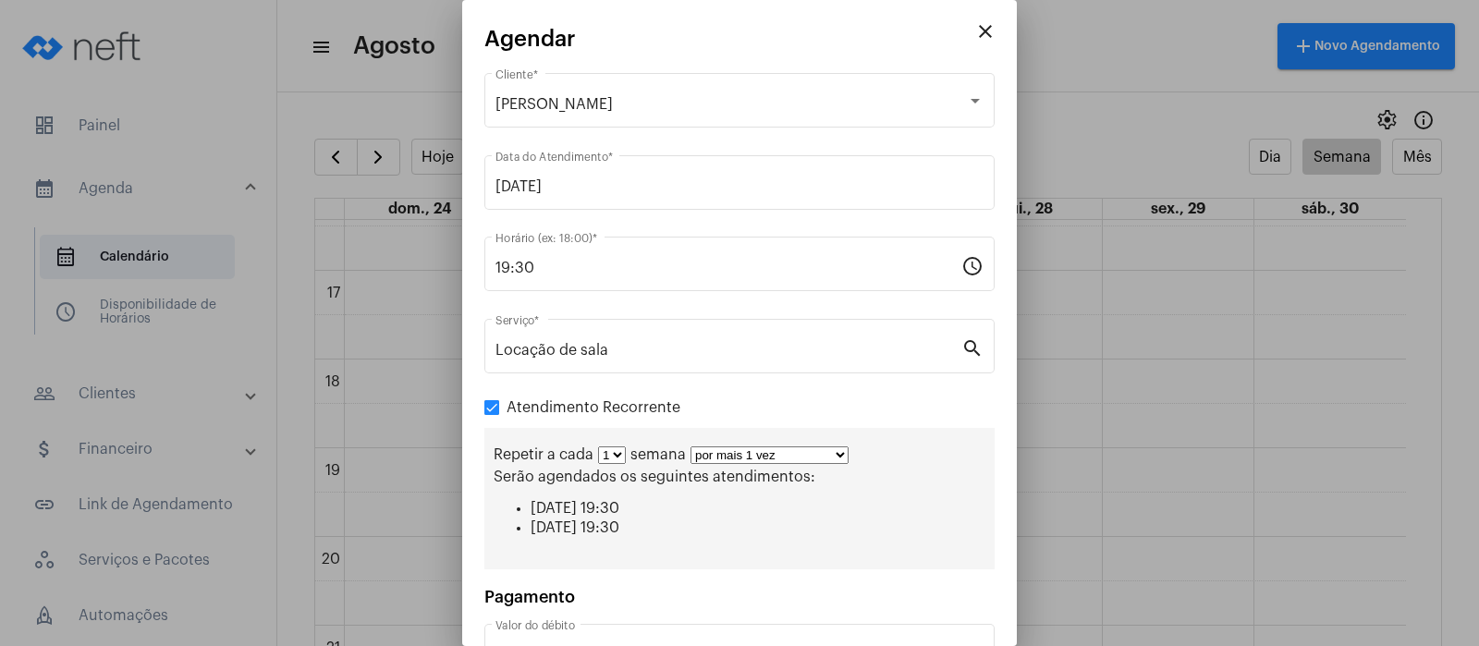
click at [841, 455] on select "por mais 1 vez por mais 2 vezes por mais 3 vezes por mais 4 vezes por mais 5 ve…" at bounding box center [769, 455] width 158 height 18
select select "9: 10"
click at [690, 446] on select "por mais 1 vez por mais 2 vezes por mais 3 vezes por mais 4 vezes por mais 5 ve…" at bounding box center [769, 455] width 158 height 18
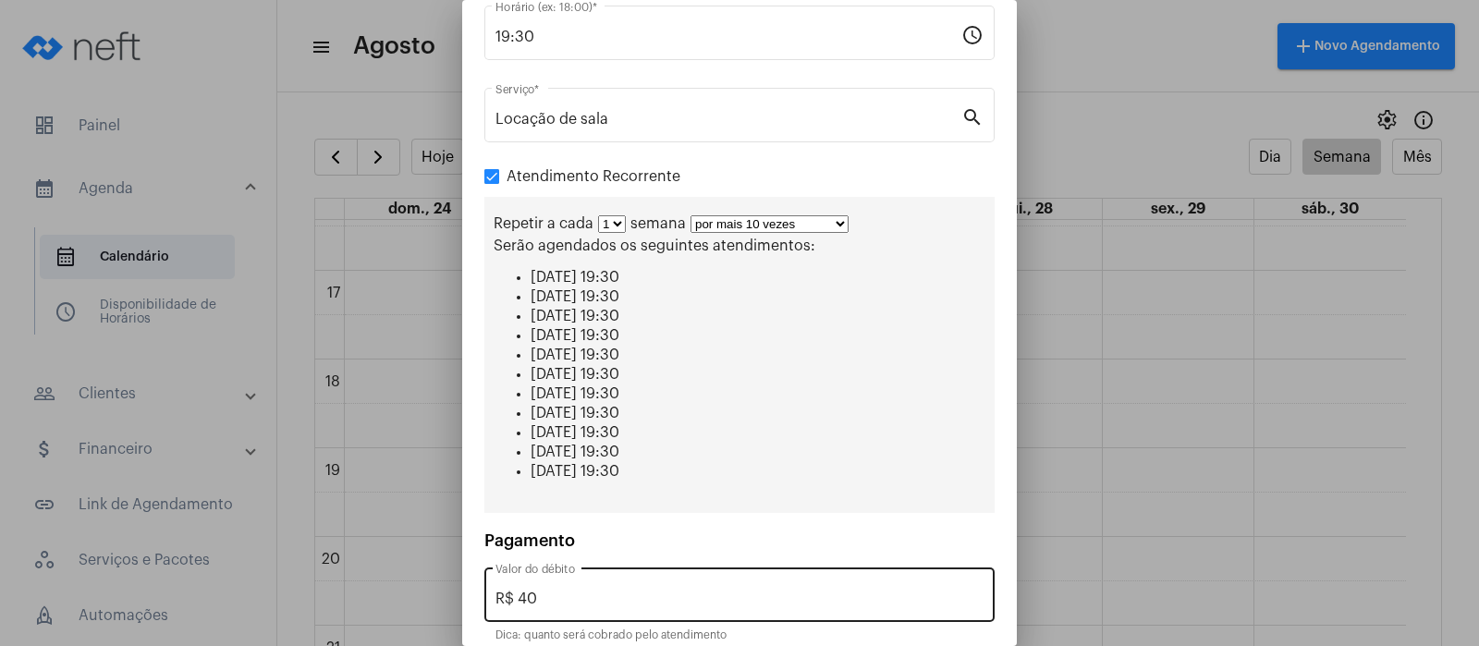
scroll to position [310, 0]
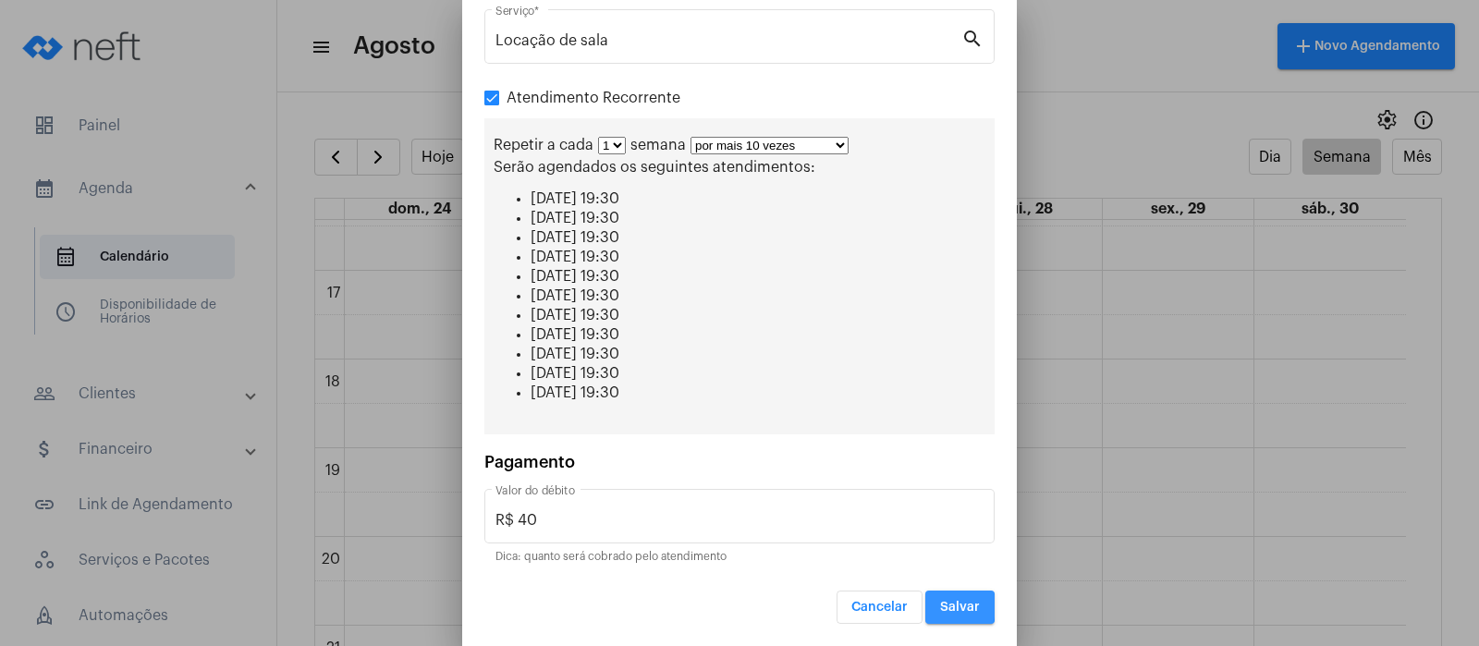
click at [940, 606] on span "Salvar" at bounding box center [960, 607] width 40 height 13
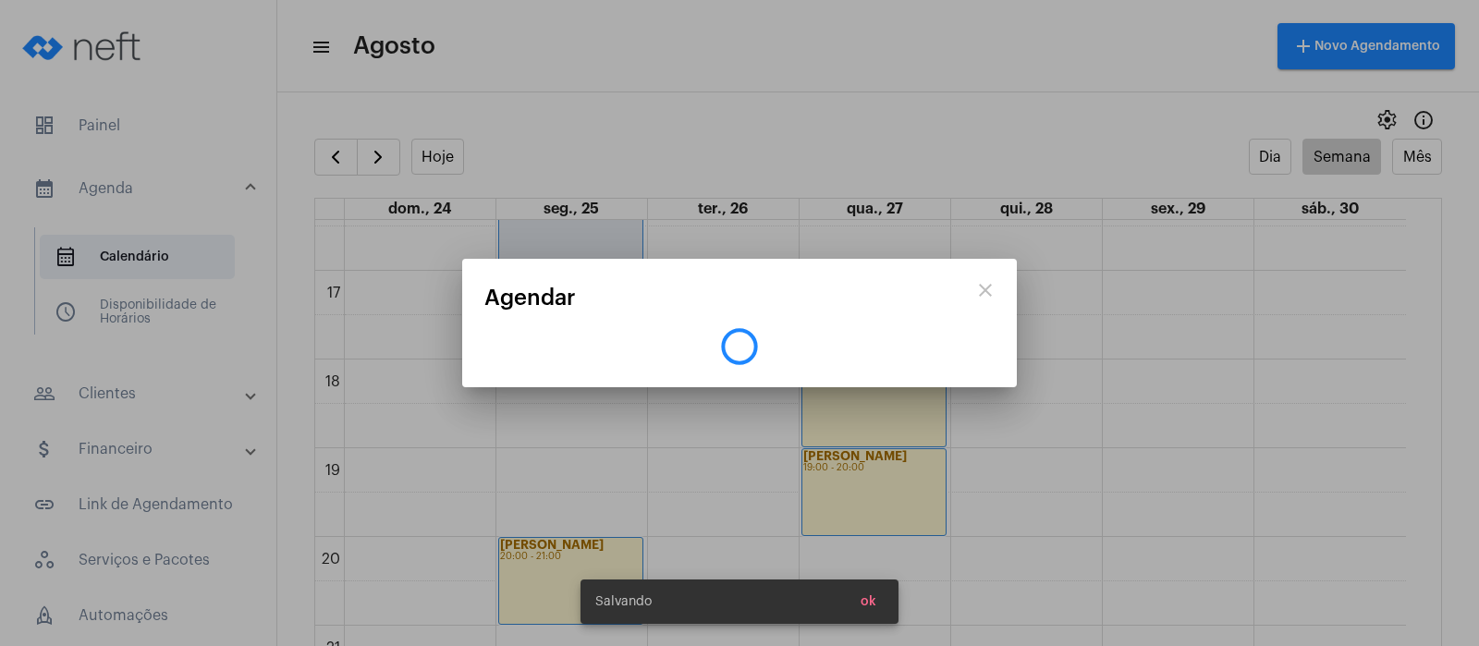
scroll to position [0, 0]
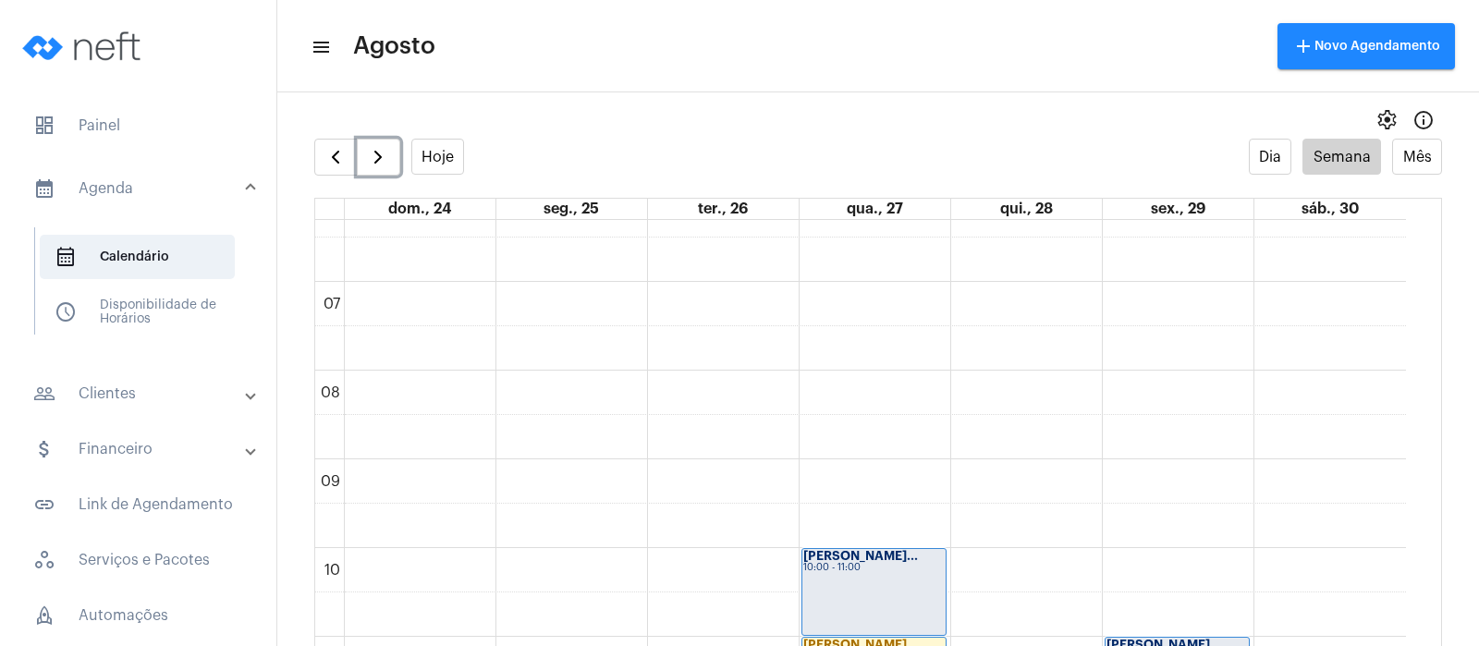
scroll to position [533, 0]
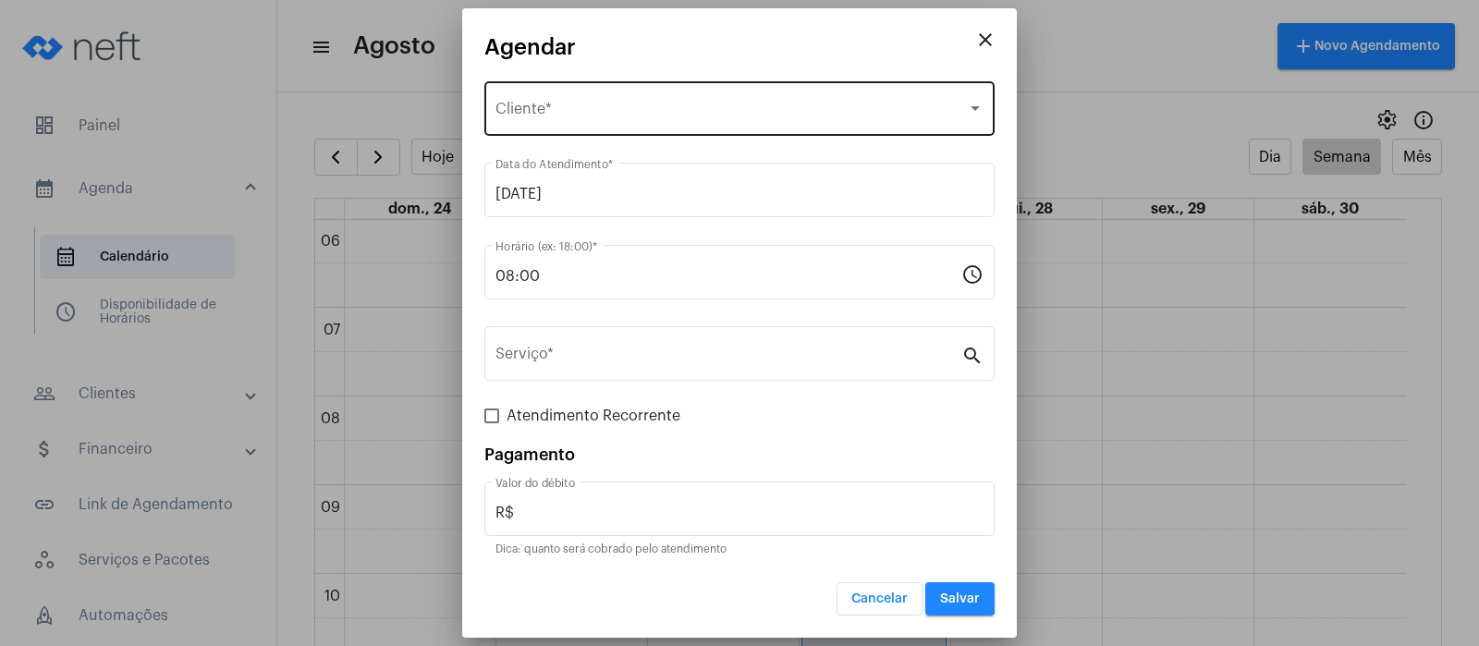
click at [526, 105] on span "Selecione o Cliente" at bounding box center [730, 112] width 471 height 17
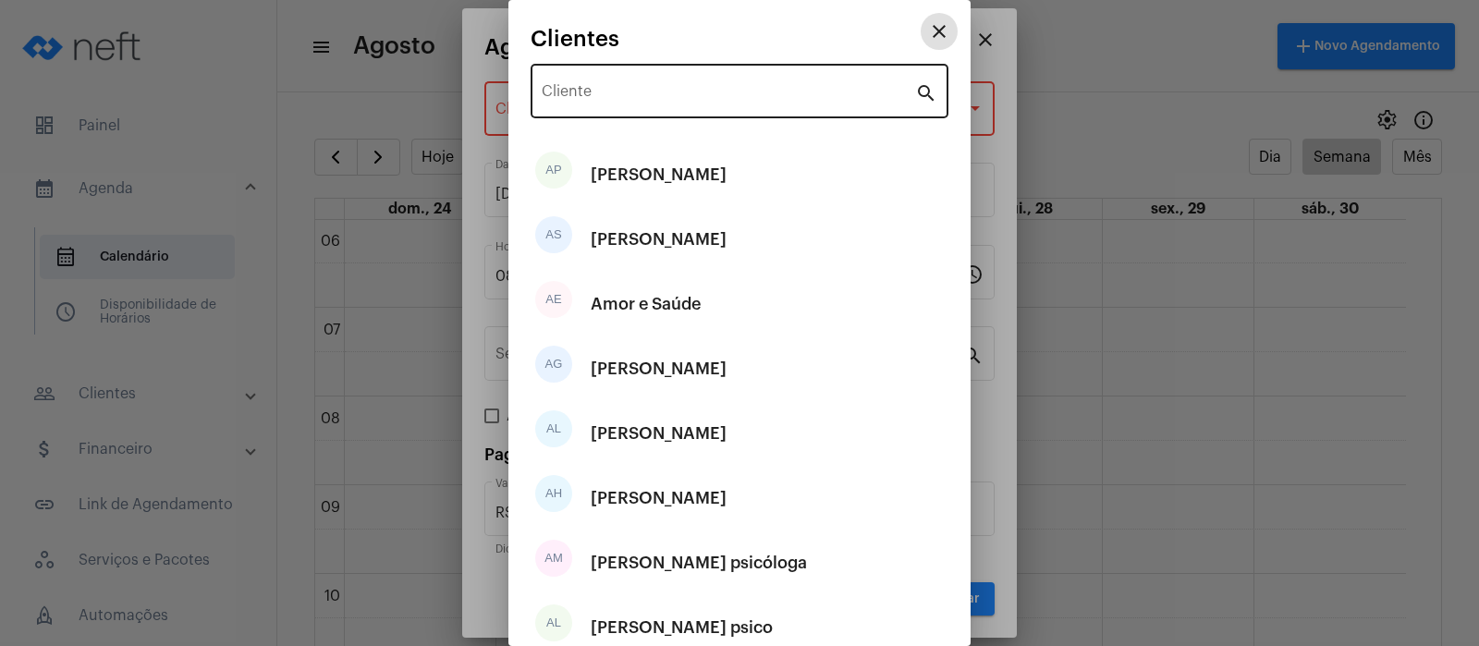
click at [563, 92] on input "Cliente" at bounding box center [728, 95] width 373 height 17
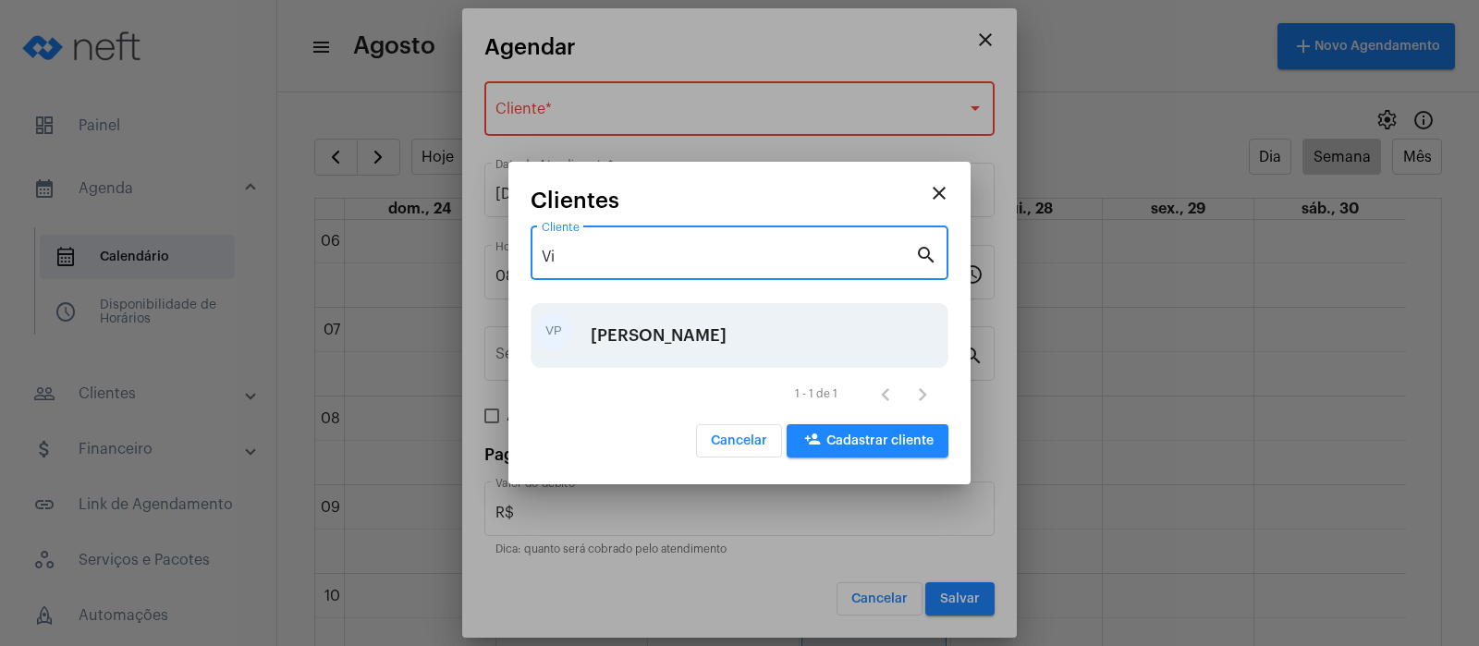
type input "Vi"
click at [640, 329] on div "[PERSON_NAME]" at bounding box center [659, 335] width 136 height 55
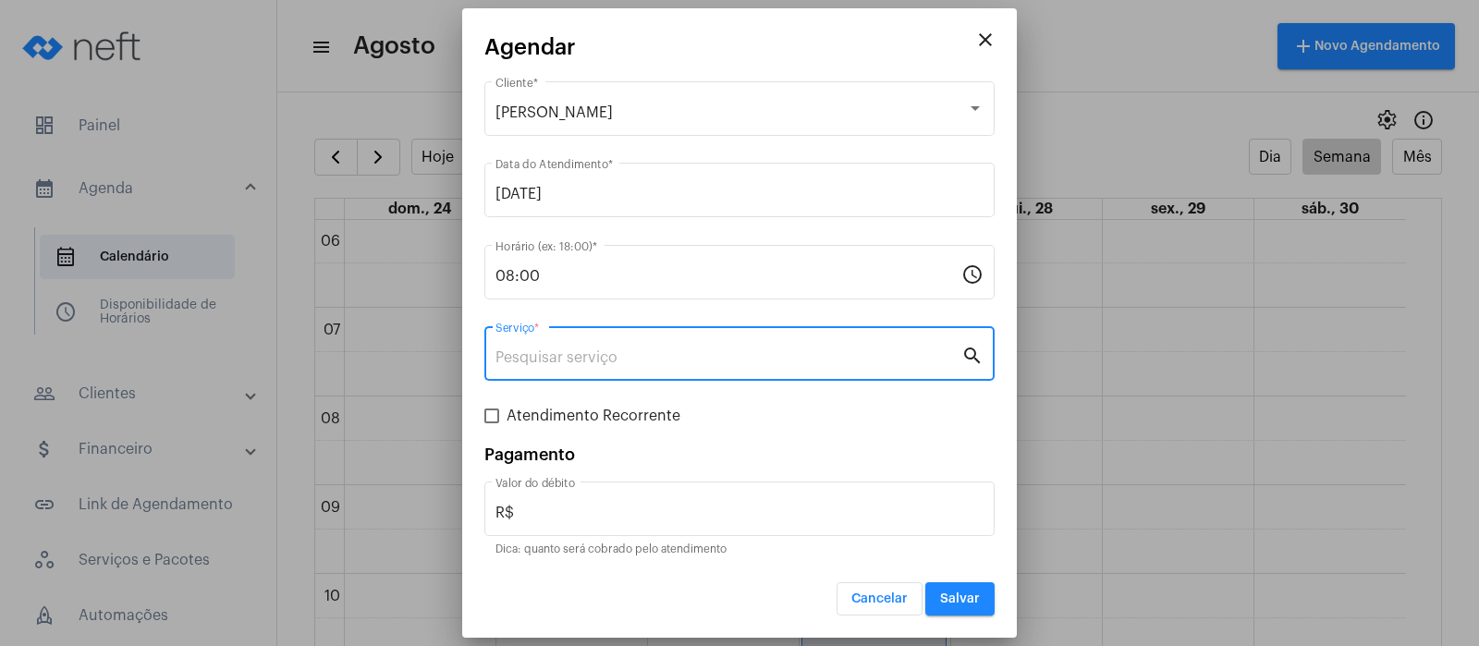
click at [527, 349] on input "Serviço *" at bounding box center [728, 357] width 466 height 17
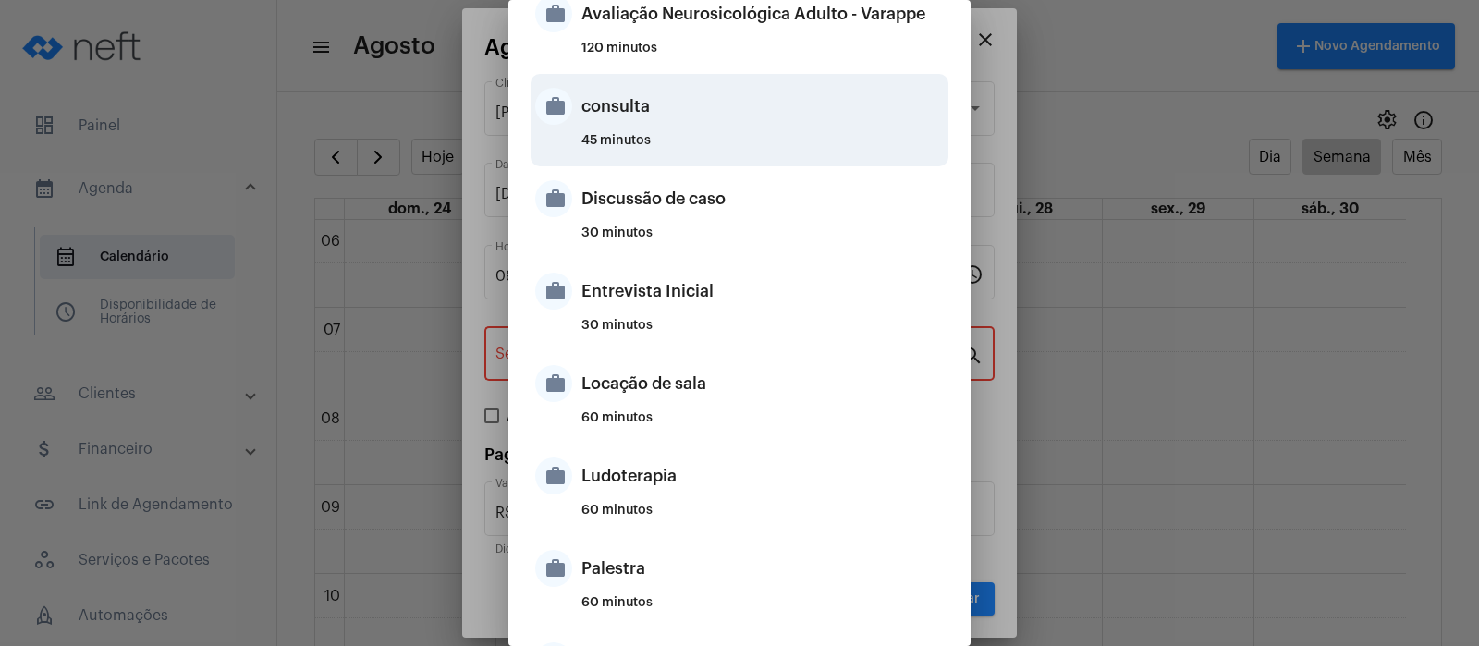
scroll to position [578, 0]
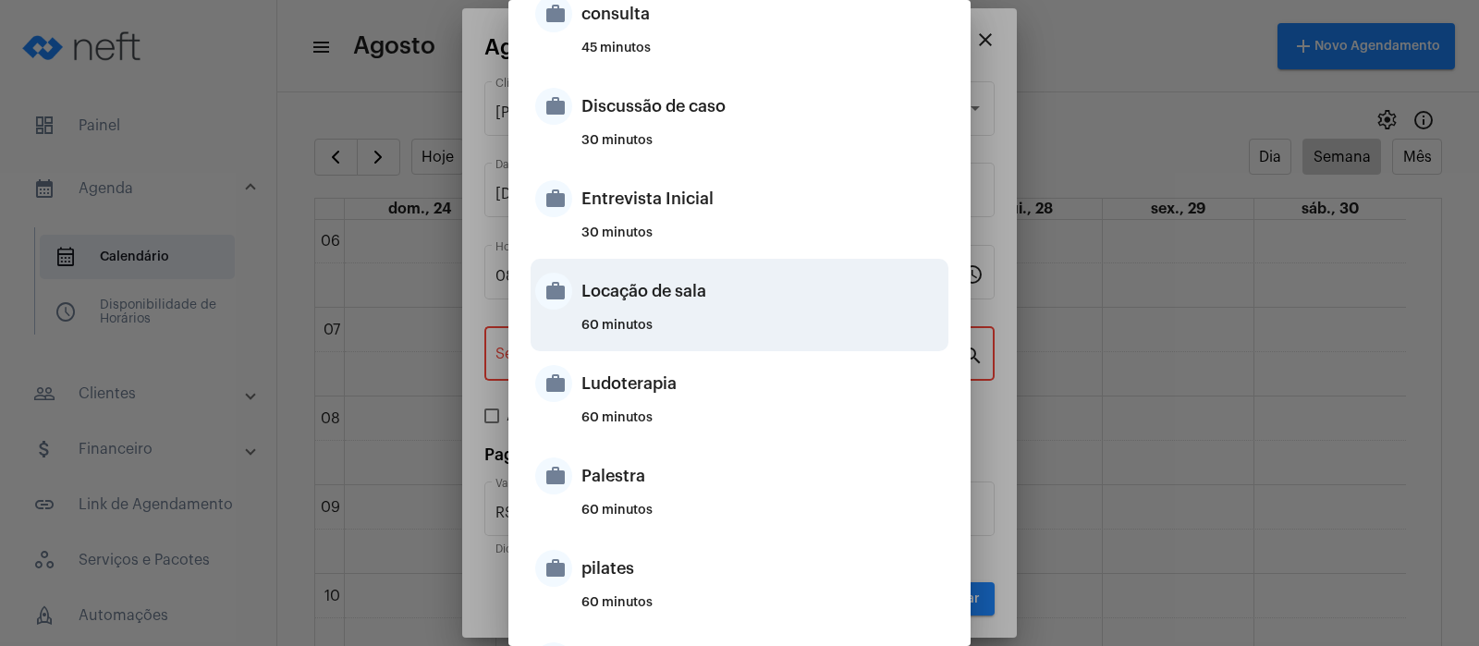
click at [617, 298] on div "Locação de sala" at bounding box center [762, 290] width 362 height 55
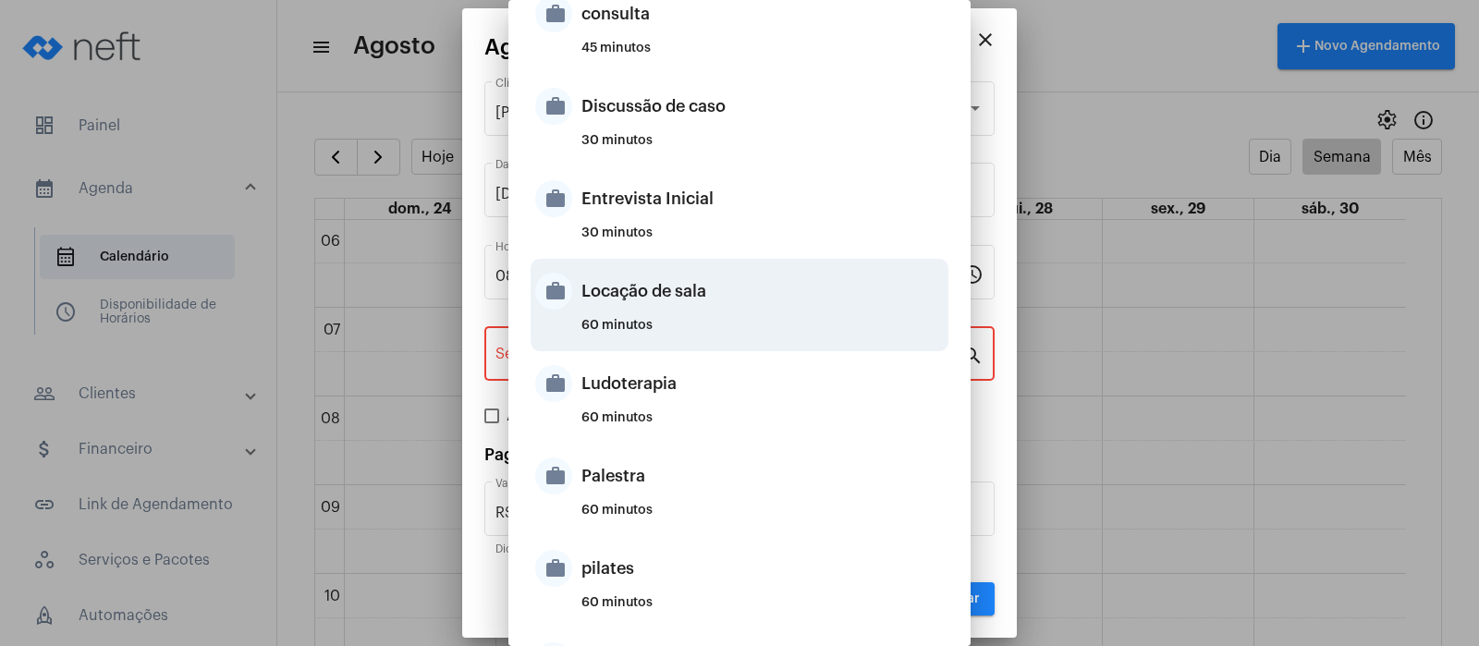
type input "Locação de sala"
type input "R$ 40"
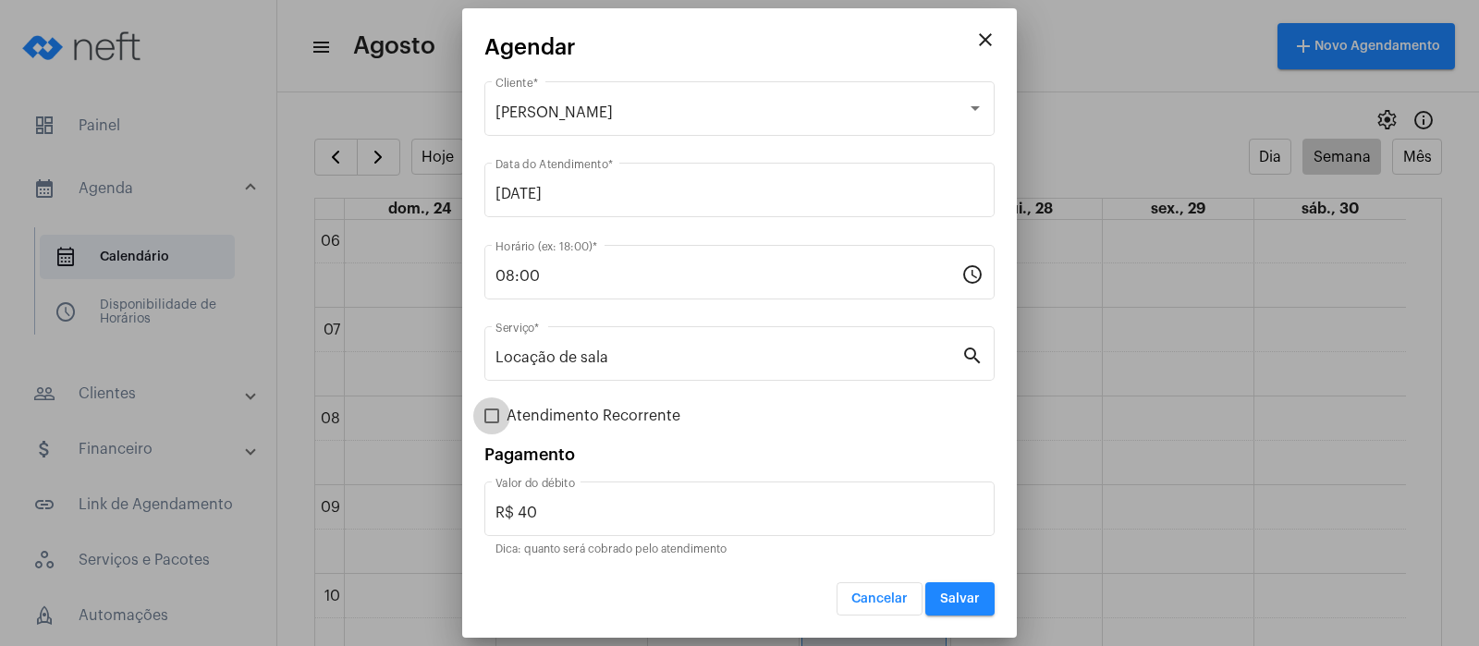
click at [495, 415] on span at bounding box center [491, 416] width 15 height 15
click at [492, 423] on input "Atendimento Recorrente" at bounding box center [491, 423] width 1 height 1
checkbox input "true"
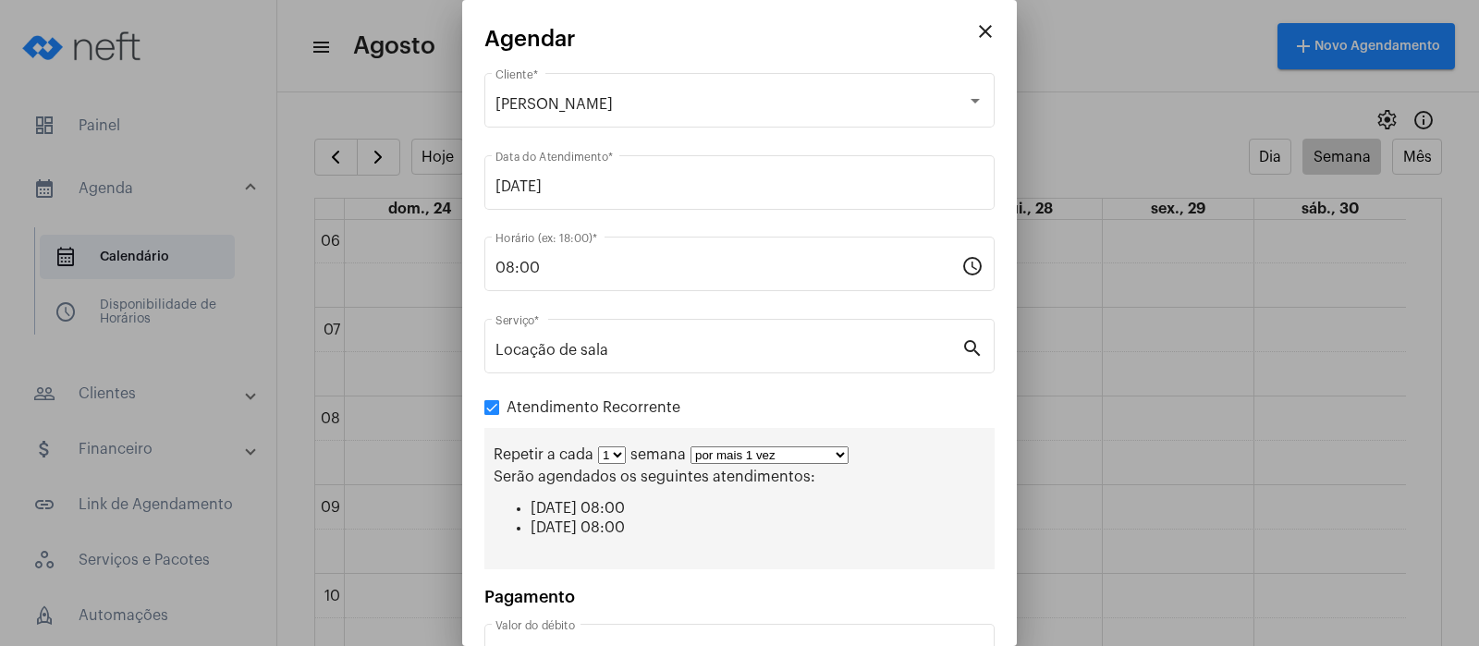
click at [622, 450] on select "1 2 3 4 5 6 7 8" at bounding box center [612, 455] width 28 height 18
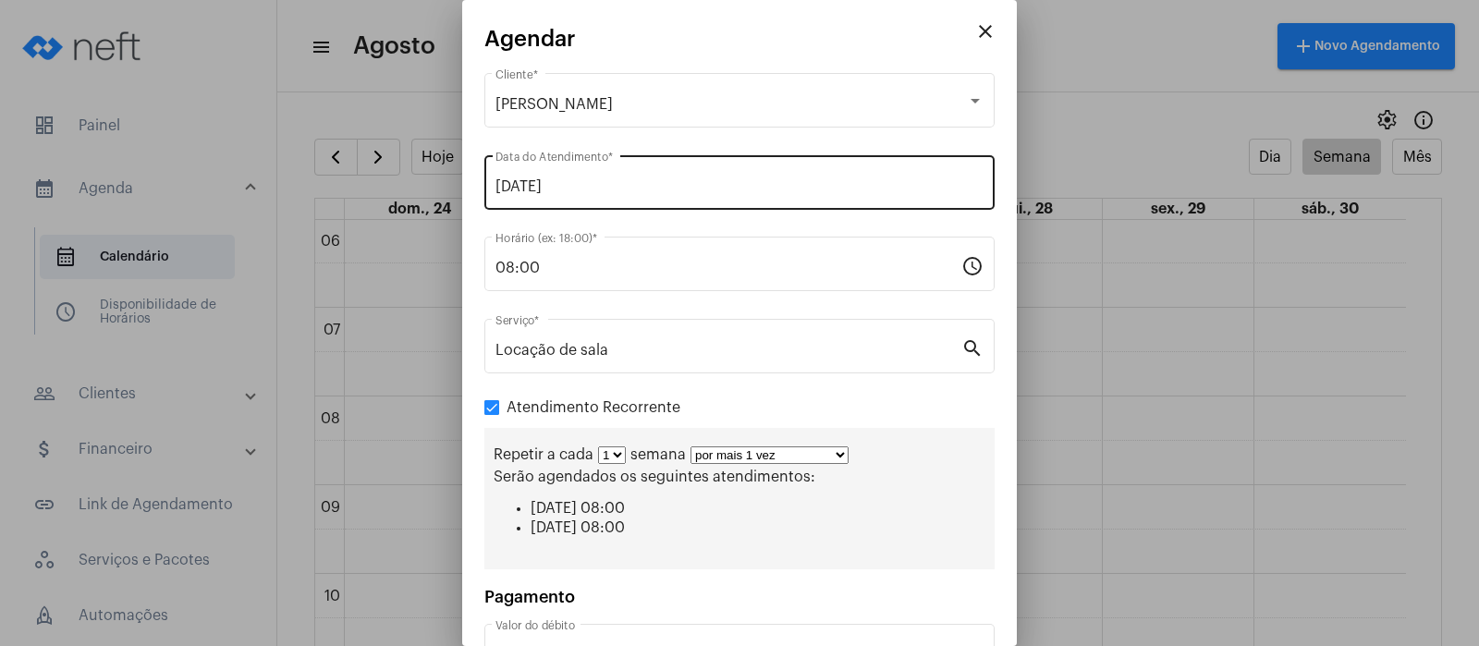
click at [635, 185] on input "[DATE]" at bounding box center [739, 186] width 488 height 17
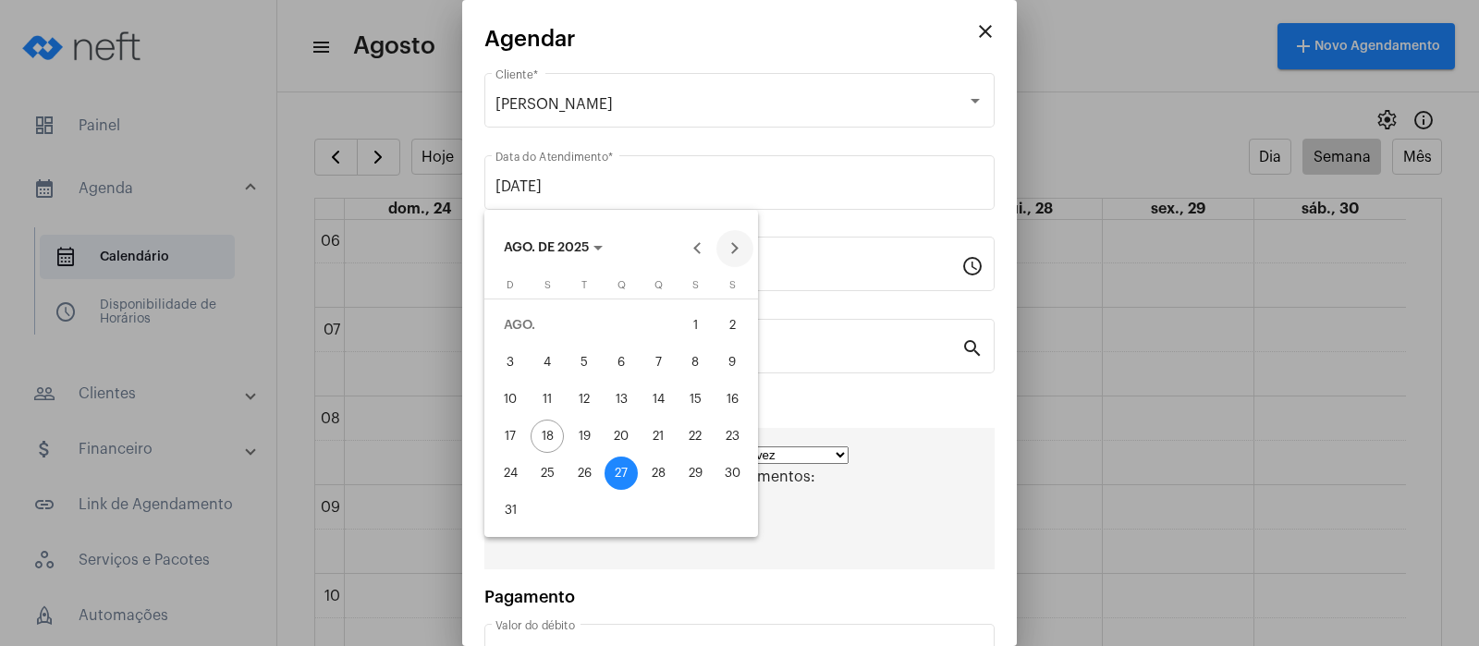
click at [729, 245] on button "Next month" at bounding box center [734, 248] width 37 height 37
click at [623, 354] on div "3" at bounding box center [621, 362] width 33 height 33
type input "[DATE]"
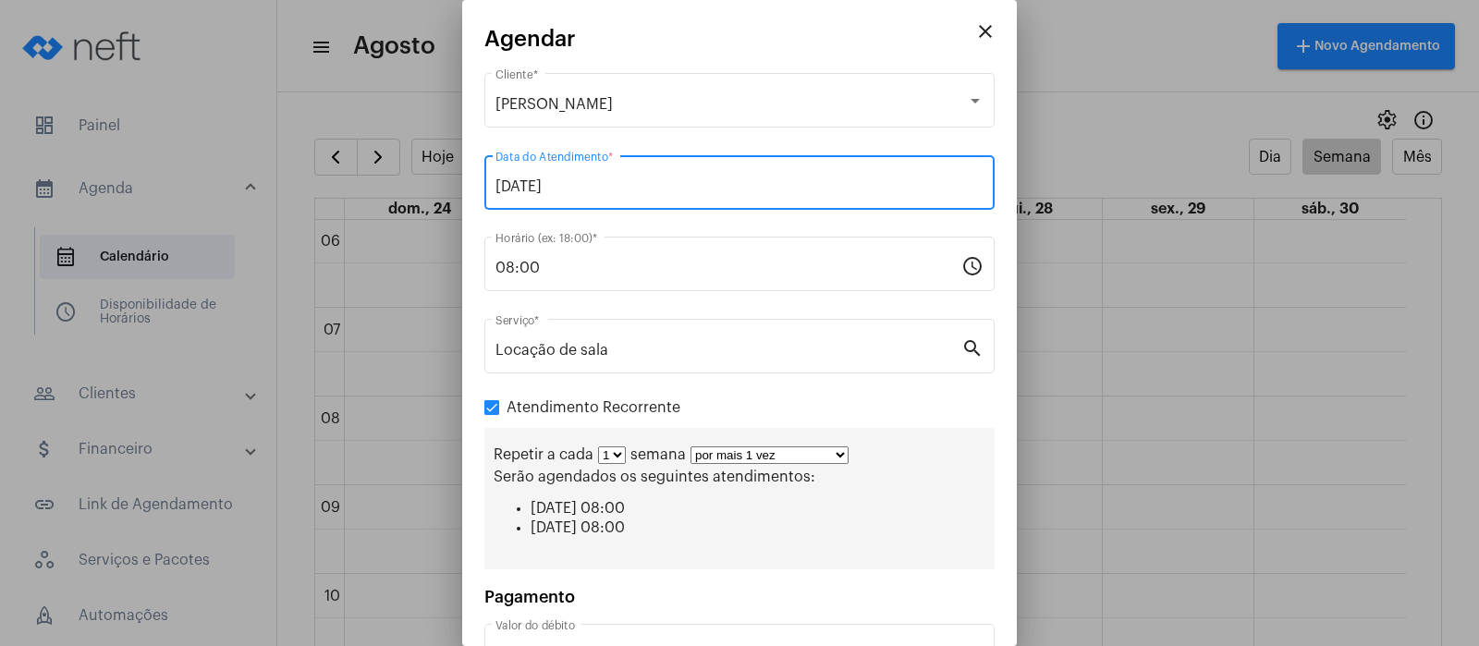
click at [617, 452] on select "1 2 3 4 5 6 7 8" at bounding box center [612, 455] width 28 height 18
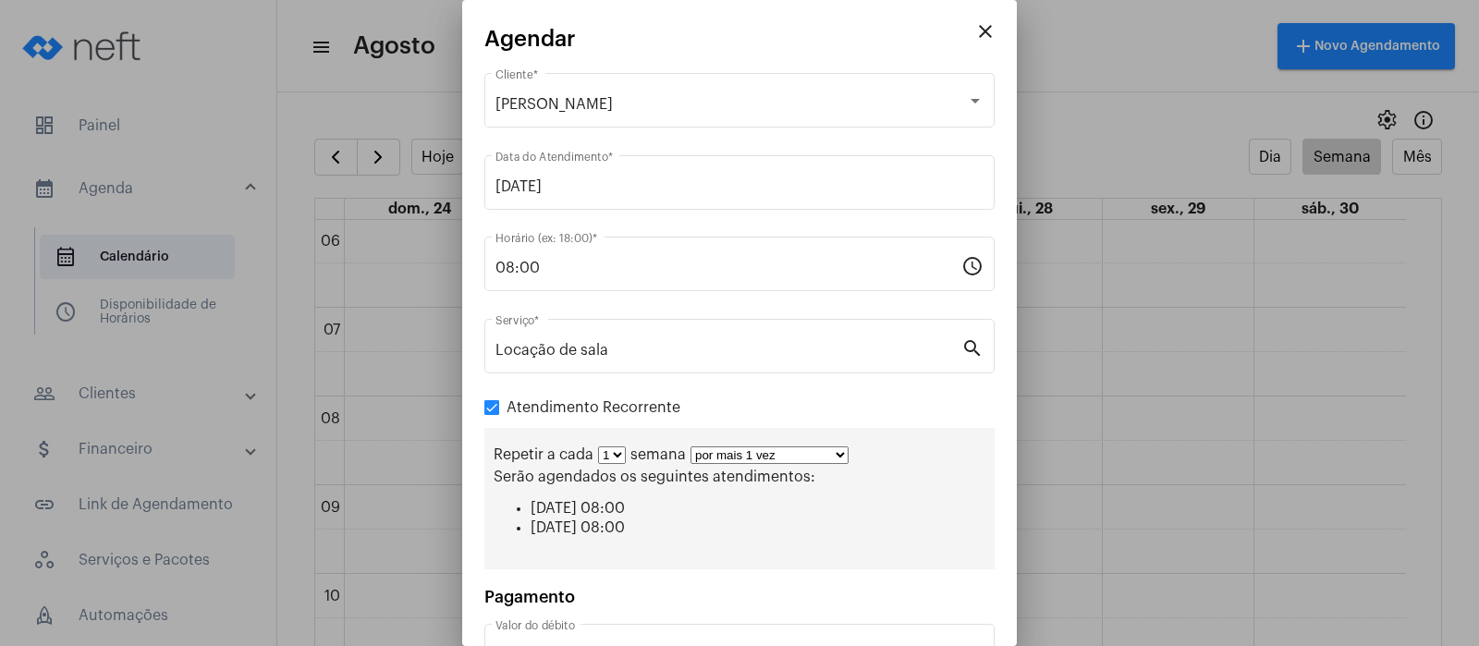
select select "1: 2"
click at [598, 446] on select "1 2 3 4 5 6 7 8" at bounding box center [612, 455] width 28 height 18
click at [846, 451] on select "por mais 1 vez por mais 2 vezes por mais 3 vezes por mais 4 vezes por mais 5 ve…" at bounding box center [777, 455] width 158 height 18
select select "9: 10"
click at [698, 446] on select "por mais 1 vez por mais 2 vezes por mais 3 vezes por mais 4 vezes por mais 5 ve…" at bounding box center [777, 455] width 158 height 18
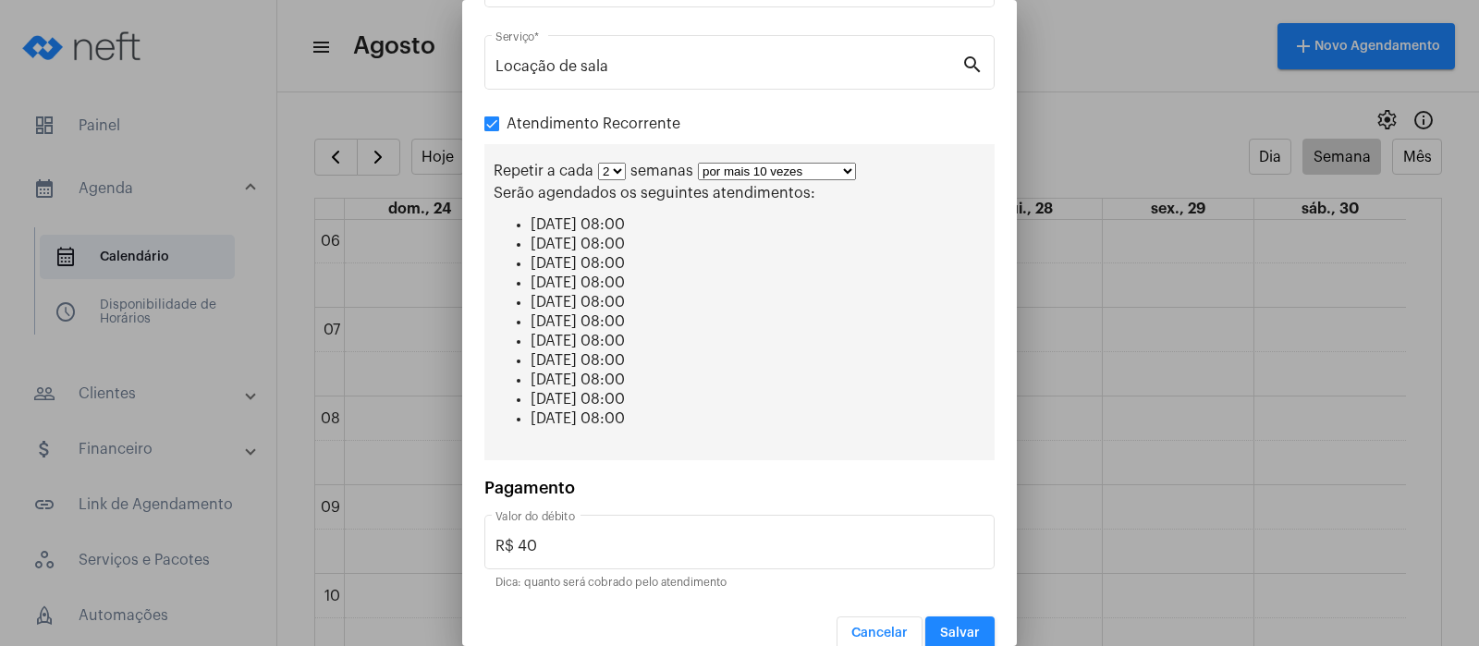
scroll to position [310, 0]
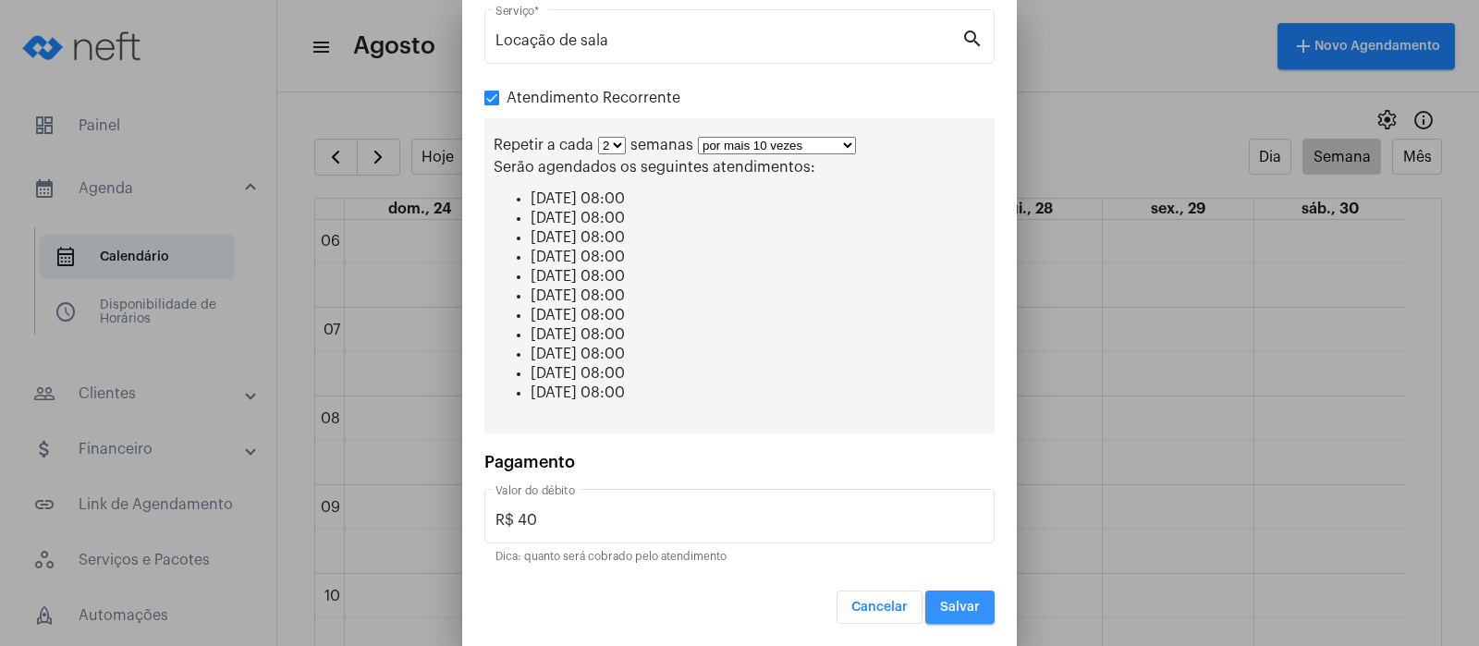
click at [950, 609] on span "Salvar" at bounding box center [960, 607] width 40 height 13
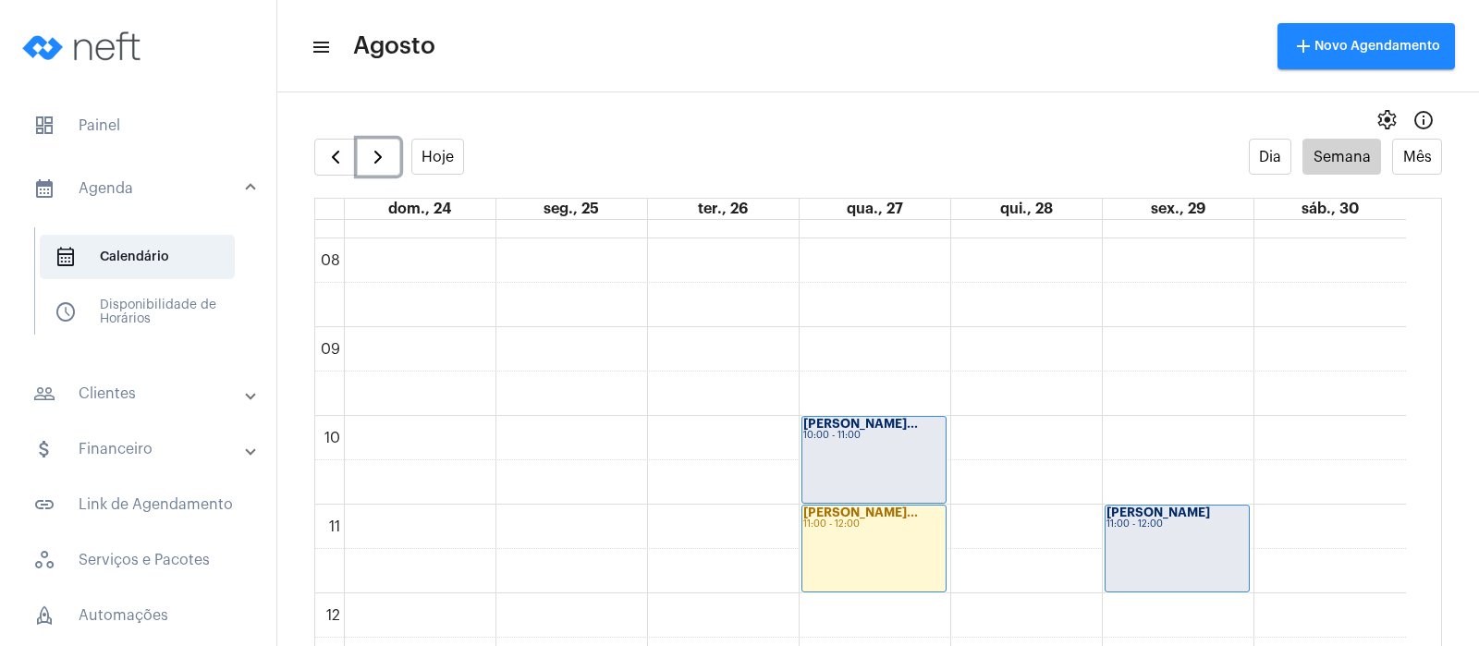
scroll to position [628, 0]
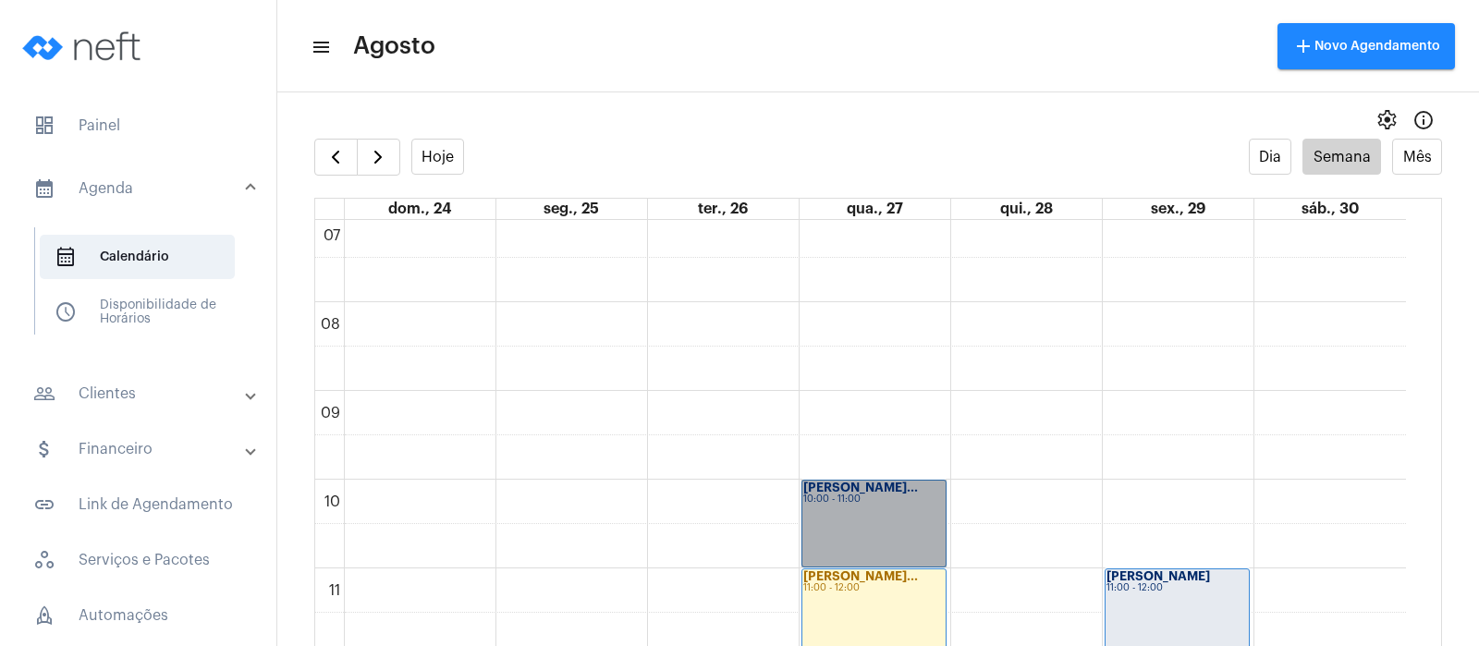
click at [887, 518] on link "[PERSON_NAME]... 10:00 - 11:00" at bounding box center [873, 524] width 145 height 88
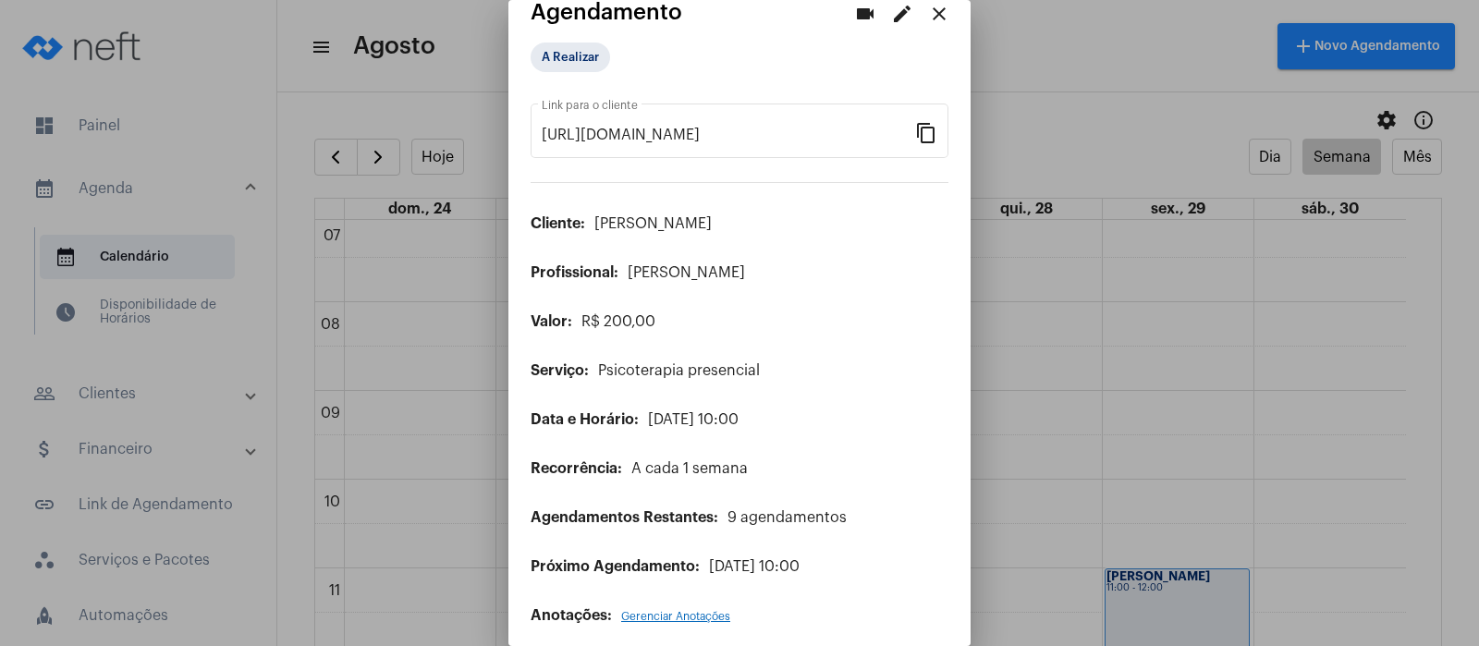
scroll to position [41, 0]
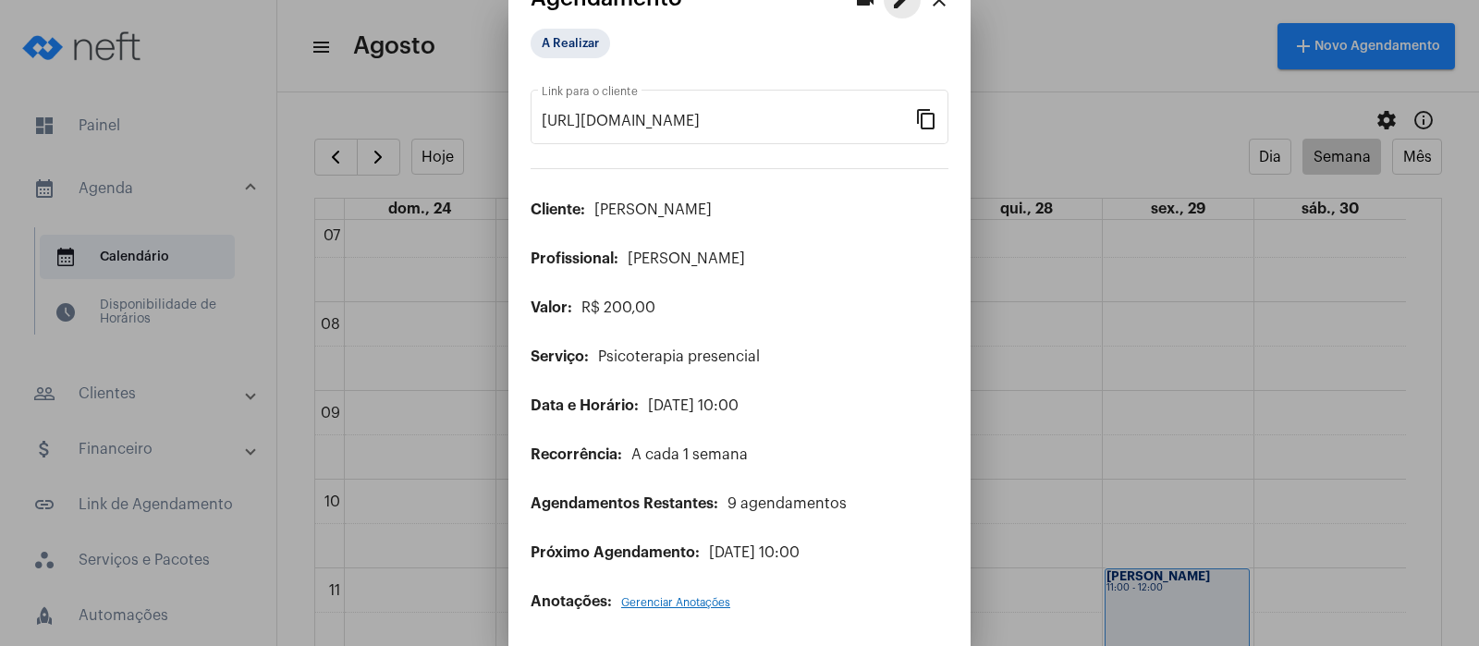
click at [891, 1] on mat-icon "edit" at bounding box center [902, 0] width 22 height 22
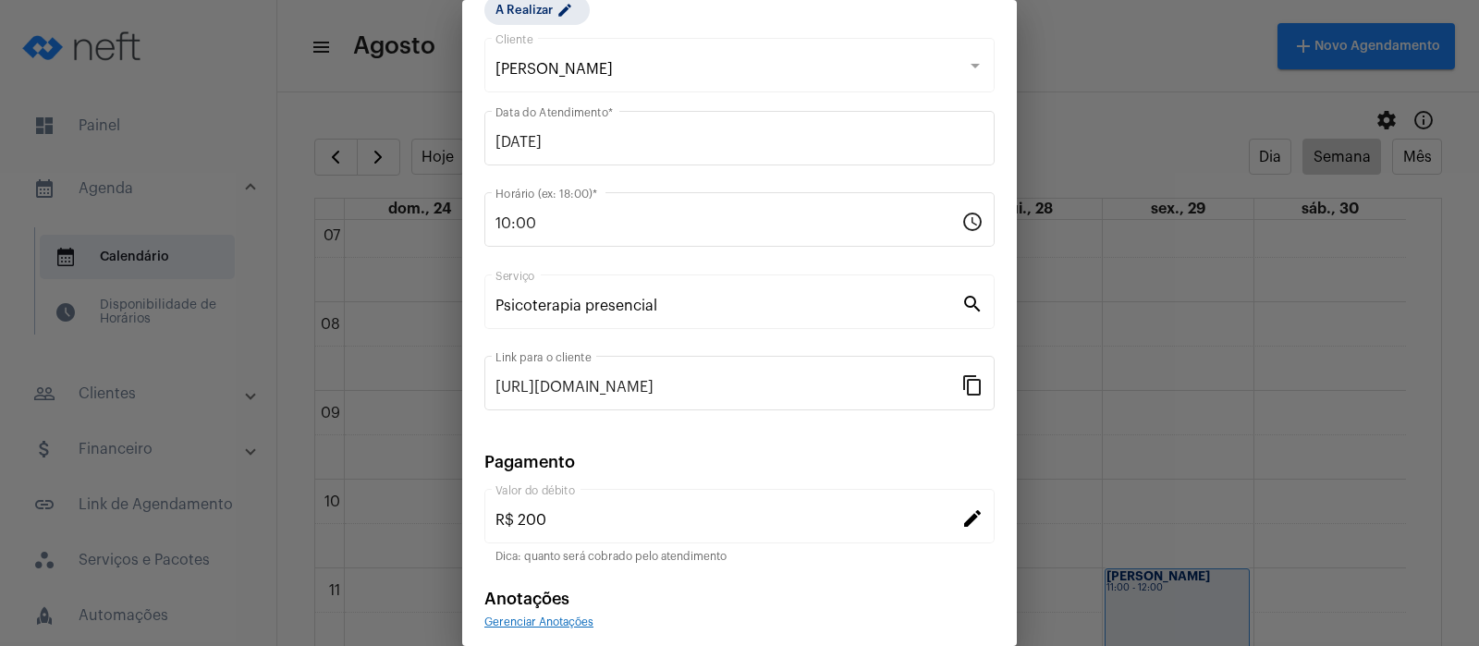
scroll to position [150, 0]
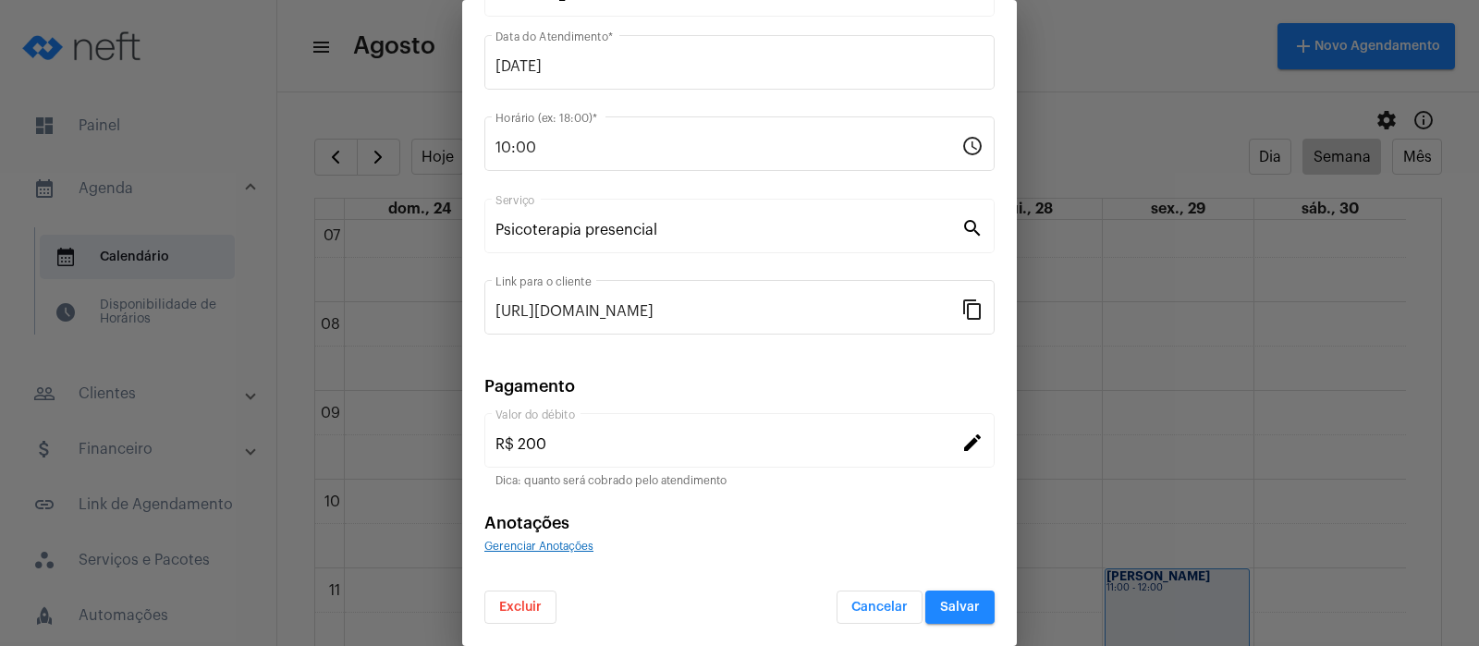
click at [514, 608] on span "Excluir" at bounding box center [520, 607] width 43 height 13
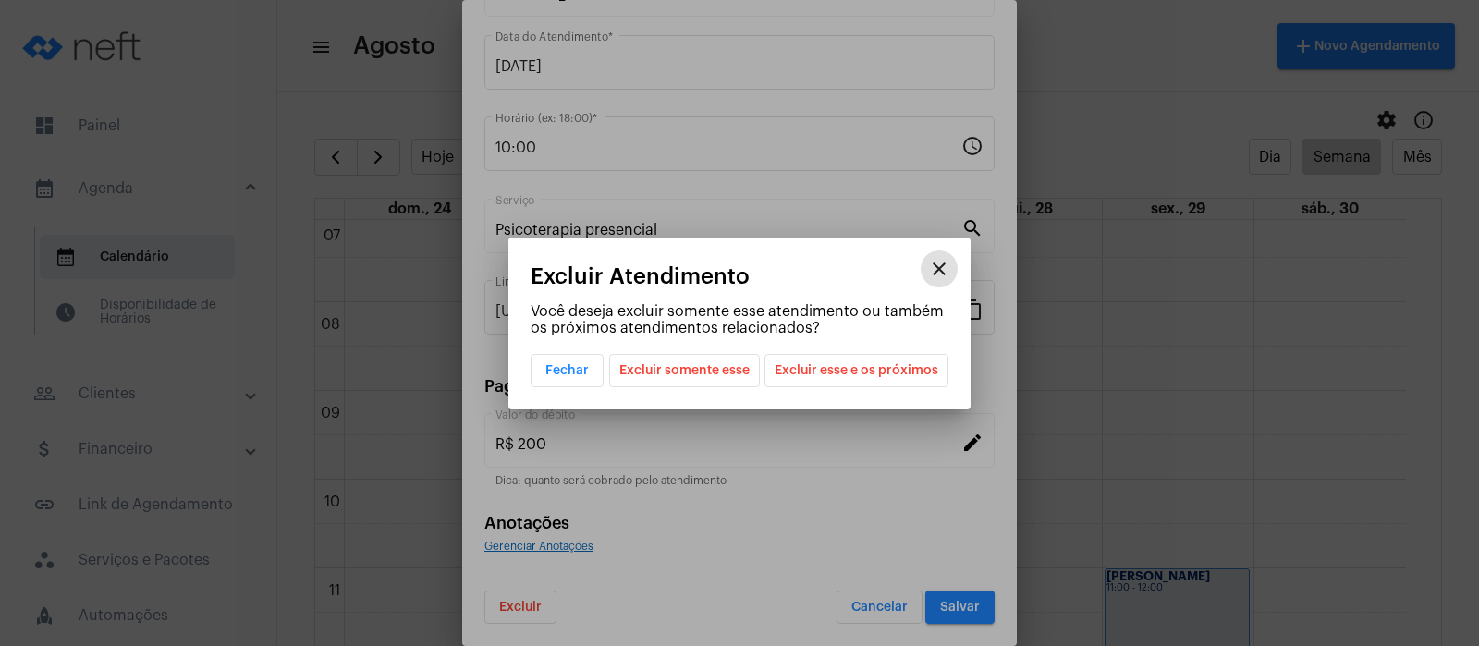
click at [697, 367] on span "Excluir somente esse" at bounding box center [684, 370] width 130 height 31
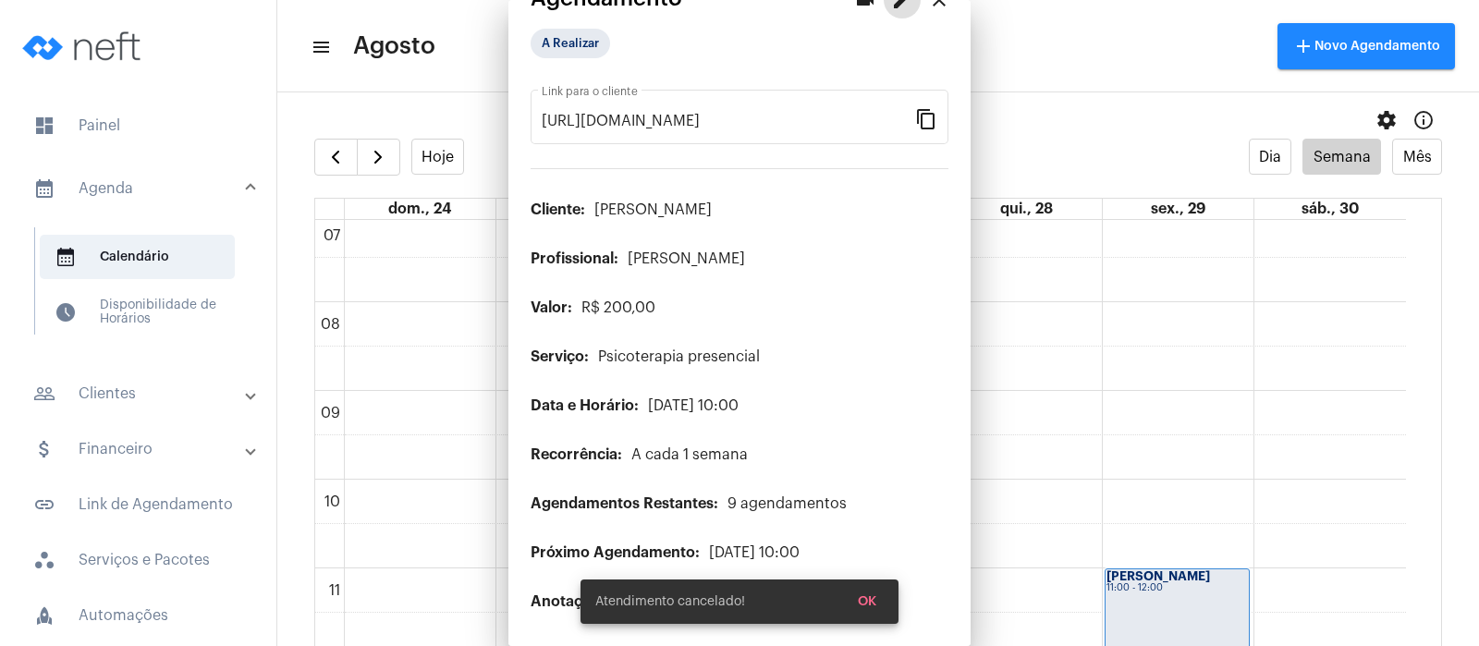
scroll to position [22, 0]
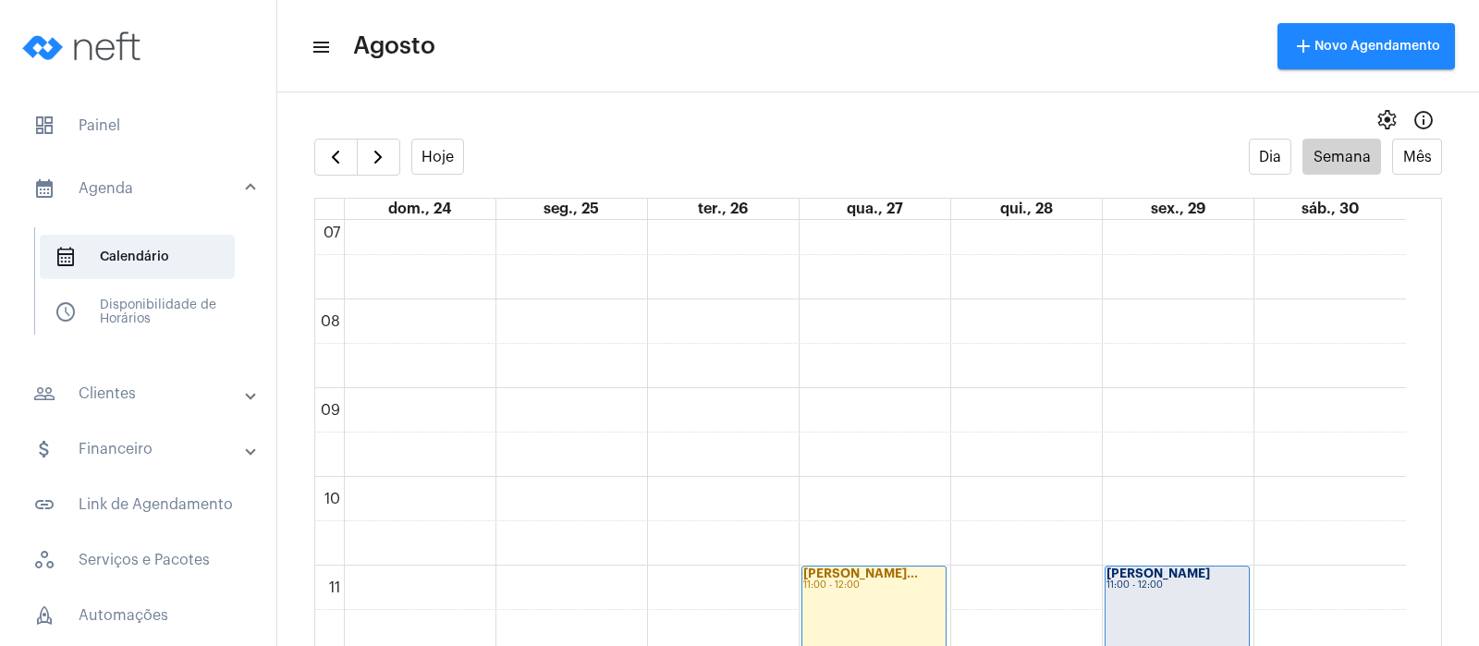
scroll to position [628, 0]
click at [422, 161] on button "Hoje" at bounding box center [438, 157] width 54 height 36
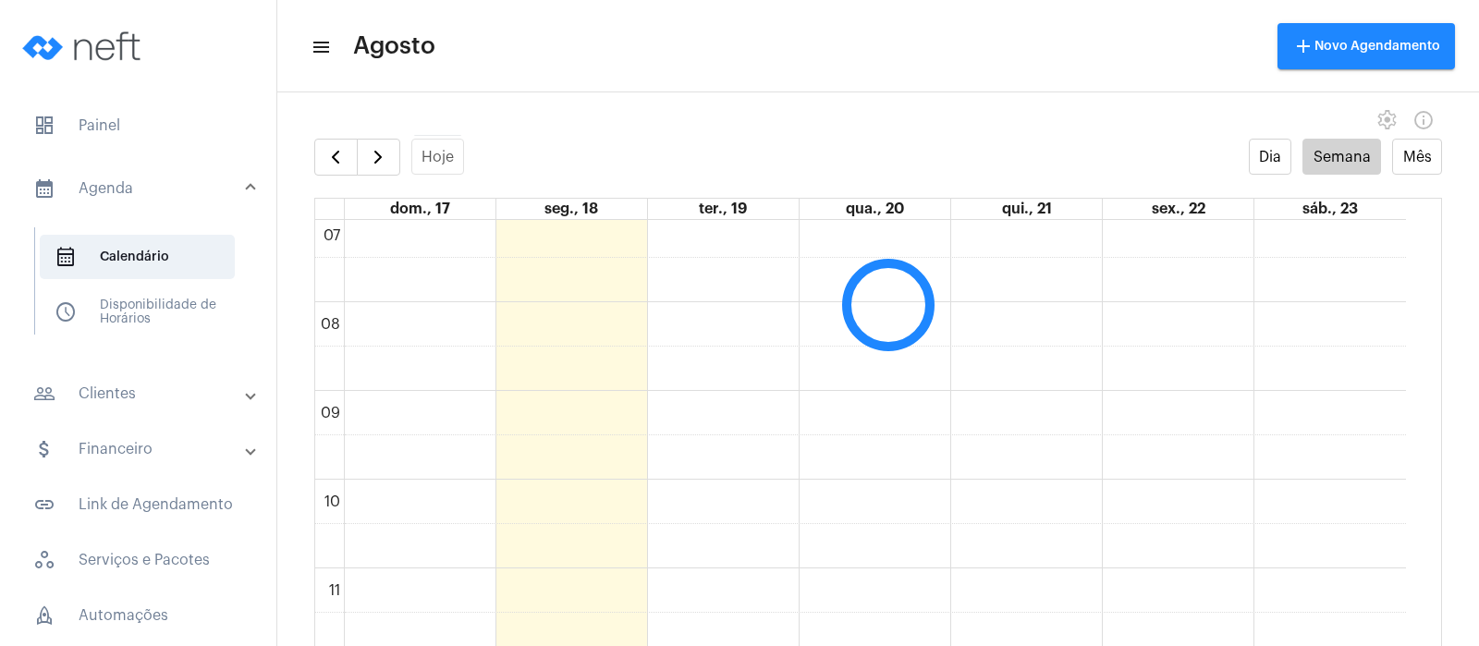
scroll to position [533, 0]
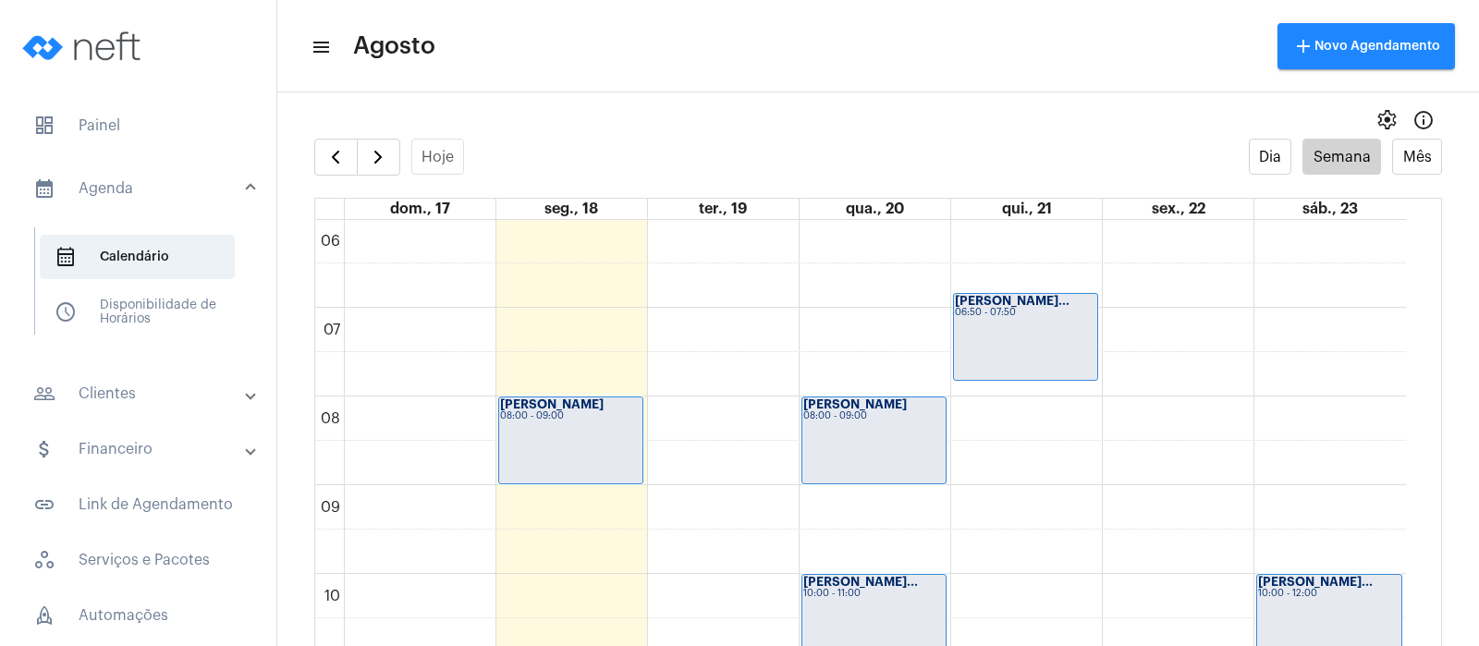
click at [593, 440] on div "[PERSON_NAME] 08:00 - 09:00" at bounding box center [570, 440] width 143 height 86
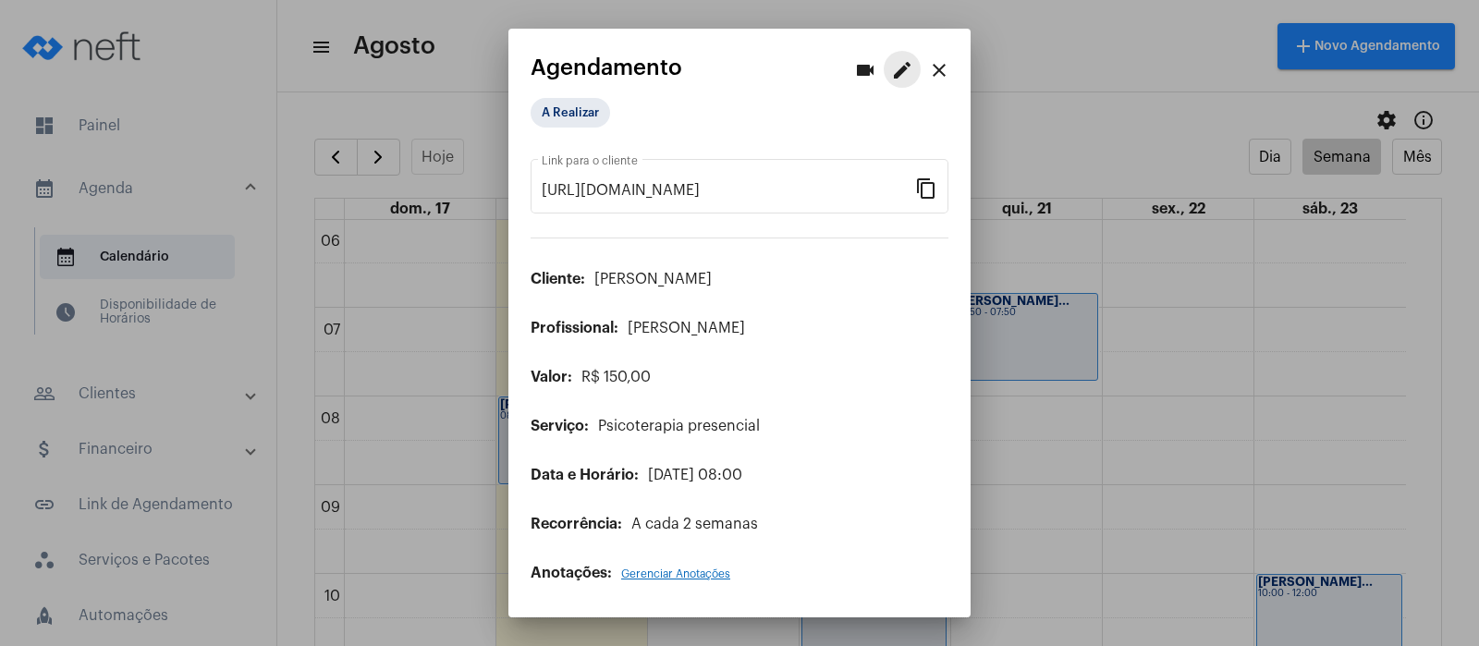
click at [899, 74] on mat-icon "edit" at bounding box center [902, 70] width 22 height 22
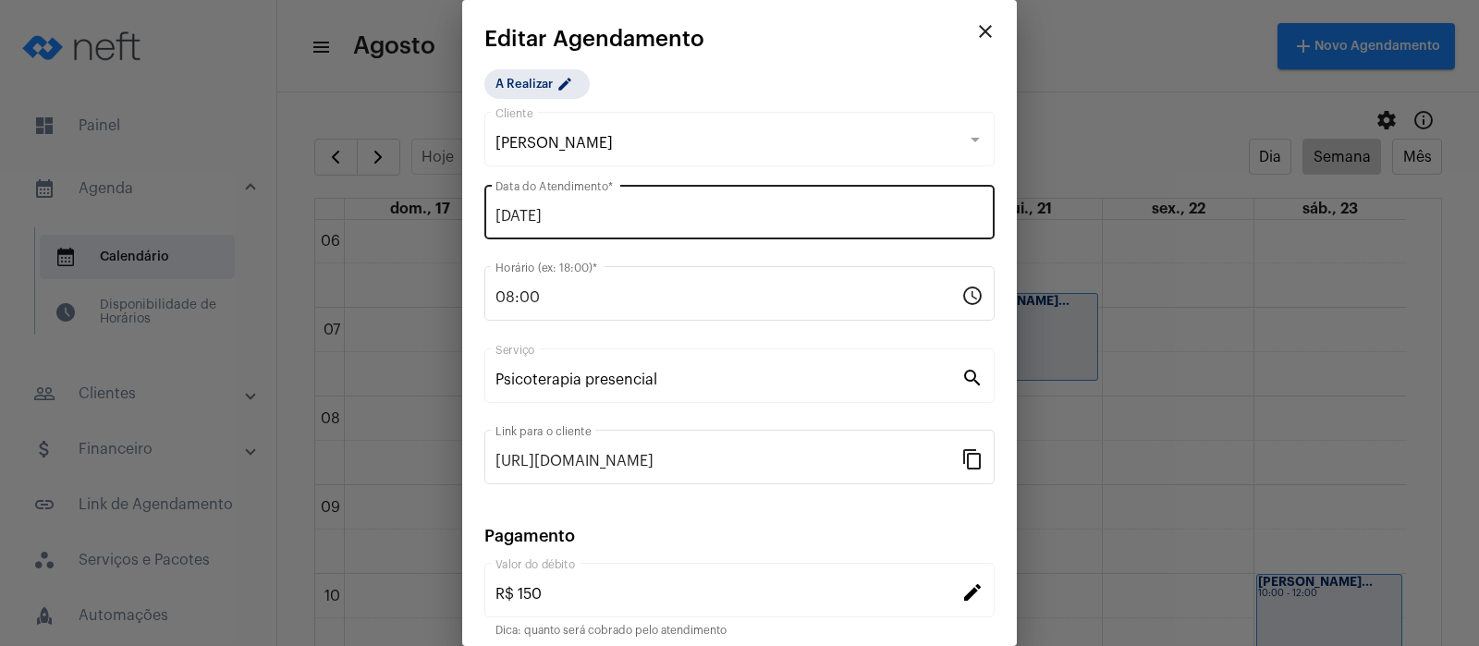
click at [564, 210] on input "[DATE]" at bounding box center [739, 216] width 488 height 17
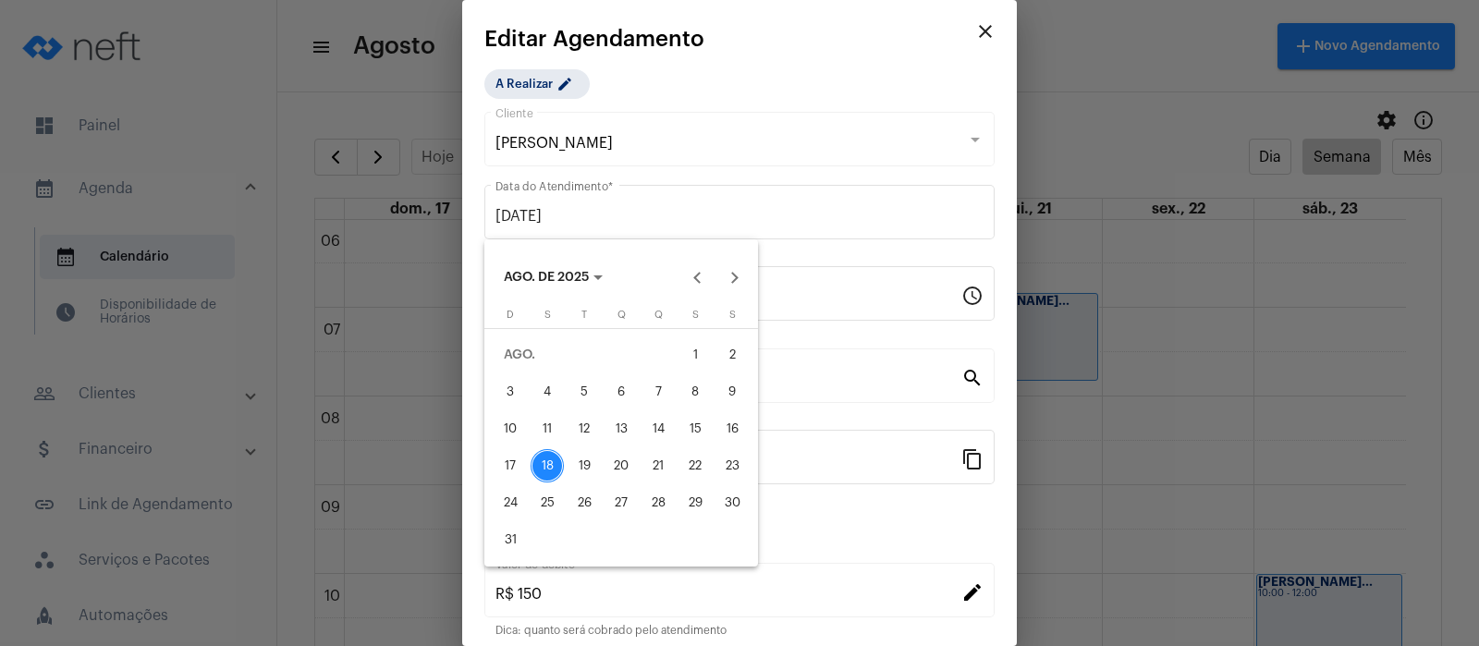
click at [702, 464] on div "22" at bounding box center [694, 465] width 33 height 33
type input "[DATE]"
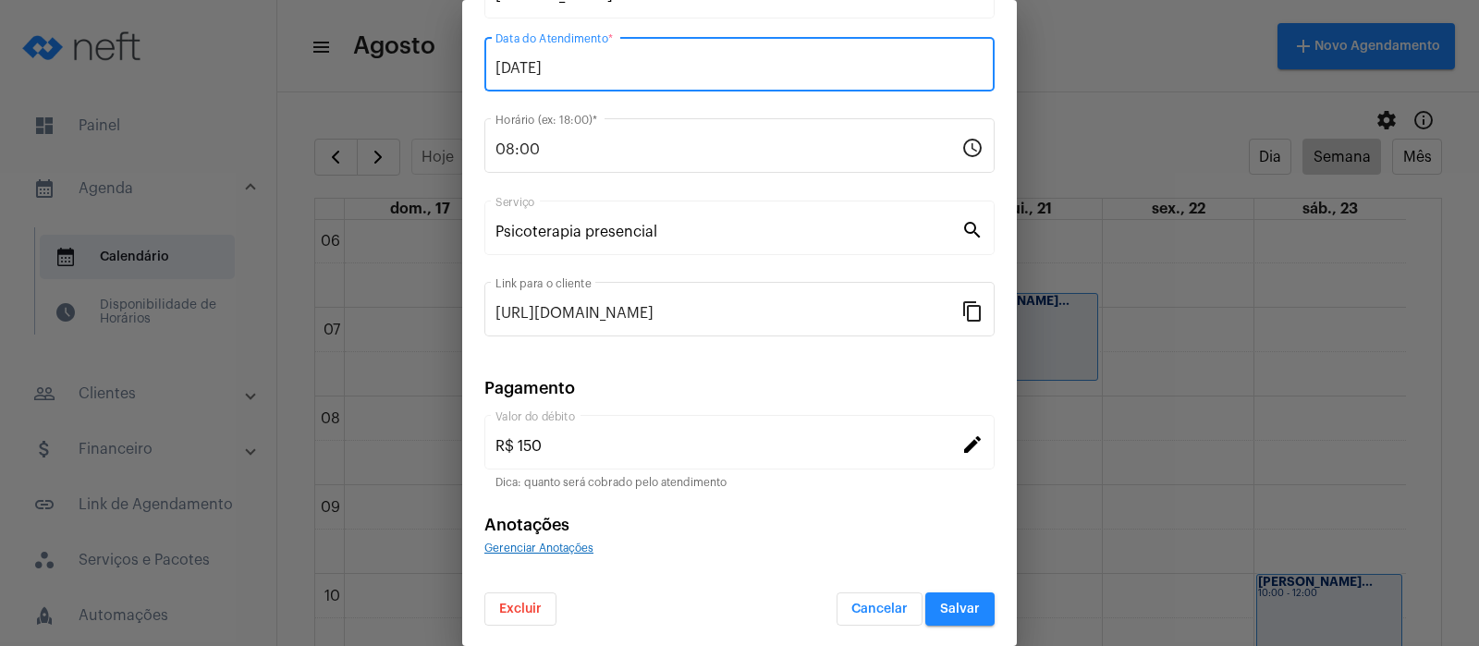
scroll to position [150, 0]
click at [947, 607] on span "Salvar" at bounding box center [960, 607] width 40 height 13
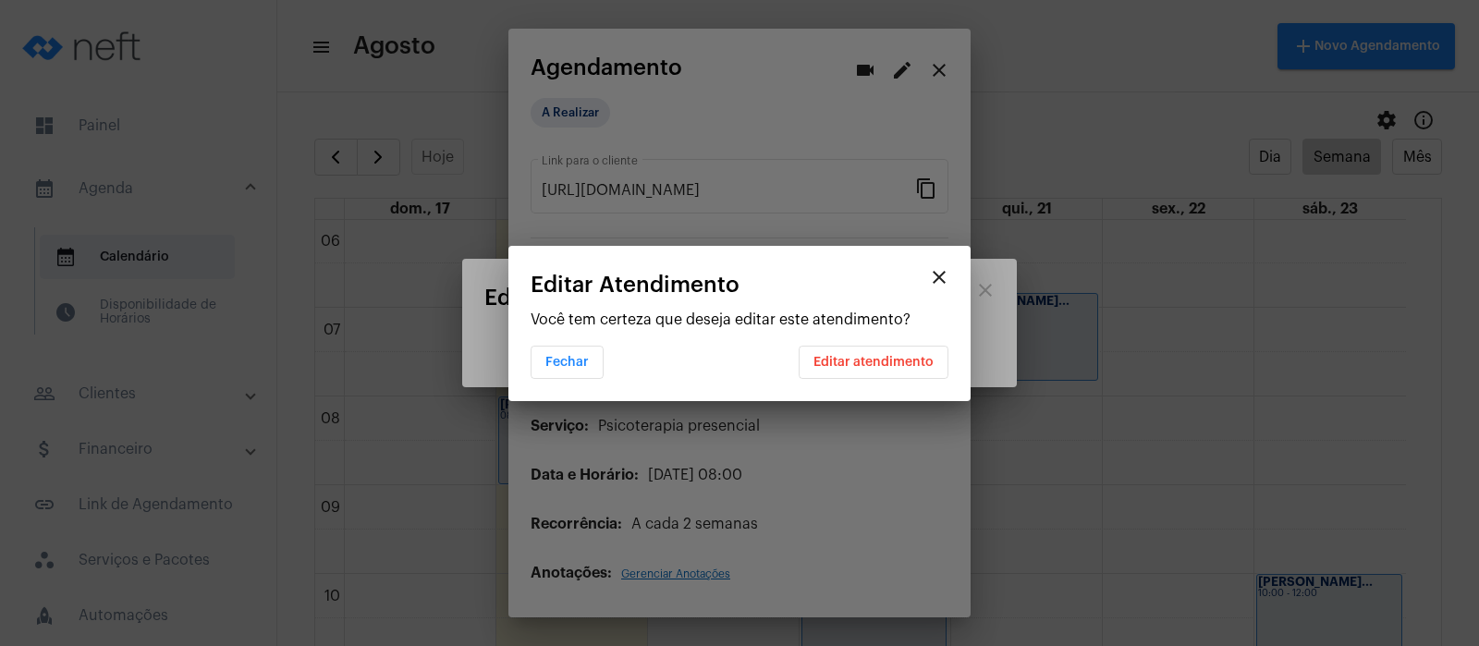
scroll to position [0, 0]
click at [948, 273] on mat-icon "close" at bounding box center [939, 277] width 22 height 22
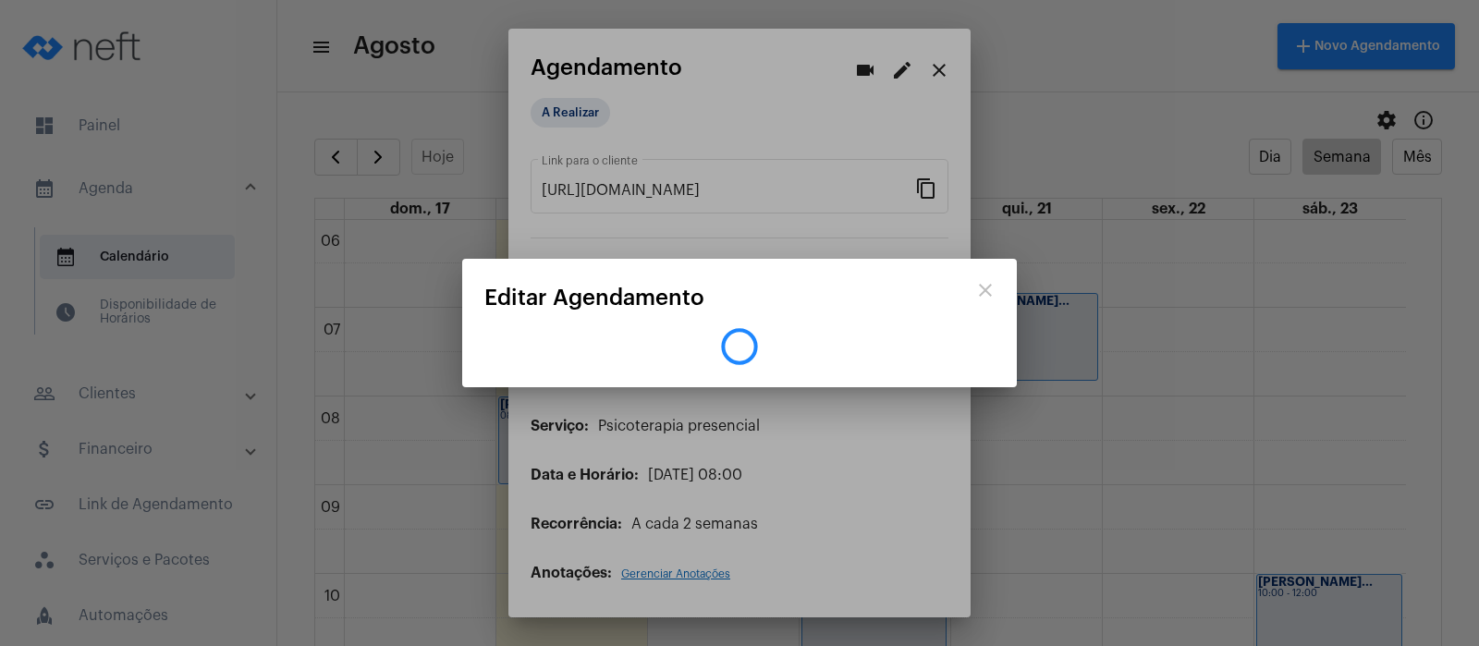
click at [935, 61] on div at bounding box center [739, 323] width 1479 height 646
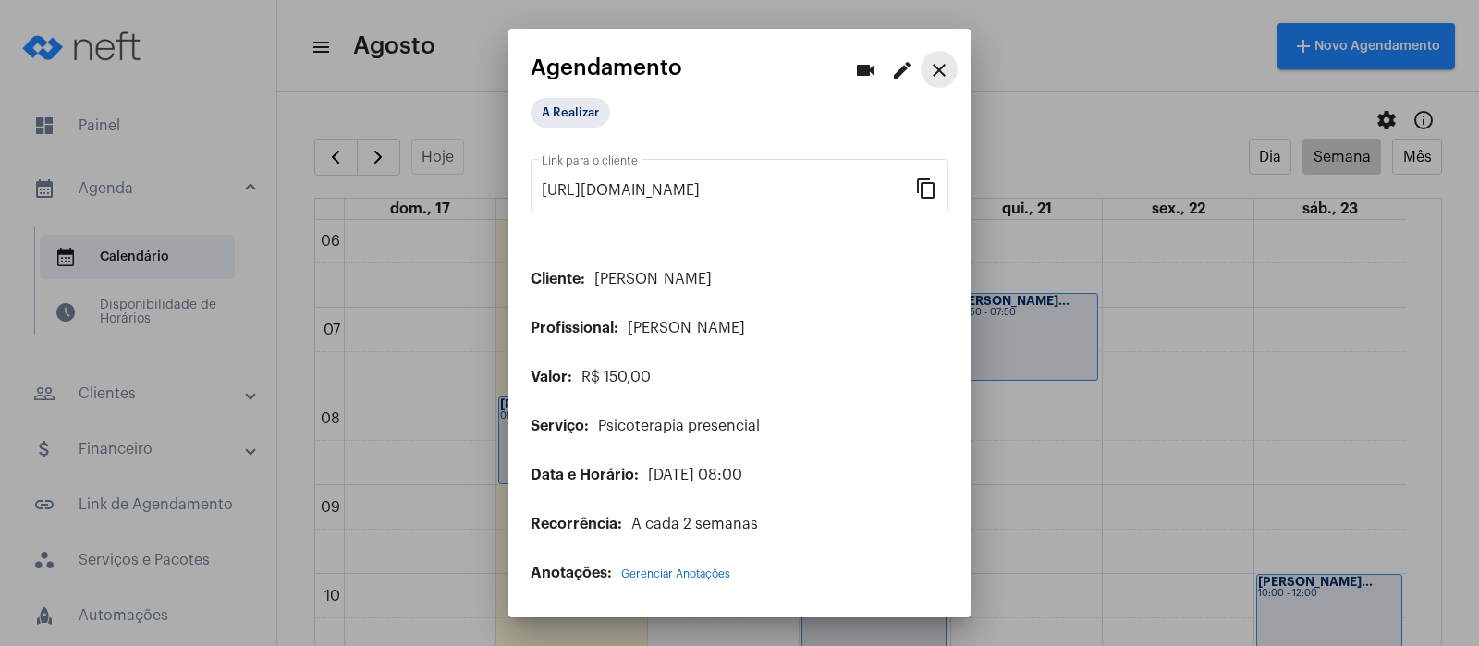
click at [935, 62] on mat-icon "close" at bounding box center [939, 70] width 22 height 22
